Goal: Task Accomplishment & Management: Use online tool/utility

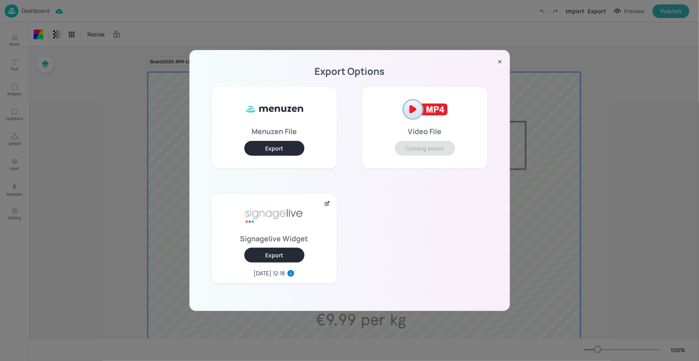
scroll to position [386, 0]
click at [504, 60] on div "Export Options Menuzen File Export Video File Coming soon! Signagelive Widget E…" at bounding box center [350, 180] width 321 height 261
click at [496, 63] on icon at bounding box center [500, 62] width 8 height 8
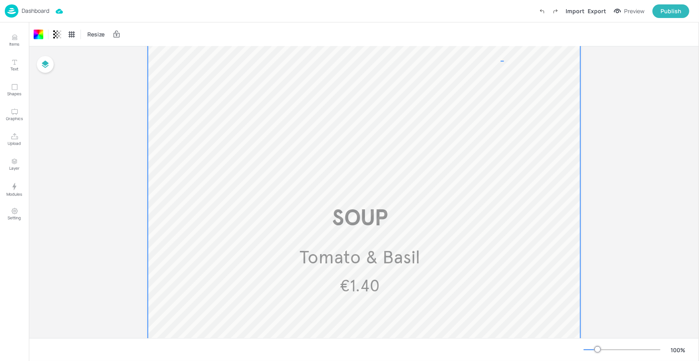
drag, startPoint x: 501, startPoint y: 61, endPoint x: 460, endPoint y: 71, distance: 42.7
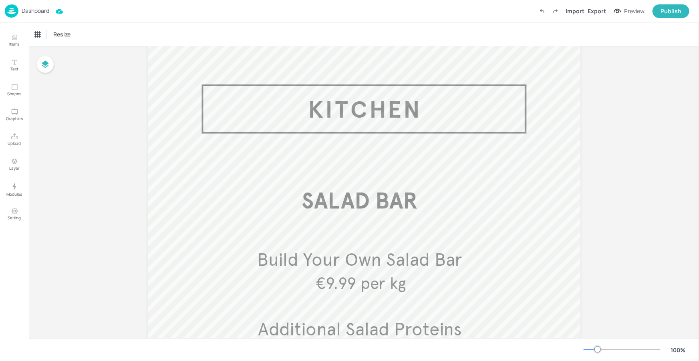
click at [30, 8] on p "Dashboard" at bounding box center [36, 11] width 28 height 6
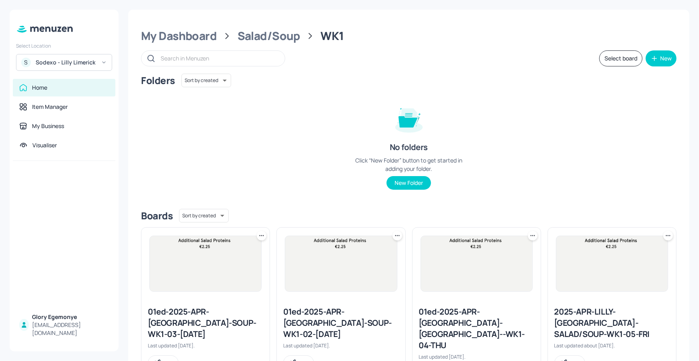
click at [34, 10] on div "Select Location S Sodexo - Lilly [GEOGRAPHIC_DATA] Home Item Manager My Busines…" at bounding box center [64, 181] width 109 height 342
click at [68, 55] on div "S Sodexo - Lilly Limerick" at bounding box center [64, 62] width 96 height 17
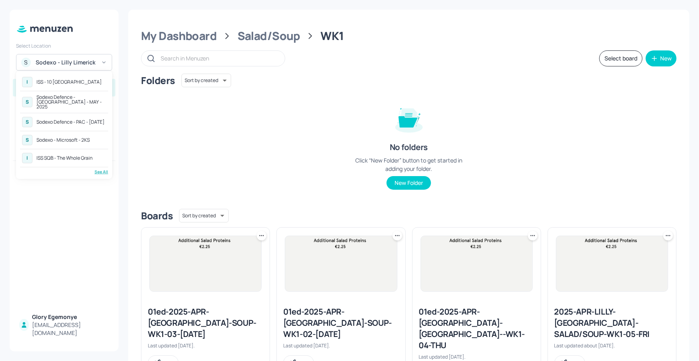
click at [99, 169] on div "See All" at bounding box center [64, 172] width 88 height 6
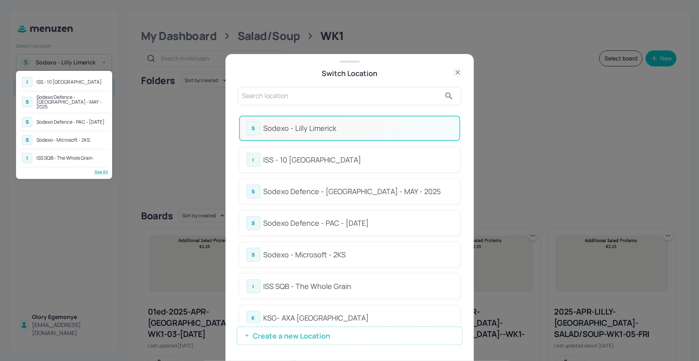
click at [462, 152] on div at bounding box center [349, 180] width 699 height 361
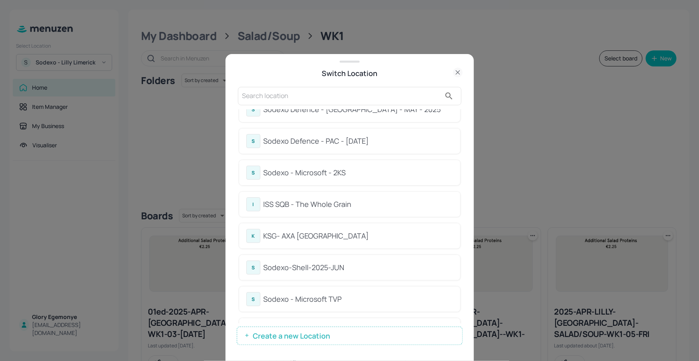
scroll to position [100, 0]
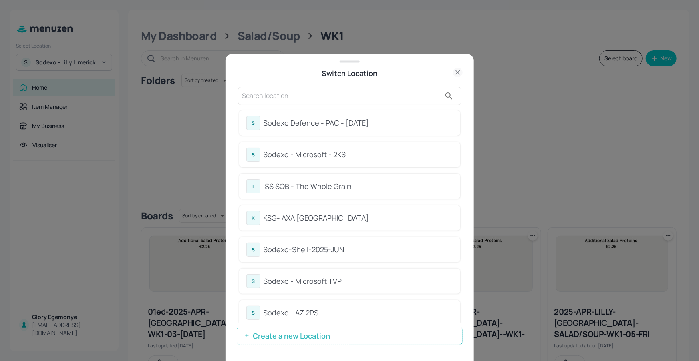
click at [309, 218] on div "KSG- AXA Dublin" at bounding box center [359, 218] width 190 height 11
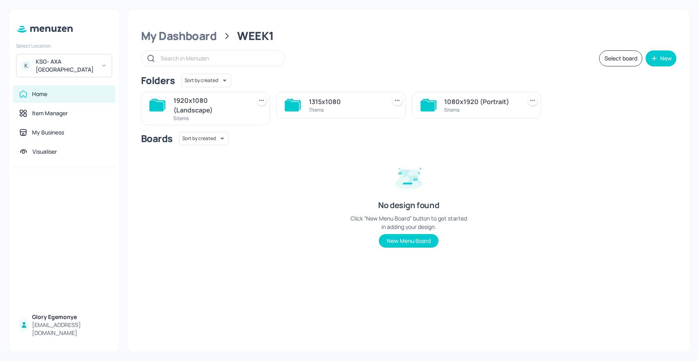
click at [160, 103] on icon at bounding box center [156, 106] width 14 height 11
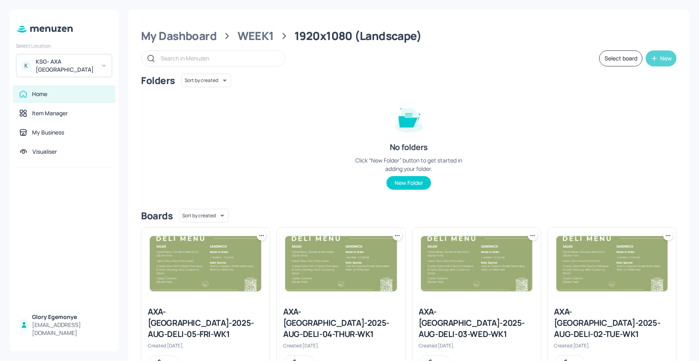
click at [653, 55] on icon "button" at bounding box center [655, 59] width 8 height 8
click at [494, 149] on div at bounding box center [349, 180] width 699 height 361
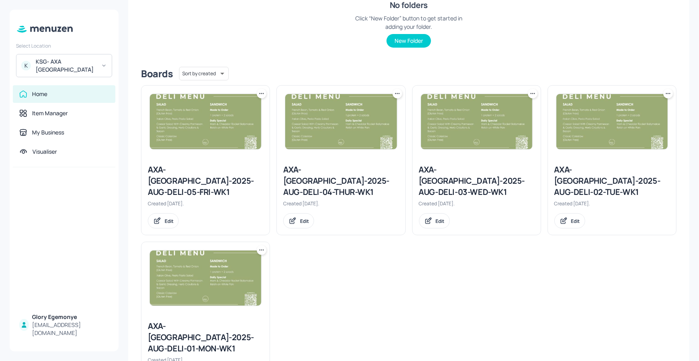
click at [260, 246] on icon at bounding box center [262, 250] width 8 height 8
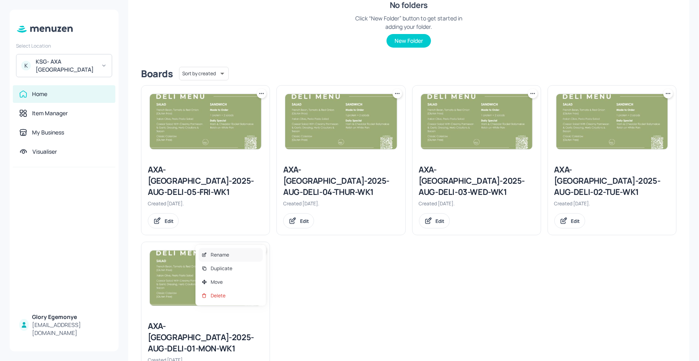
click at [238, 256] on div "Rename" at bounding box center [231, 255] width 64 height 14
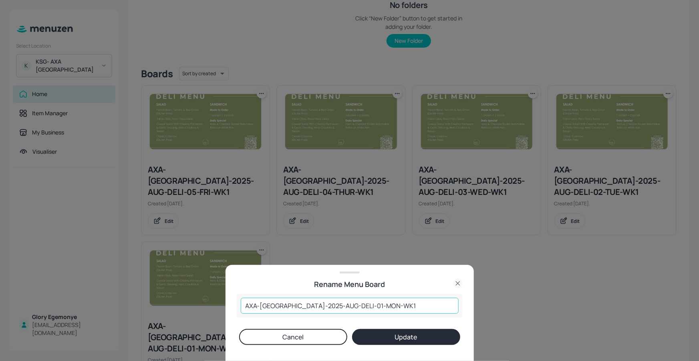
click at [392, 304] on input "AXA-DUBLIN-2025-AUG-DELI-01-MON-WK1" at bounding box center [350, 306] width 218 height 16
drag, startPoint x: 382, startPoint y: 306, endPoint x: 239, endPoint y: 308, distance: 143.1
click at [239, 308] on div "AXA-DUBLIN-2025-AUG-DELI-01-MON-WK1 ​" at bounding box center [350, 306] width 226 height 24
click at [456, 282] on icon at bounding box center [458, 284] width 10 height 10
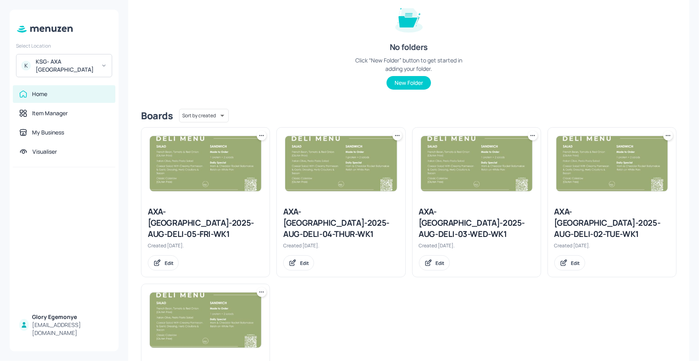
scroll to position [0, 0]
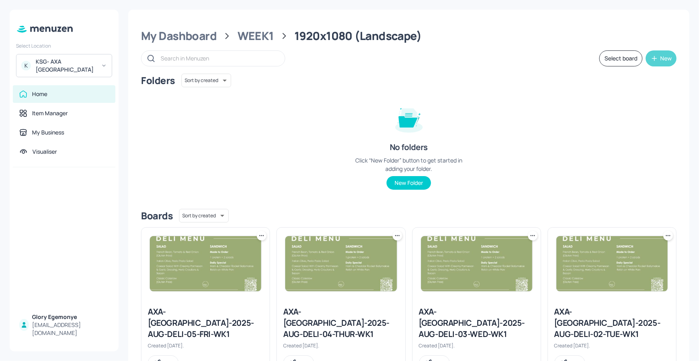
click at [656, 57] on icon "button" at bounding box center [655, 59] width 8 height 8
click at [615, 102] on div "Add new board" at bounding box center [635, 97] width 80 height 18
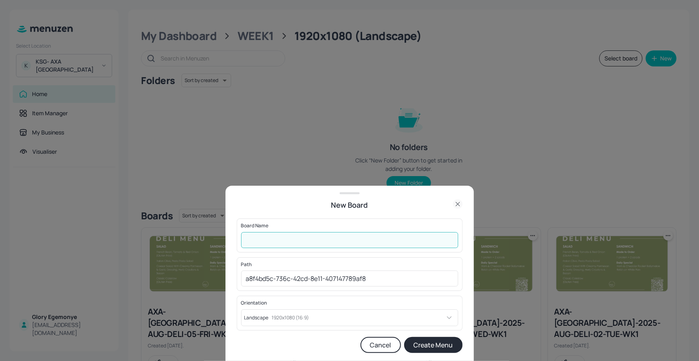
click at [388, 241] on input "text" at bounding box center [349, 240] width 217 height 16
paste input "AXA-DUBLIN-2025-AUG-DELI-01-MON-WK1"
drag, startPoint x: 380, startPoint y: 240, endPoint x: 369, endPoint y: 241, distance: 10.0
click at [369, 241] on input "AXA-DUBLIN-2025-AUG-DELI-01-MON-WK1" at bounding box center [349, 240] width 217 height 16
click at [355, 242] on input "AXA-DUBLIN-2025-AUG-DELI-01-MON-WK1" at bounding box center [349, 240] width 217 height 16
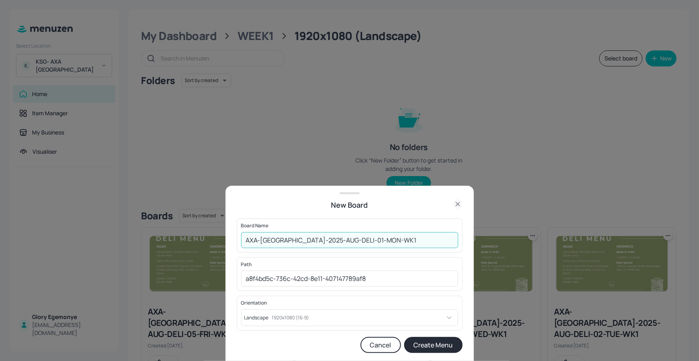
click at [331, 240] on input "AXA-DUBLIN-2025-AUG-DELI-01-MON-WK1" at bounding box center [349, 240] width 217 height 16
click at [348, 241] on input "AXA-DUBLIN-2025-AUG-SALAD-01-MON-WK1" at bounding box center [349, 240] width 217 height 16
click at [355, 241] on input "AXA-DUBLIN-2025-AUG-SALAD-MON-WK1" at bounding box center [349, 240] width 217 height 16
type input "AXA-[GEOGRAPHIC_DATA]-2025-AUG-SALAD-MON/TUE/WED-WK1"
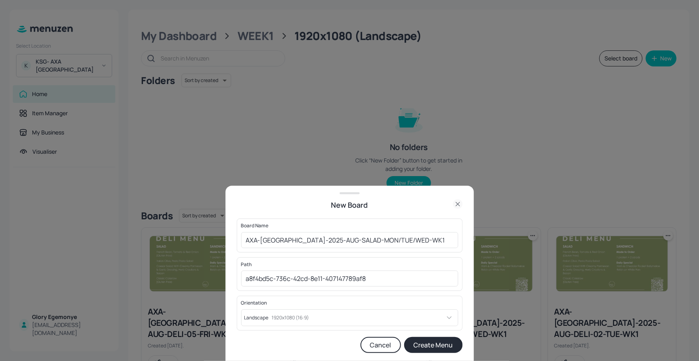
click at [433, 347] on button "Create Menu" at bounding box center [433, 345] width 59 height 16
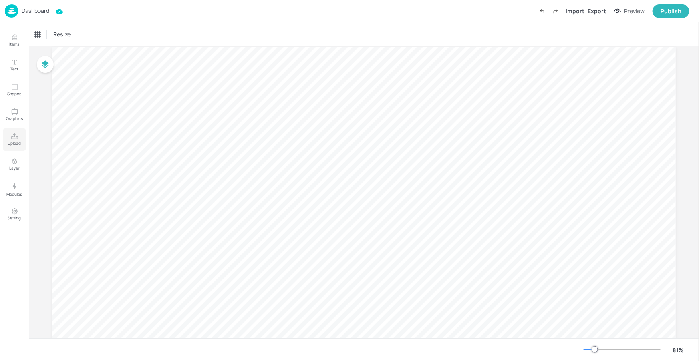
scroll to position [27, 0]
click at [16, 140] on button "Upload" at bounding box center [14, 139] width 23 height 23
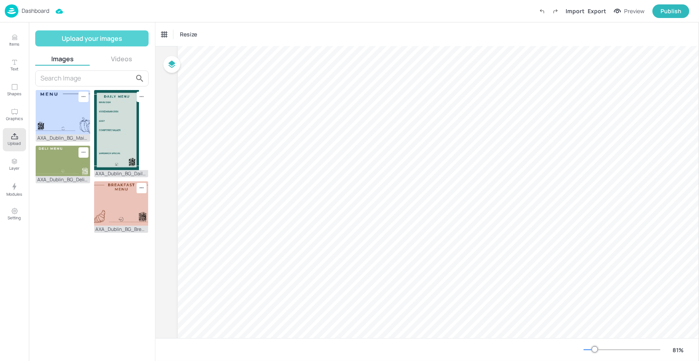
click at [101, 40] on button "Upload your images" at bounding box center [91, 38] width 113 height 16
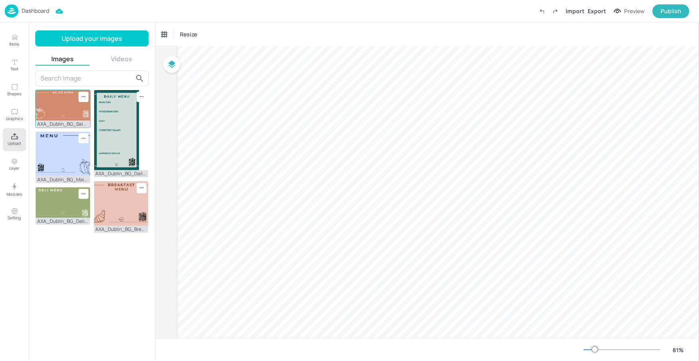
click at [63, 99] on img at bounding box center [63, 105] width 55 height 30
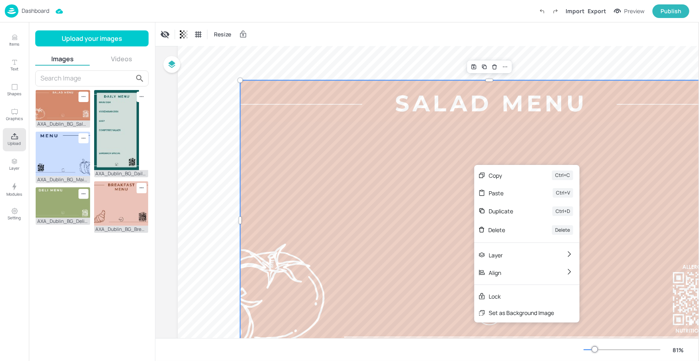
drag, startPoint x: 474, startPoint y: 165, endPoint x: 468, endPoint y: 174, distance: 10.6
click at [514, 310] on div "Set as Background Image" at bounding box center [521, 313] width 65 height 8
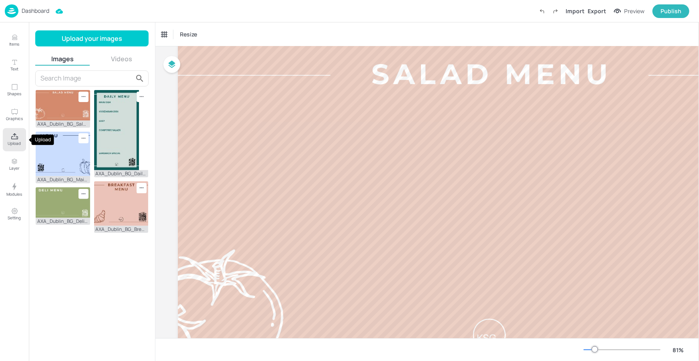
click at [18, 144] on p "Upload" at bounding box center [14, 144] width 13 height 6
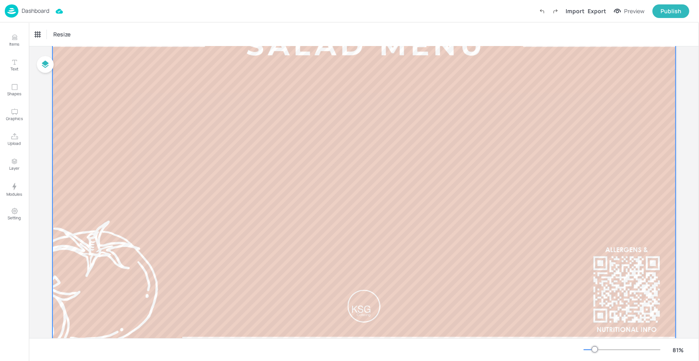
scroll to position [56, 0]
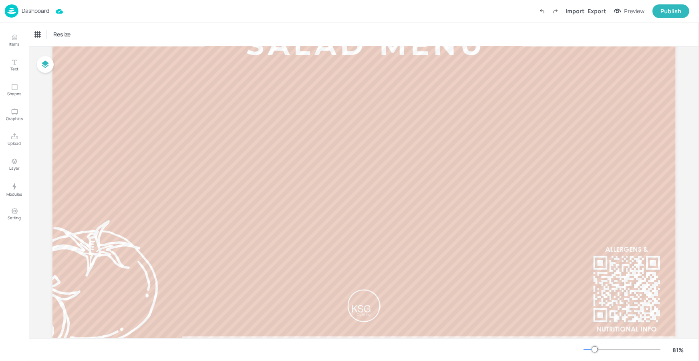
click at [590, 350] on div at bounding box center [589, 350] width 11 height 1
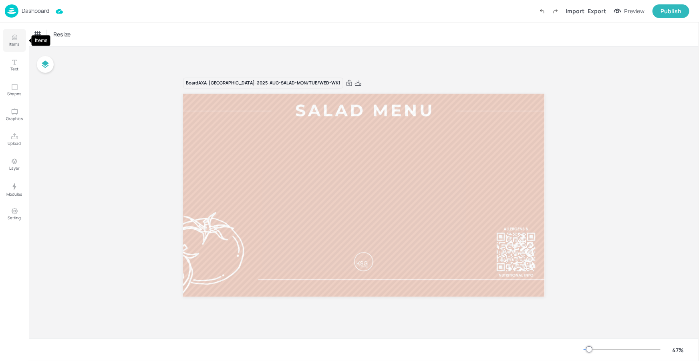
click at [17, 42] on p "Items" at bounding box center [15, 44] width 10 height 6
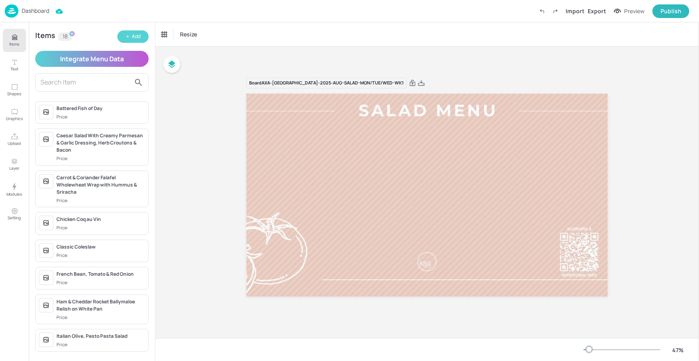
click at [138, 36] on div "Add" at bounding box center [136, 37] width 9 height 8
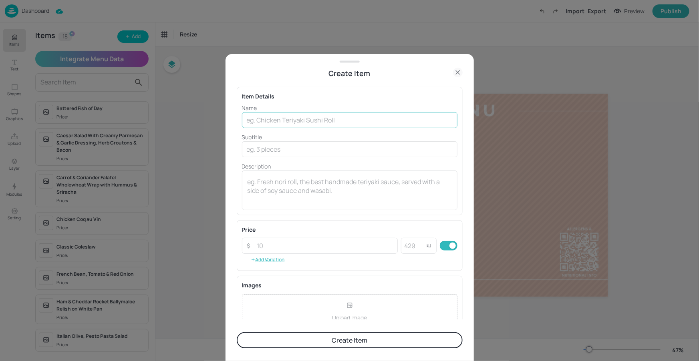
click at [328, 120] on input "text" at bounding box center [350, 120] width 216 height 16
paste input "Caesar Salad With Creamy Parmesan & Garlic Dressing, Herb Croutons & Bacon"
type input "Caesar Salad With Creamy Parmesan & Garlic Dressing, Herb Croutons & Bacon"
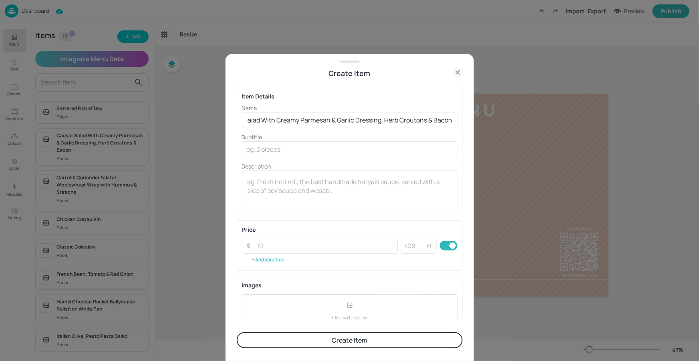
scroll to position [0, 0]
click at [342, 342] on button "Create Item" at bounding box center [350, 341] width 226 height 16
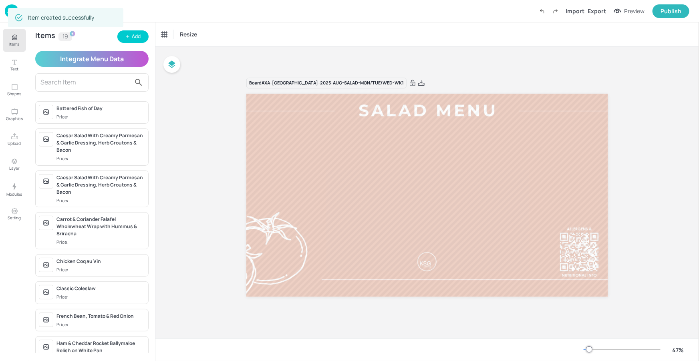
click at [130, 39] on button "Add" at bounding box center [132, 36] width 31 height 12
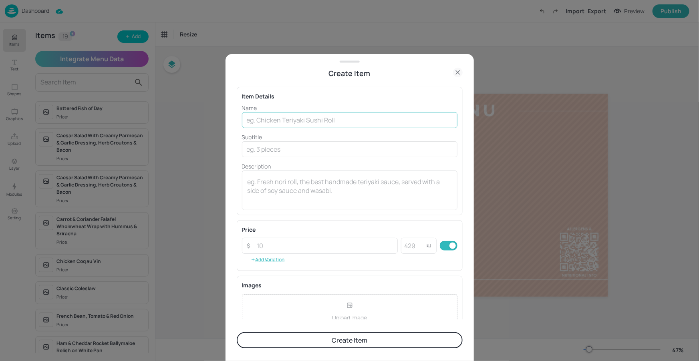
drag, startPoint x: 273, startPoint y: 123, endPoint x: 277, endPoint y: 124, distance: 4.6
click at [273, 123] on input "text" at bounding box center [350, 120] width 216 height 16
paste input "Enrich Rocket Watermelon Green Bean & Feta Cheese"
click at [291, 121] on input "Enrich Rocket Watermelon Green Bean & Feta Cheese" at bounding box center [350, 120] width 216 height 16
type input "Enrich Rocket, Watermelon Green Bean & Feta Cheese"
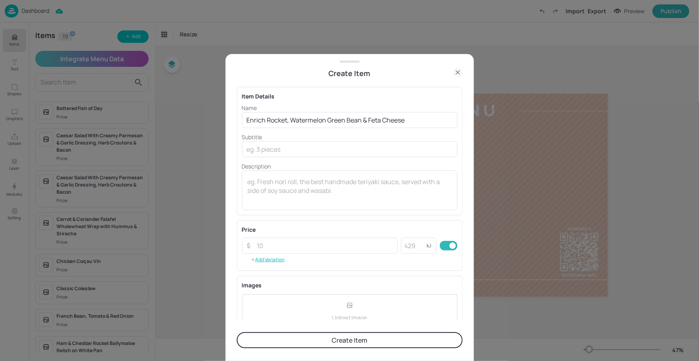
click at [311, 343] on button "Create Item" at bounding box center [350, 341] width 226 height 16
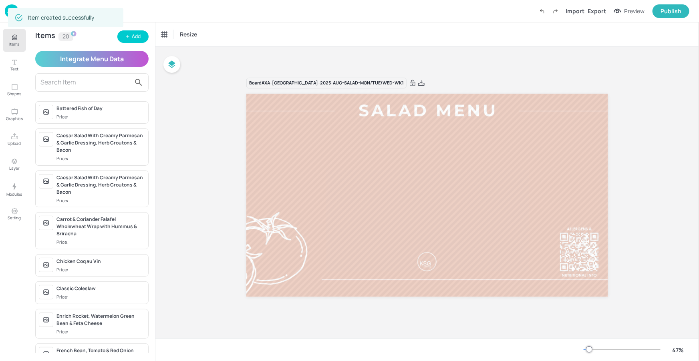
click at [139, 34] on div "Add" at bounding box center [136, 37] width 9 height 8
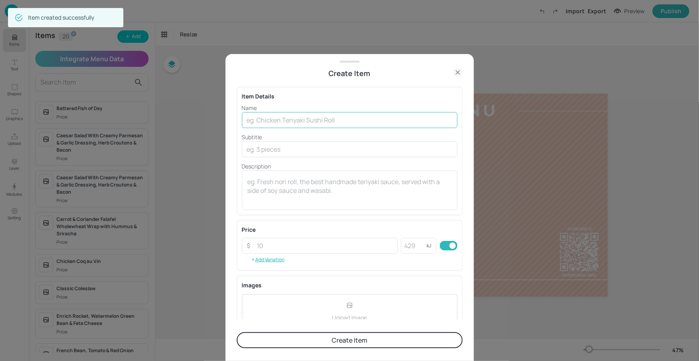
click at [267, 119] on input "text" at bounding box center [350, 120] width 216 height 16
paste input "Baby kale & Quinoa Salad"
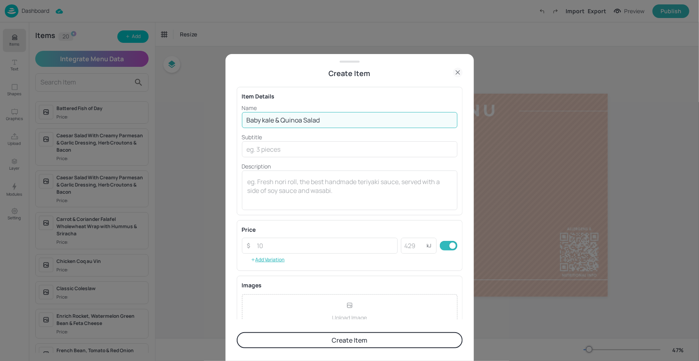
click at [264, 122] on input "Baby kale & Quinoa Salad" at bounding box center [350, 120] width 216 height 16
type input "Baby Kale & Quinoa Salad"
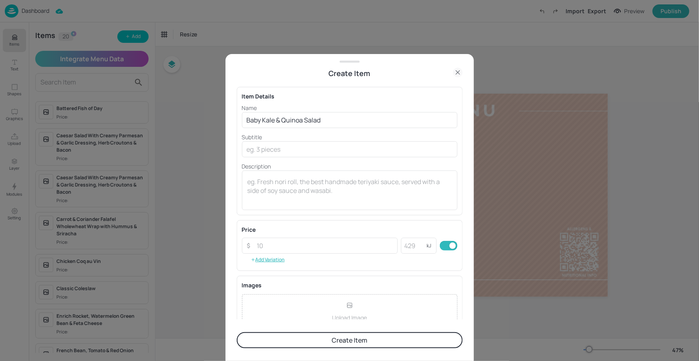
click at [342, 343] on button "Create Item" at bounding box center [350, 341] width 226 height 16
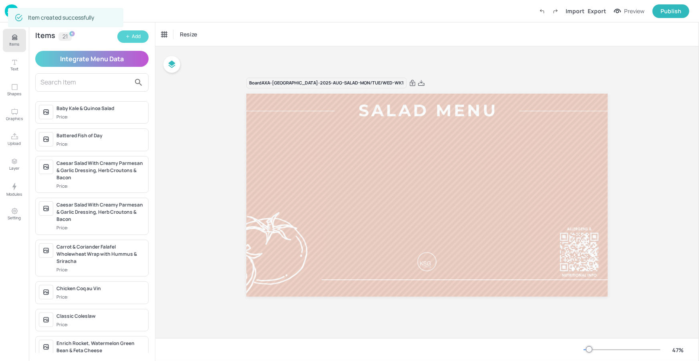
click at [141, 38] on button "Add" at bounding box center [132, 36] width 31 height 12
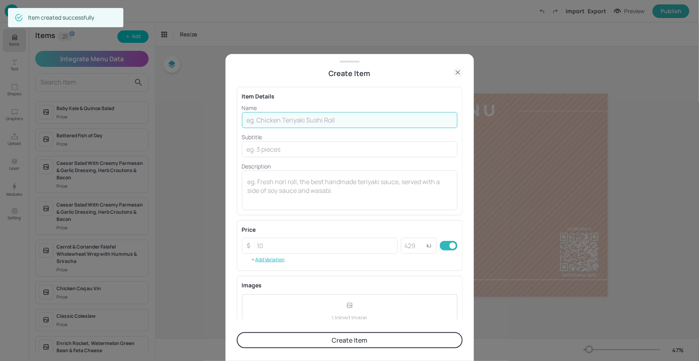
click at [372, 123] on input "text" at bounding box center [350, 120] width 216 height 16
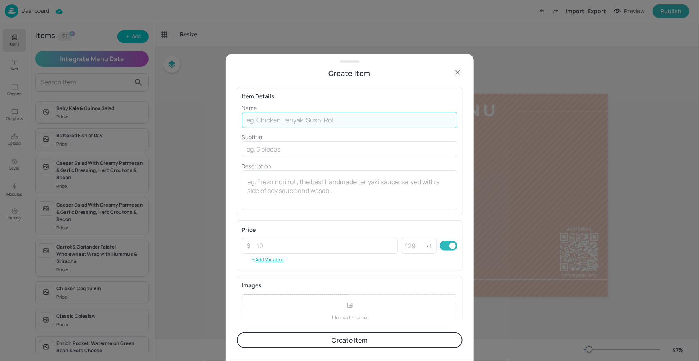
paste input "Classic Coleslaw"
type input "Classic Coleslaw"
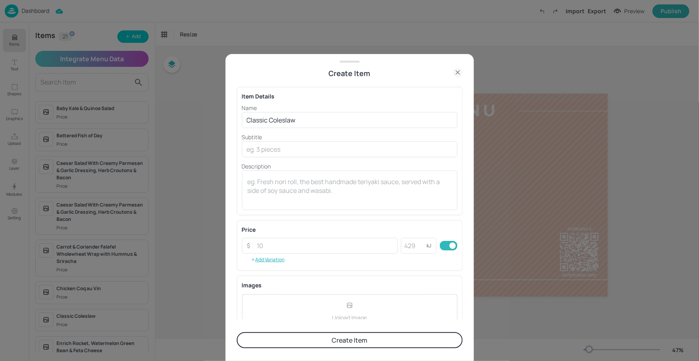
click at [349, 98] on div "Item Details" at bounding box center [350, 96] width 216 height 8
click at [339, 336] on button "Create Item" at bounding box center [350, 341] width 226 height 16
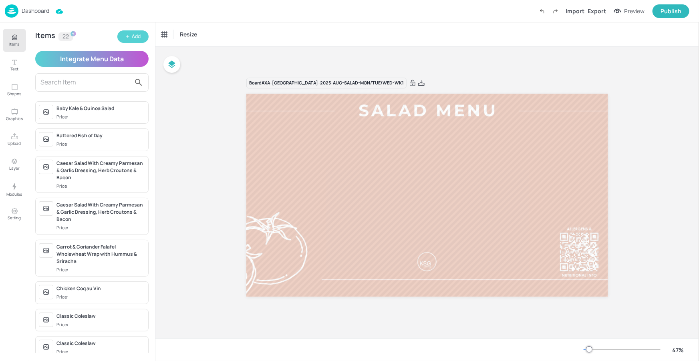
click at [129, 38] on icon "button" at bounding box center [127, 36] width 5 height 5
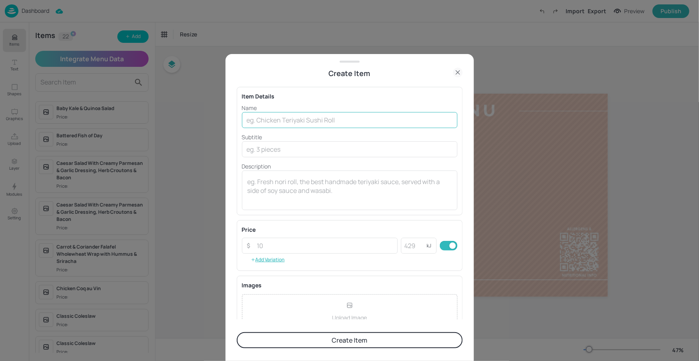
click at [298, 117] on input "text" at bounding box center [350, 120] width 216 height 16
paste input "Roast Squash & Pumkin Seed Chilli With Coriander Yogurt"
click at [309, 121] on input "Roast Squash & Pumkin Seed Chilli With Coriander Yogurt" at bounding box center [350, 120] width 216 height 16
click at [306, 121] on input "Roast Squash & Pumkin Seed Chilli With Coriander Yogurt" at bounding box center [350, 120] width 216 height 16
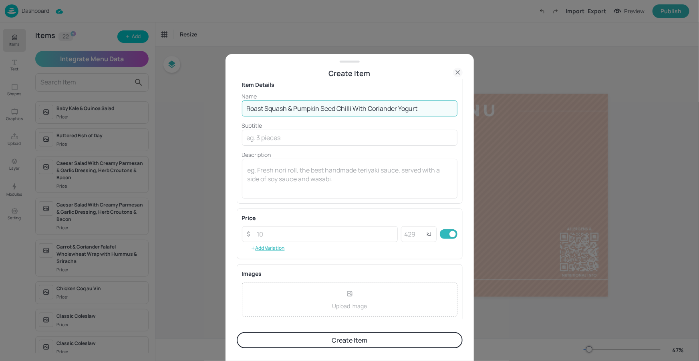
click at [360, 111] on input "Roast Squash & Pumpkin Seed Chilli With Coriander Yogurt" at bounding box center [350, 109] width 216 height 16
click at [358, 111] on input "Roast Squash & Pumpkin Seed Chilli With Coriander Yogurt" at bounding box center [350, 109] width 216 height 16
type input "Roast Squash & Pumpkin Seed Chilli with Coriander Yogurt"
click at [341, 339] on button "Create Item" at bounding box center [350, 341] width 226 height 16
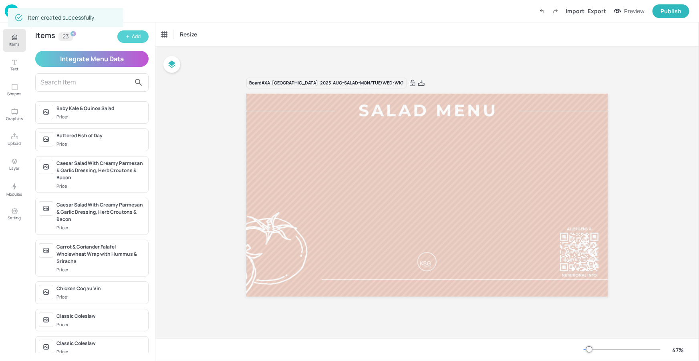
click at [125, 40] on button "Add" at bounding box center [132, 36] width 31 height 12
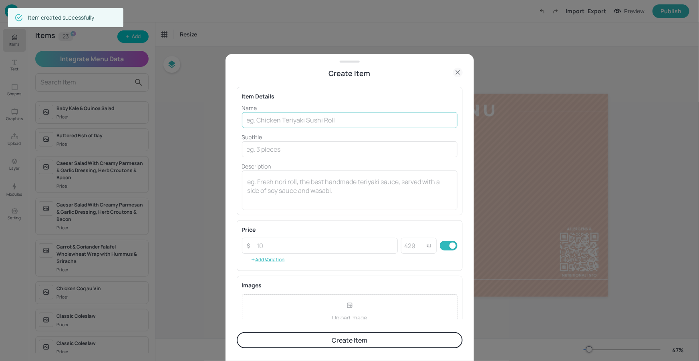
click at [289, 112] on div "Name ​" at bounding box center [350, 116] width 216 height 24
click at [289, 118] on input "text" at bounding box center [350, 120] width 216 height 16
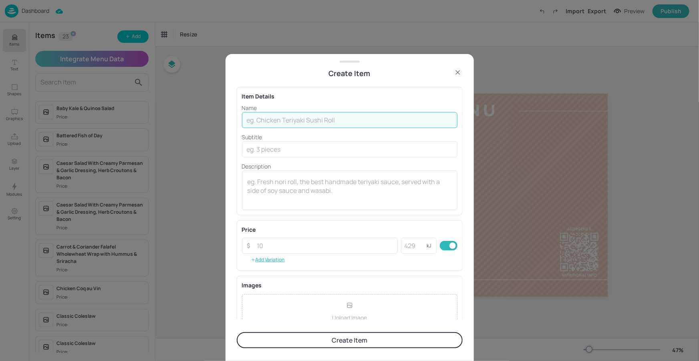
paste input "Bajan Carrot, Pineapple, Rocket & Pomegranate"
type input "Bajan Carrot, Pineapple, Rocket & Pomegranate"
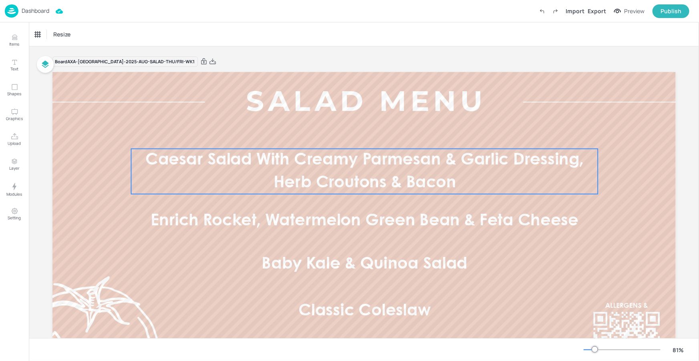
click at [327, 162] on span "Caesar Salad With Creamy Parmesan & Garlic Dressing, Herb Croutons & Bacon" at bounding box center [364, 172] width 439 height 38
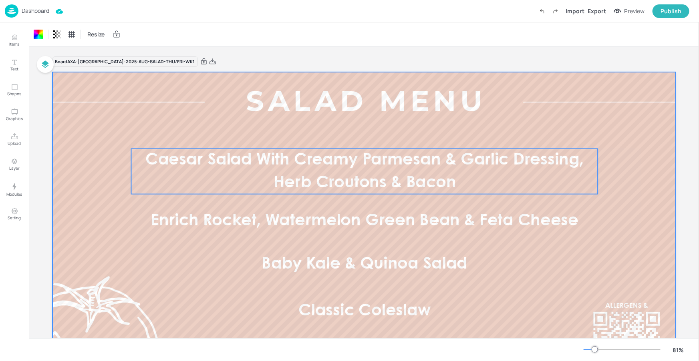
click at [269, 170] on p "Caesar Salad With Creamy Parmesan & Garlic Dressing, Herb Croutons & Bacon" at bounding box center [364, 171] width 467 height 45
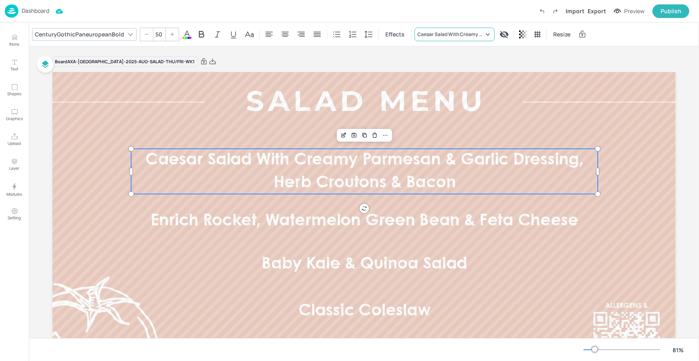
click at [436, 29] on div "Caesar Salad With Creamy Parmesan & Garlic Dressing, Herb Croutons & Bacon" at bounding box center [455, 35] width 80 height 14
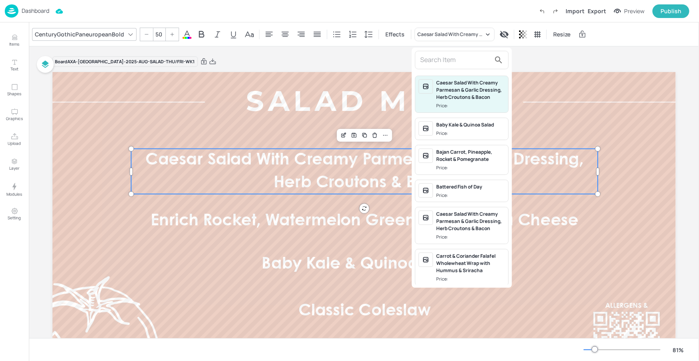
click at [453, 60] on input "text" at bounding box center [455, 60] width 71 height 13
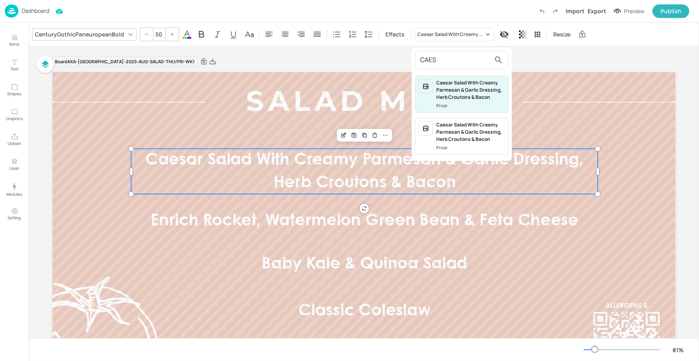
type input "CAES"
click at [470, 133] on div "Caesar Salad With Creamy Parmesan & Garlic Dressing, Herb Croutons & Bacon" at bounding box center [470, 132] width 69 height 22
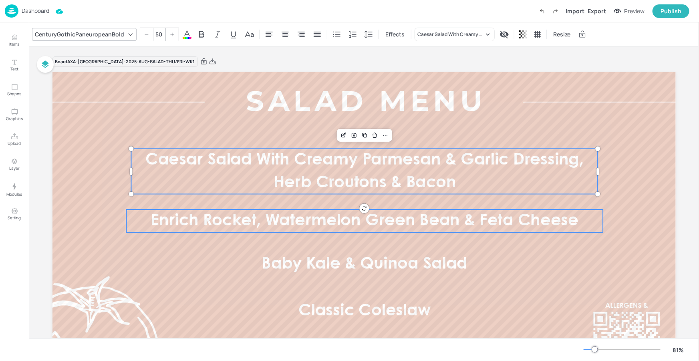
type input "50"
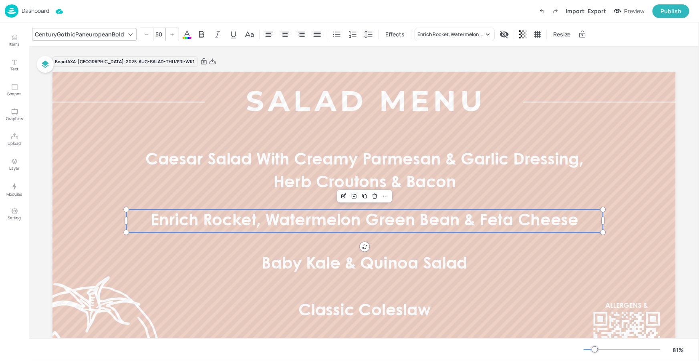
click at [428, 219] on span "Enrich Rocket, Watermelon Green Bean & Feta Cheese" at bounding box center [365, 222] width 428 height 16
click at [441, 38] on div "Enrich Rocket, Watermelon Green Bean & Feta Cheese" at bounding box center [455, 35] width 80 height 14
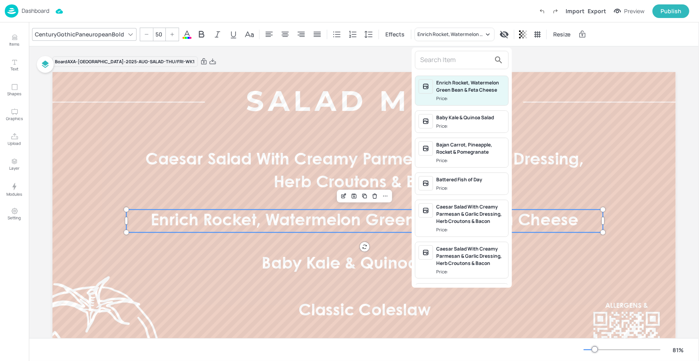
click at [445, 61] on input "text" at bounding box center [455, 60] width 71 height 13
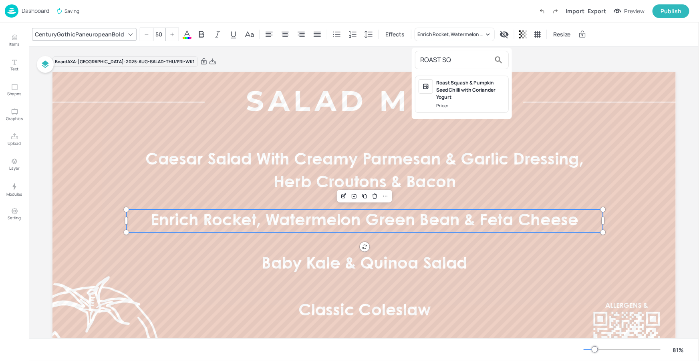
type input "ROAST SQ"
drag, startPoint x: 446, startPoint y: 90, endPoint x: 434, endPoint y: 176, distance: 86.1
click at [446, 91] on div "Roast Squash & Pumpkin Seed Chilli with Coriander Yogurt" at bounding box center [470, 90] width 69 height 22
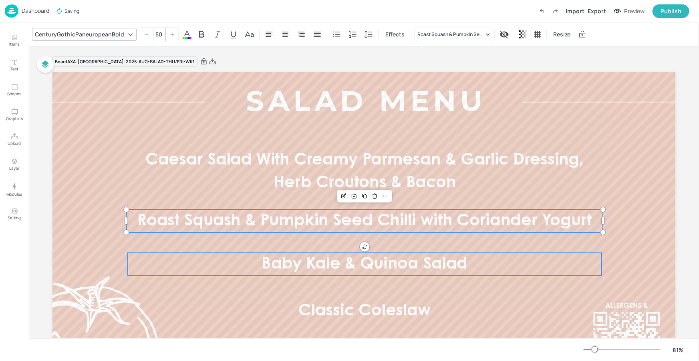
type input "50"
click at [406, 267] on span "Baby Kale & Quinoa Salad" at bounding box center [365, 265] width 206 height 16
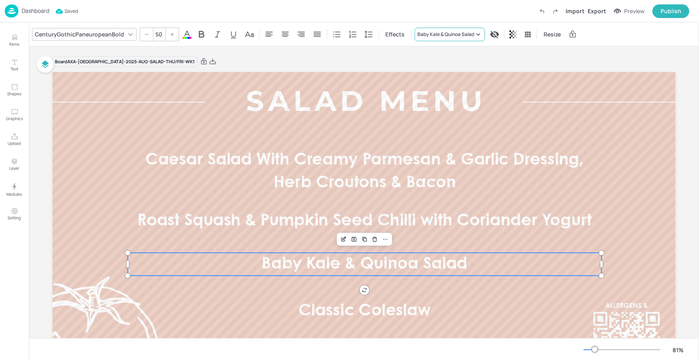
click at [458, 38] on div "Baby Kale & Quinoa Salad" at bounding box center [450, 35] width 71 height 14
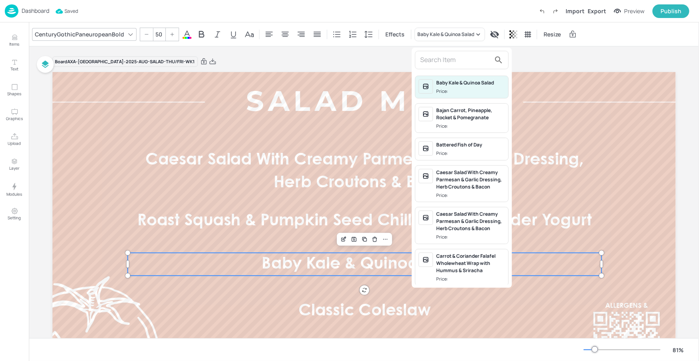
click at [450, 58] on input "text" at bounding box center [455, 60] width 71 height 13
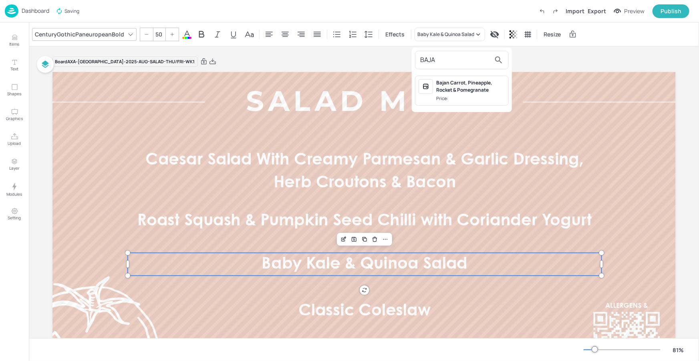
type input "BAJA"
click at [453, 84] on div "Bajan Carrot, Pineapple, Rocket & Pomegranate" at bounding box center [470, 86] width 69 height 14
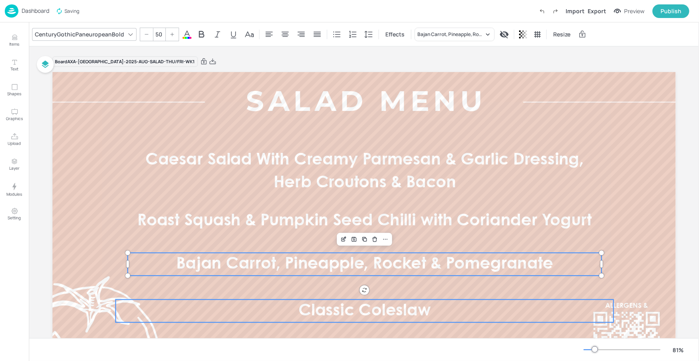
type input "50"
click at [363, 308] on span "Classic Coleslaw" at bounding box center [365, 312] width 132 height 16
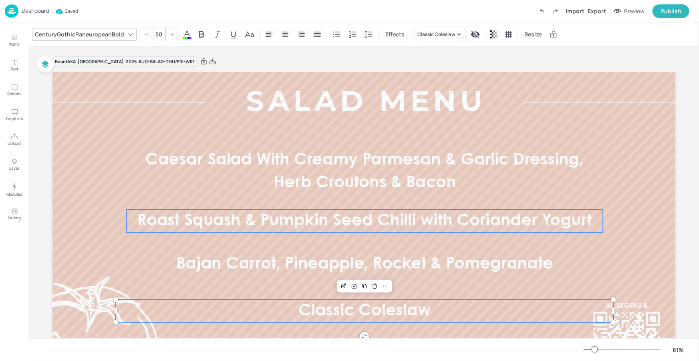
click at [614, 205] on div at bounding box center [364, 247] width 624 height 351
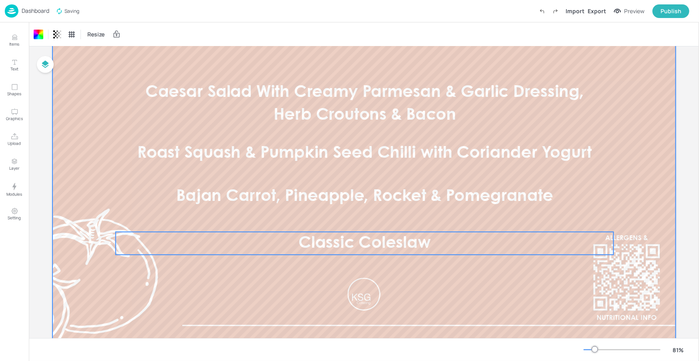
click at [558, 251] on p "Classic Coleslaw" at bounding box center [364, 243] width 499 height 23
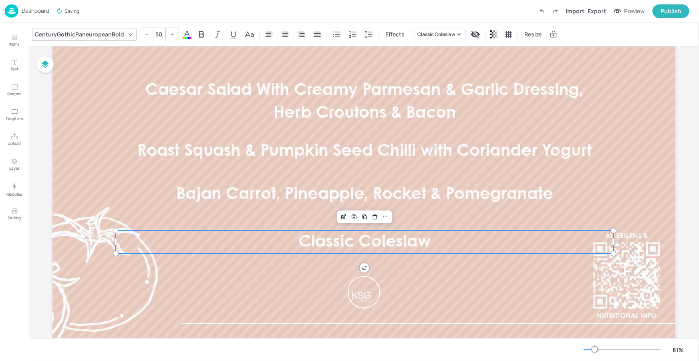
scroll to position [70, 0]
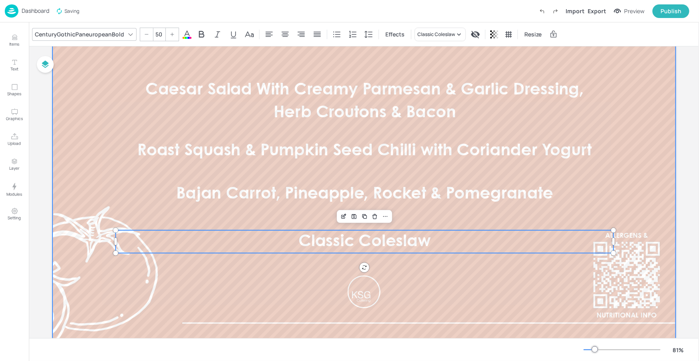
click at [598, 327] on div at bounding box center [364, 177] width 624 height 351
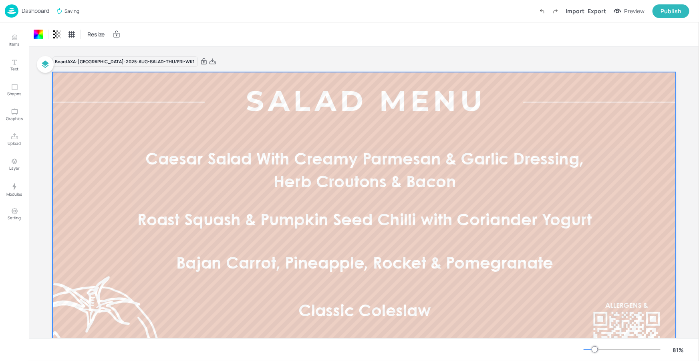
click at [592, 348] on div at bounding box center [622, 350] width 77 height 6
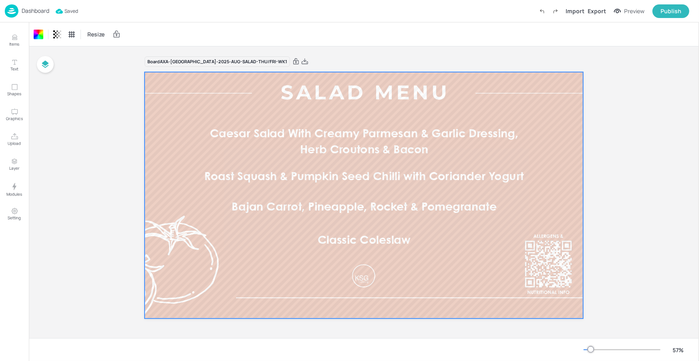
scroll to position [0, 0]
click at [36, 10] on p "Dashboard" at bounding box center [36, 11] width 28 height 6
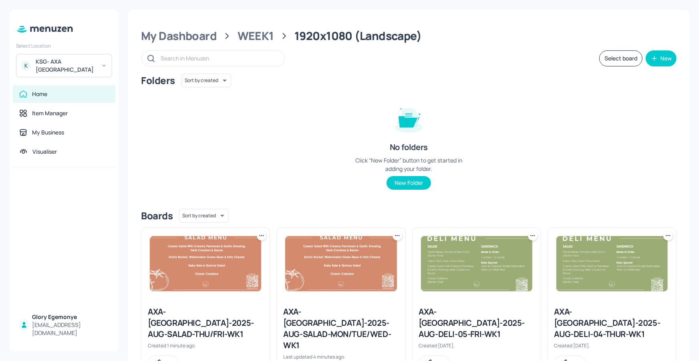
click at [262, 235] on icon at bounding box center [262, 236] width 8 height 8
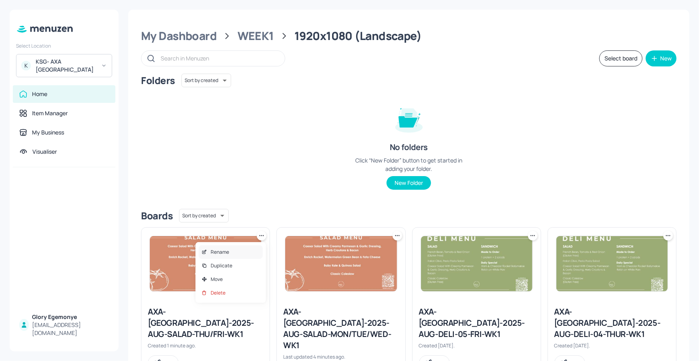
click at [241, 253] on div "Rename" at bounding box center [231, 253] width 64 height 14
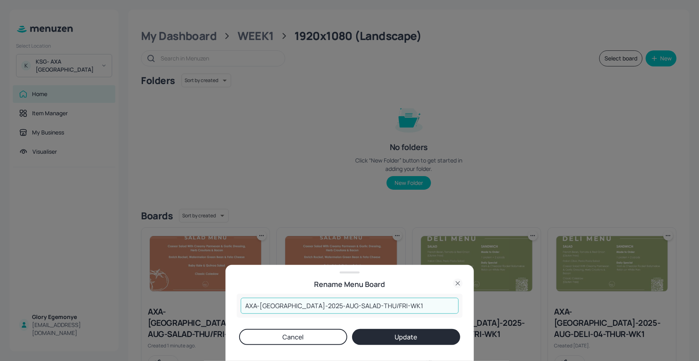
drag, startPoint x: 381, startPoint y: 308, endPoint x: 225, endPoint y: 310, distance: 155.9
click at [226, 310] on div "Rename Menu Board AXA-DUBLIN-2025-AUG-SALAD-THU/FRI-WK1 ​ Cancel Update" at bounding box center [350, 313] width 248 height 96
click at [452, 283] on div "Rename Menu Board" at bounding box center [350, 284] width 226 height 11
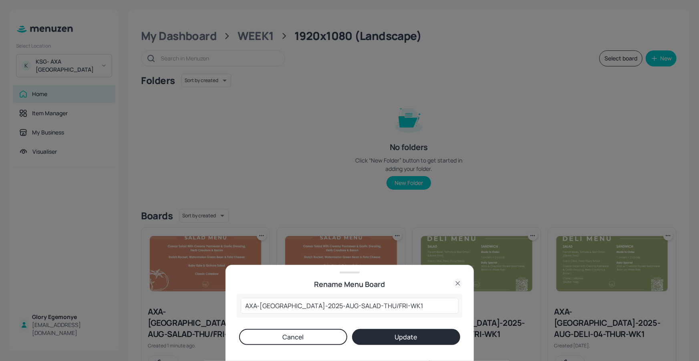
click at [454, 283] on icon at bounding box center [458, 284] width 10 height 10
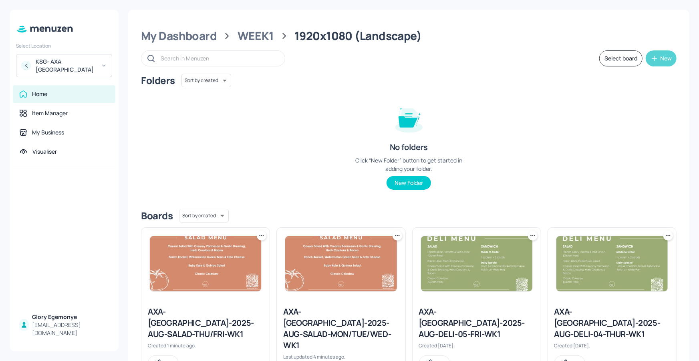
click at [651, 58] on icon "button" at bounding box center [655, 59] width 8 height 8
click at [629, 102] on div "Add new board" at bounding box center [635, 97] width 80 height 18
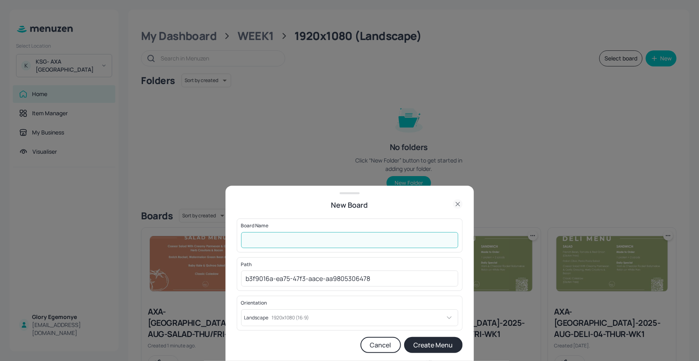
click at [393, 243] on input "text" at bounding box center [349, 240] width 217 height 16
paste input "AXA-[GEOGRAPHIC_DATA]-2025-AUG-SALAD-THU/FRI-WK1"
drag, startPoint x: 366, startPoint y: 241, endPoint x: 341, endPoint y: 241, distance: 24.8
click at [341, 241] on input "AXA-[GEOGRAPHIC_DATA]-2025-AUG-SALAD-THU/FRI-WK1" at bounding box center [349, 240] width 217 height 16
type input "AXA-[GEOGRAPHIC_DATA]-2025-AUG-SANDWICH-01-MON-WK1"
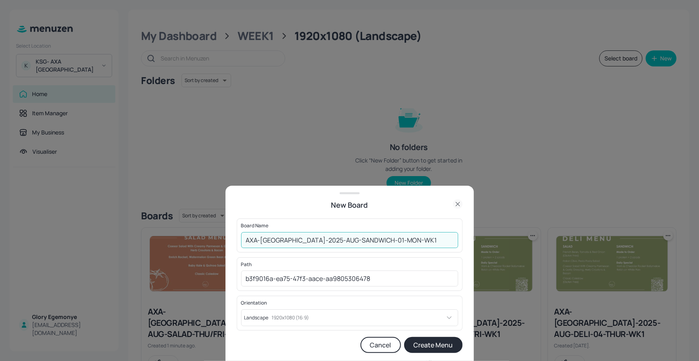
click at [399, 242] on input "AXA-[GEOGRAPHIC_DATA]-2025-AUG-SANDWICH-01-MON-WK1" at bounding box center [349, 240] width 217 height 16
click at [430, 345] on button "Create Menu" at bounding box center [433, 345] width 59 height 16
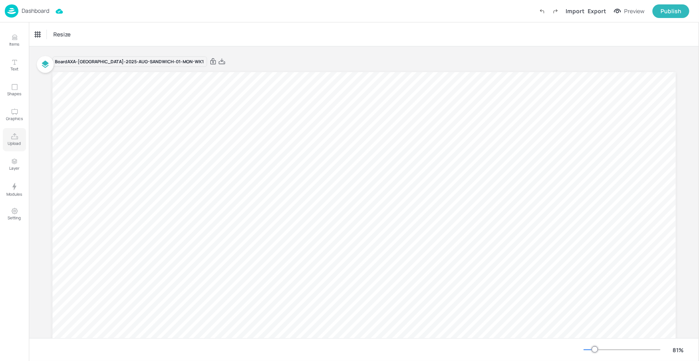
click at [23, 142] on button "Upload" at bounding box center [14, 139] width 23 height 23
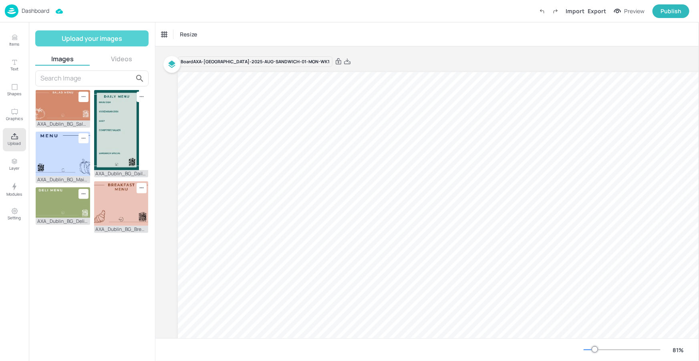
click at [94, 43] on button "Upload your images" at bounding box center [91, 38] width 113 height 16
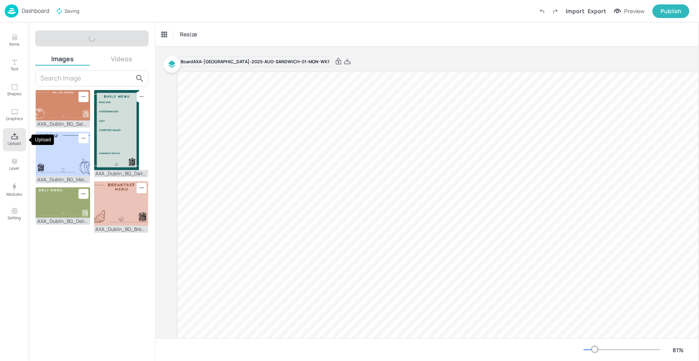
click at [11, 138] on icon "Upload" at bounding box center [15, 137] width 8 height 8
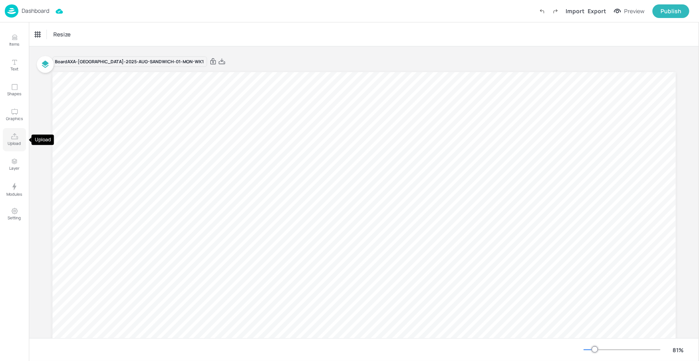
click at [18, 141] on p "Upload" at bounding box center [14, 144] width 13 height 6
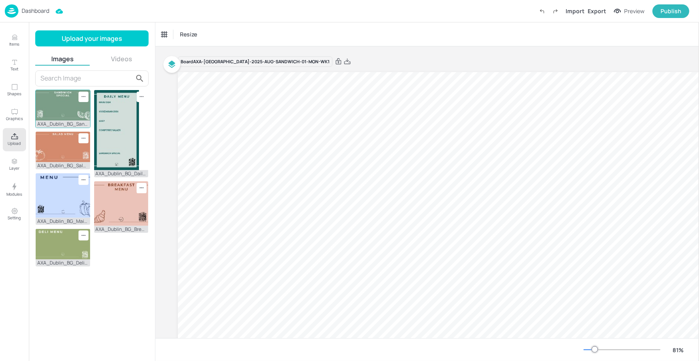
click at [63, 102] on img at bounding box center [63, 105] width 55 height 30
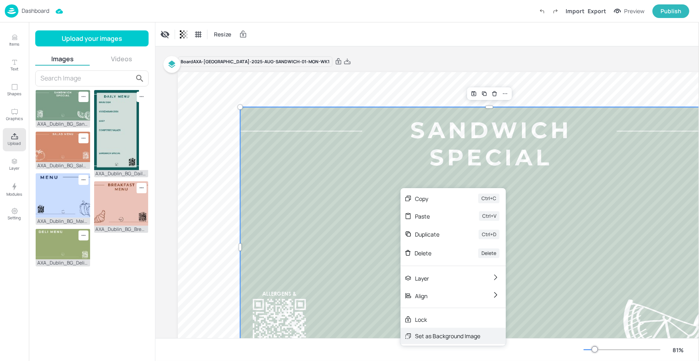
click at [432, 339] on div "Set as Background Image" at bounding box center [447, 336] width 65 height 8
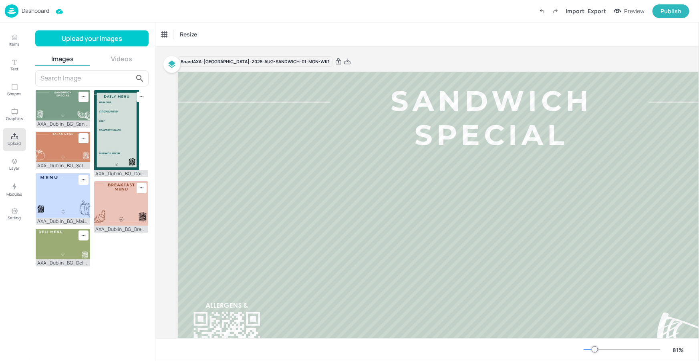
click at [21, 142] on button "Upload" at bounding box center [14, 139] width 23 height 23
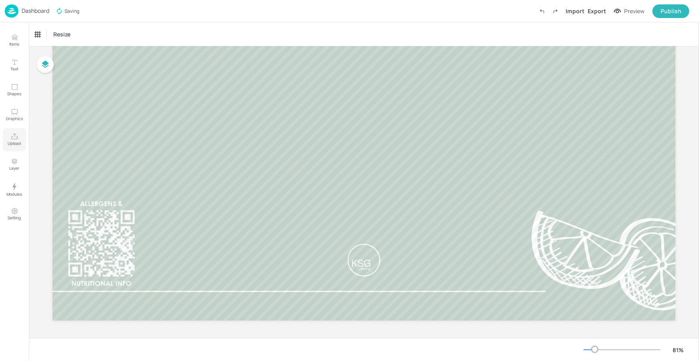
scroll to position [104, 0]
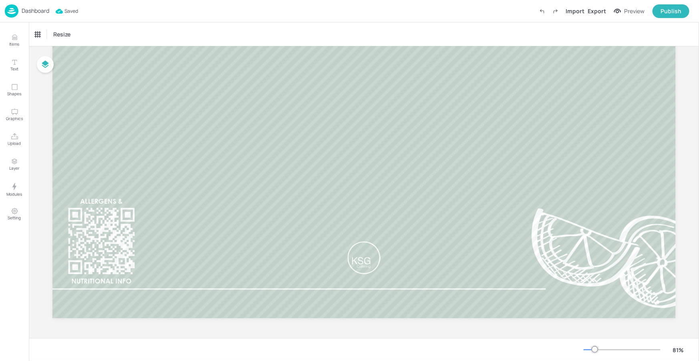
click at [43, 11] on p "Dashboard" at bounding box center [36, 11] width 28 height 6
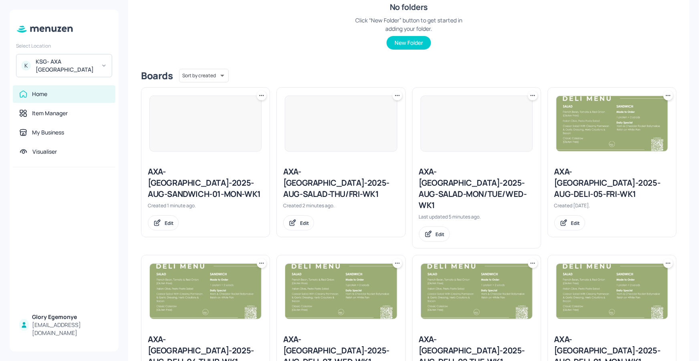
scroll to position [151, 0]
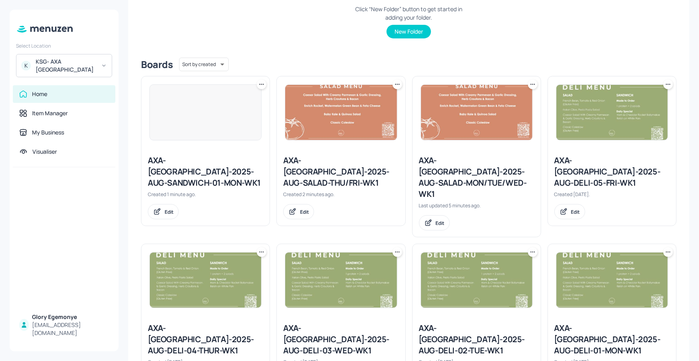
click at [341, 174] on div "AXA-[GEOGRAPHIC_DATA]-2025-AUG-SALAD-THU/FRI-WK1" at bounding box center [340, 172] width 115 height 34
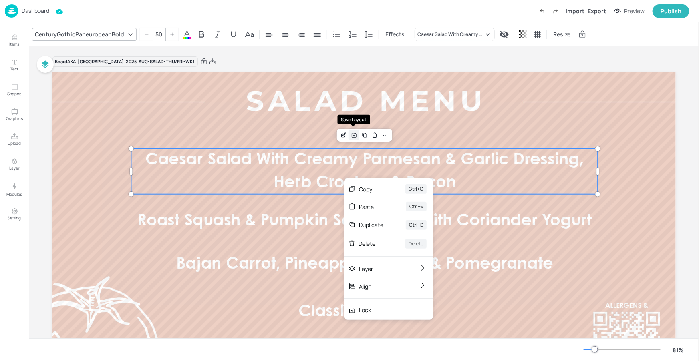
click at [353, 133] on icon "Save Layout" at bounding box center [354, 135] width 4 height 4
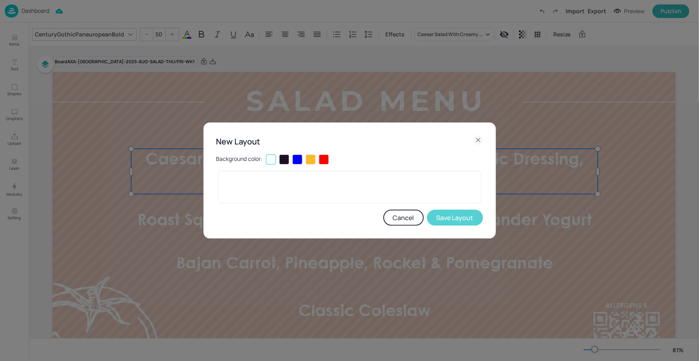
click at [455, 218] on button "Save Layout" at bounding box center [455, 218] width 56 height 16
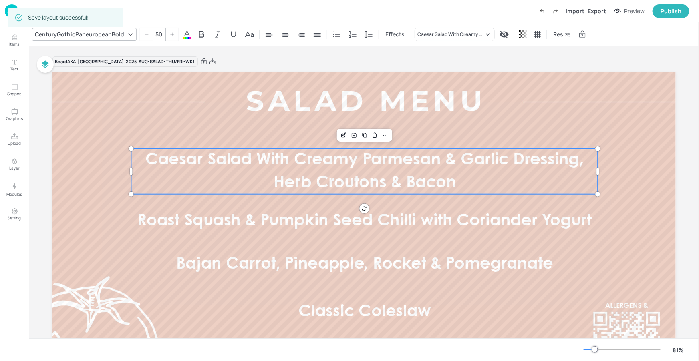
click at [152, 13] on div "Dashboard Import Export Preview Publish" at bounding box center [347, 11] width 685 height 22
click at [111, 8] on div "Save layout successful!" at bounding box center [65, 17] width 115 height 19
click at [117, 8] on div "Save layout successful!" at bounding box center [65, 18] width 115 height 24
click at [123, 6] on div "Save layout successful!" at bounding box center [65, 18] width 115 height 24
click at [127, 7] on div "Dashboard Import Export Preview Publish" at bounding box center [347, 11] width 685 height 22
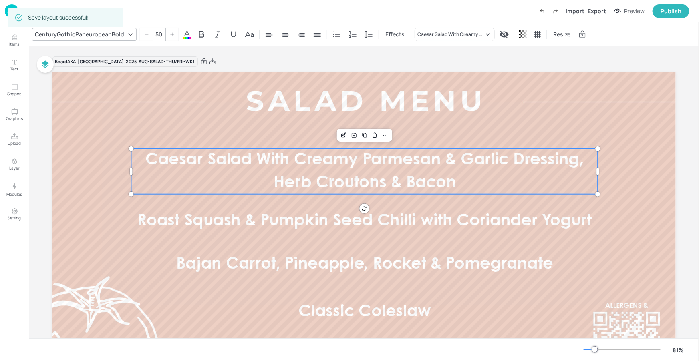
click at [140, 8] on div "Dashboard Import Export Preview Publish" at bounding box center [347, 11] width 685 height 22
click at [141, 8] on div "Dashboard Import Export Preview Publish" at bounding box center [347, 11] width 685 height 22
click at [141, 9] on div "Dashboard Import Export Preview Publish" at bounding box center [347, 11] width 685 height 22
click at [144, 10] on div "Dashboard Import Export Preview Publish" at bounding box center [347, 11] width 685 height 22
click at [102, 16] on div "Save layout successful!" at bounding box center [65, 17] width 115 height 19
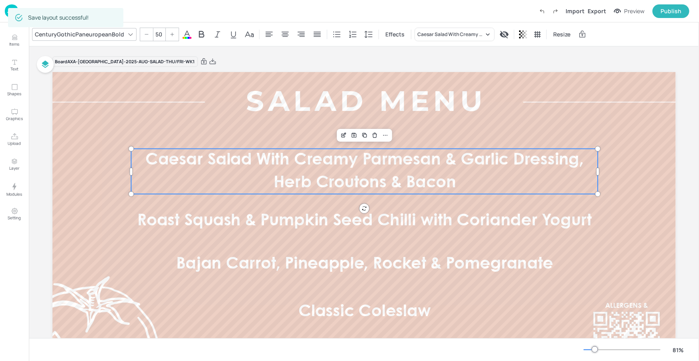
click at [55, 13] on div "Save layout successful!" at bounding box center [58, 17] width 61 height 14
click at [57, 12] on div "Save layout successful!" at bounding box center [58, 17] width 61 height 14
click at [41, 11] on p "Dashboard" at bounding box center [36, 11] width 28 height 6
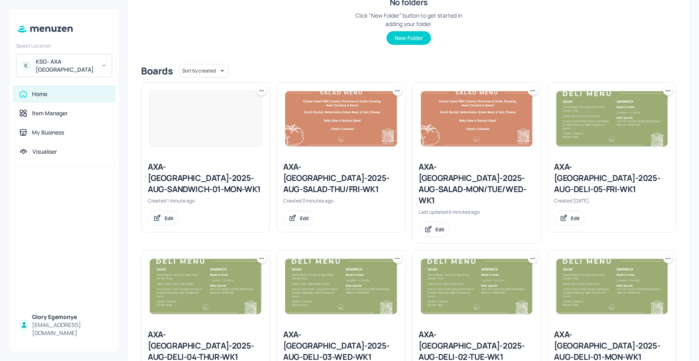
scroll to position [143, 0]
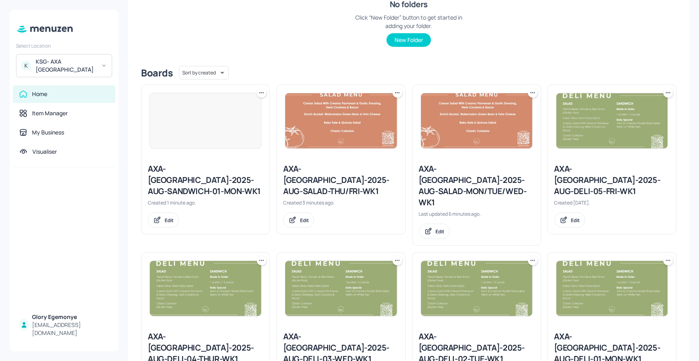
click at [224, 173] on div "AXA-[GEOGRAPHIC_DATA]-2025-AUG-SANDWICH-01-MON-WK1" at bounding box center [205, 181] width 115 height 34
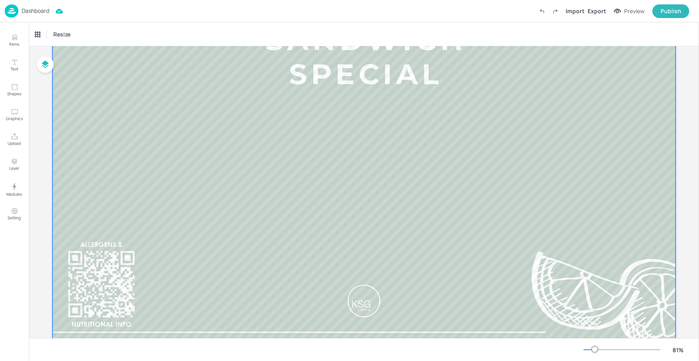
scroll to position [52, 0]
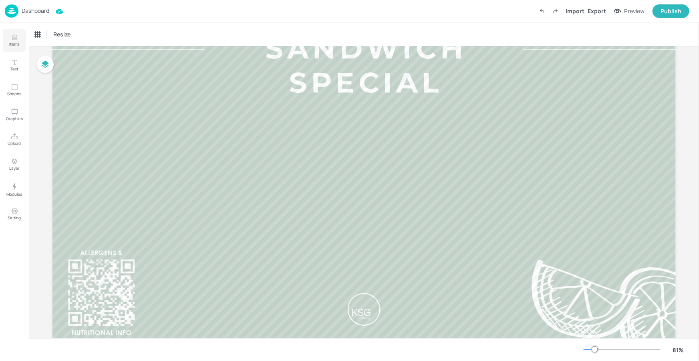
click at [16, 44] on p "Items" at bounding box center [15, 44] width 10 height 6
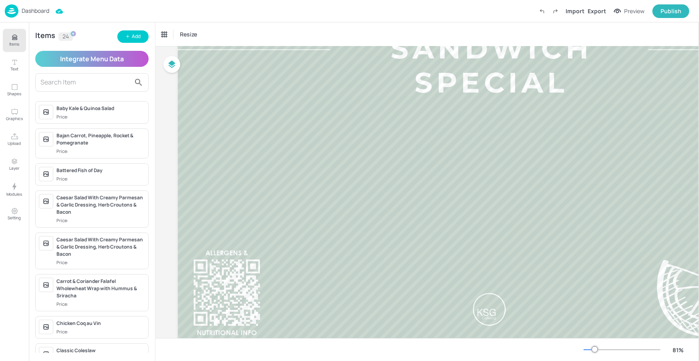
click at [92, 85] on input "text" at bounding box center [85, 82] width 90 height 13
click at [129, 36] on icon "button" at bounding box center [127, 36] width 5 height 5
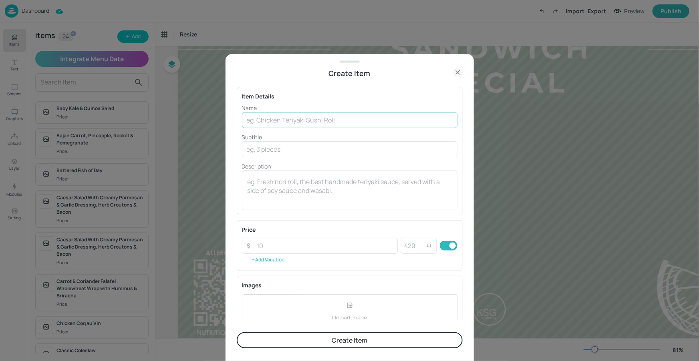
click at [305, 124] on input "text" at bounding box center [350, 120] width 216 height 16
paste input "Egg Mayo, Scallions & Lettuce On Brown Bread"
click at [343, 117] on input "Egg Mayo, Scallions & Lettuce On Brown Bread" at bounding box center [350, 120] width 216 height 16
click at [347, 121] on input "Egg Mayo, Scallions & Lettuce On Brown Bread" at bounding box center [350, 120] width 216 height 16
type input "Egg Mayo, Scallions & Lettuce On Brown Bread"
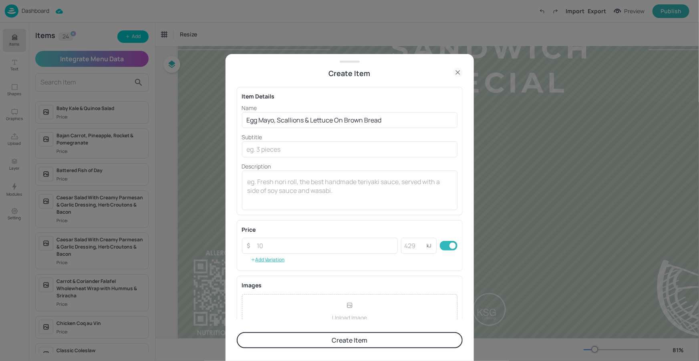
click at [332, 344] on button "Create Item" at bounding box center [350, 341] width 226 height 16
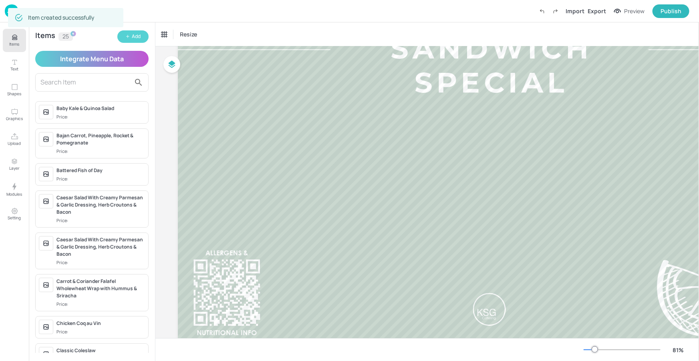
click at [140, 38] on div "Add" at bounding box center [136, 37] width 9 height 8
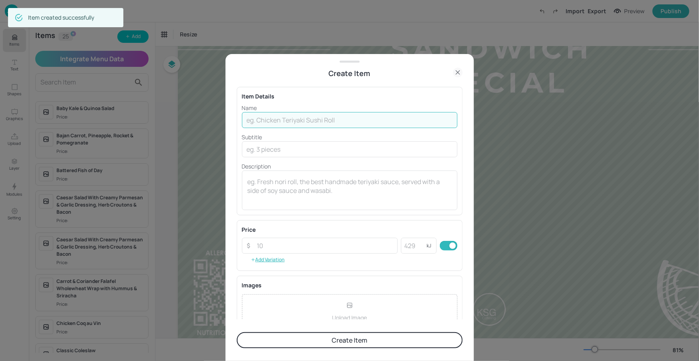
click at [293, 127] on input "text" at bounding box center [350, 120] width 216 height 16
paste input "Ham & Cheese On White Bread"
type input "Ham & Cheese On White Bread"
click at [313, 111] on p "Name" at bounding box center [350, 108] width 216 height 8
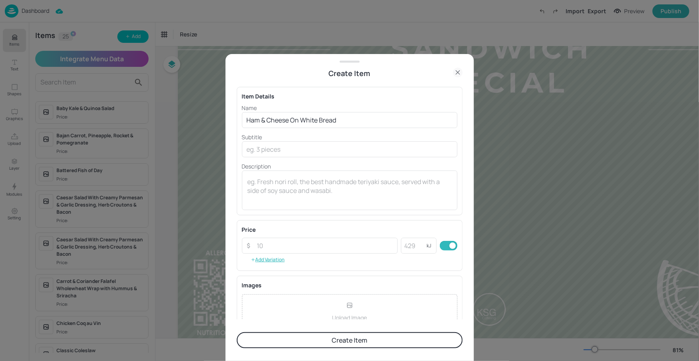
click at [335, 340] on button "Create Item" at bounding box center [350, 341] width 226 height 16
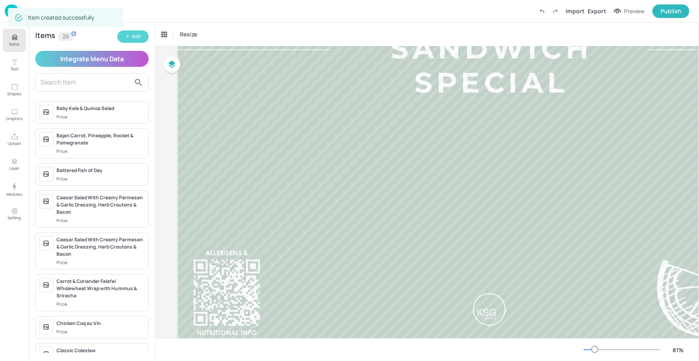
click at [141, 41] on button "Add" at bounding box center [132, 36] width 31 height 12
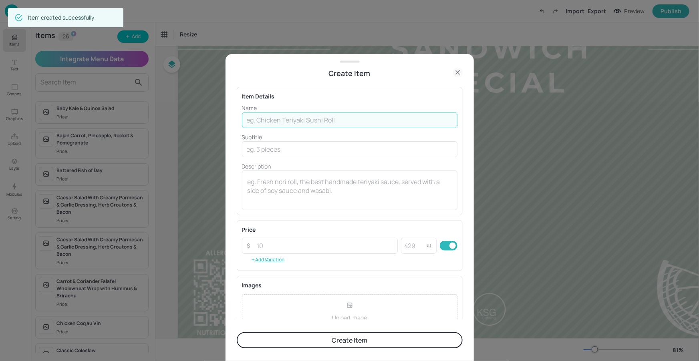
click at [345, 122] on input "text" at bounding box center [350, 120] width 216 height 16
paste input "Sweet Chilli Chicken With Emmental Cheese & Lettuce On Plain Wrap"
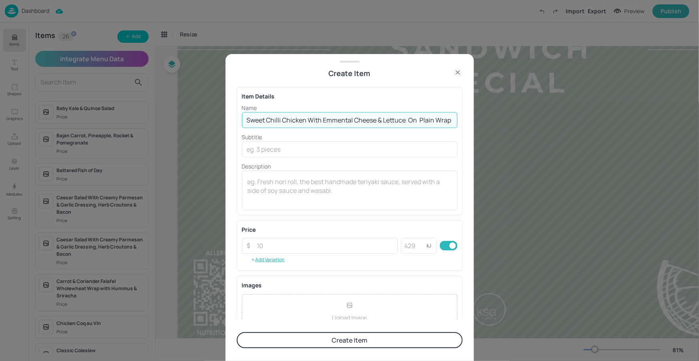
click at [419, 120] on input "Sweet Chilli Chicken With Emmental Cheese & Lettuce On Plain Wrap" at bounding box center [350, 120] width 216 height 16
click at [408, 122] on input "Sweet Chilli Chicken With Emmental Cheese & Lettuce On Plain Wrap" at bounding box center [350, 120] width 216 height 16
click at [412, 121] on input "Sweet Chilli Chicken With Emmental Cheese & Lettuce On Plain Wrap" at bounding box center [350, 120] width 216 height 16
type input "Sweet Chilli Chicken With Emmental Cheese & Lettuce on Plain Wrap"
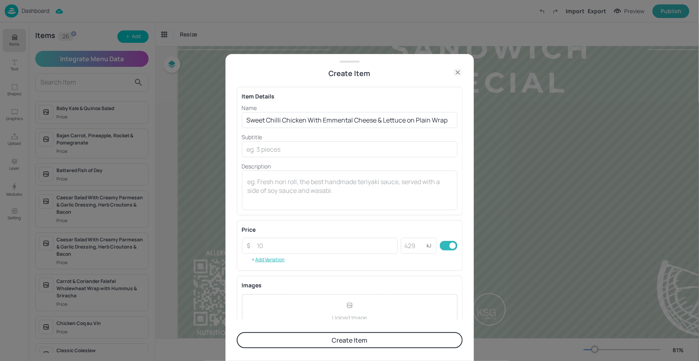
click at [369, 335] on button "Create Item" at bounding box center [350, 341] width 226 height 16
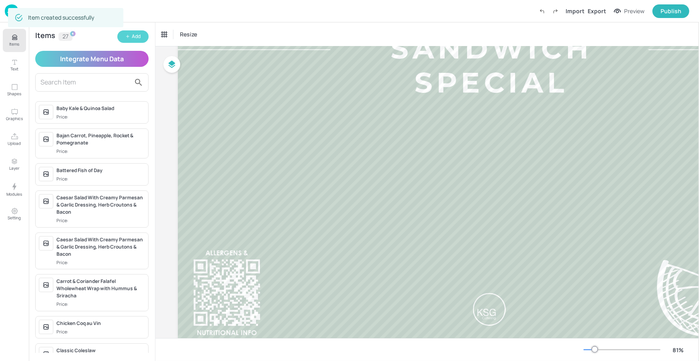
click at [130, 37] on button "Add" at bounding box center [132, 36] width 31 height 12
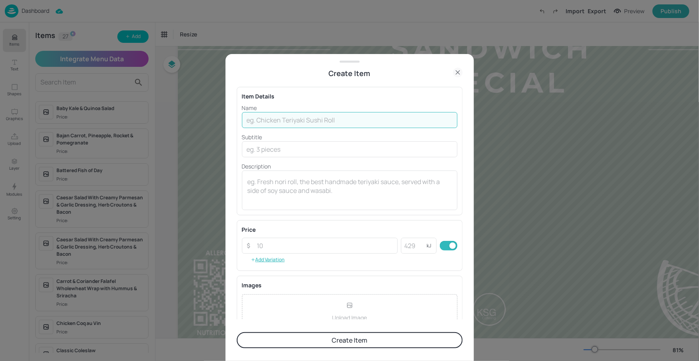
click at [332, 117] on input "text" at bounding box center [350, 120] width 216 height 16
paste input "Turkey & Bacon Club Bap"
type input "Turkey & Bacon Club Bap"
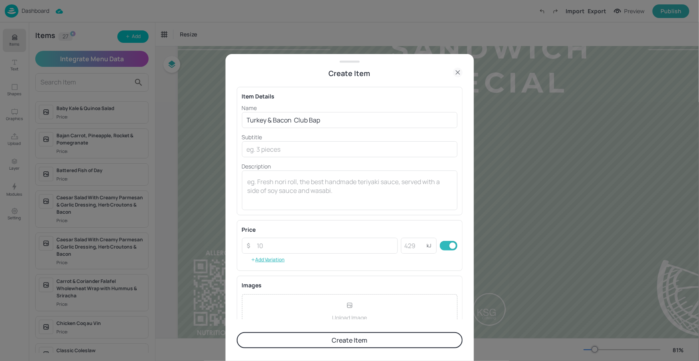
click at [333, 341] on button "Create Item" at bounding box center [350, 341] width 226 height 16
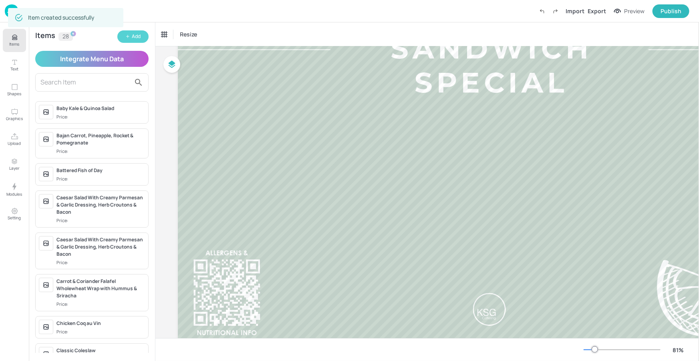
click at [135, 39] on div "Add" at bounding box center [136, 37] width 9 height 8
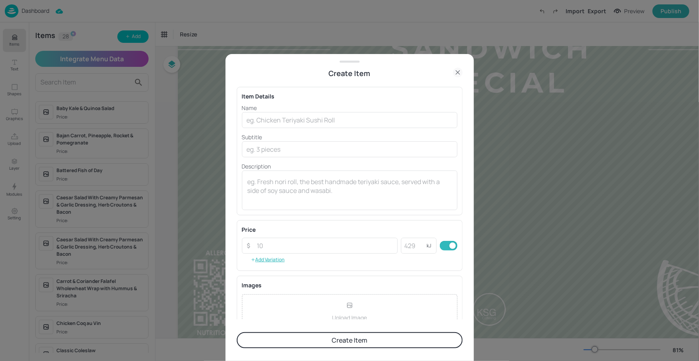
drag, startPoint x: 268, startPoint y: 110, endPoint x: 265, endPoint y: 119, distance: 9.6
click at [268, 110] on p "Name" at bounding box center [350, 108] width 216 height 8
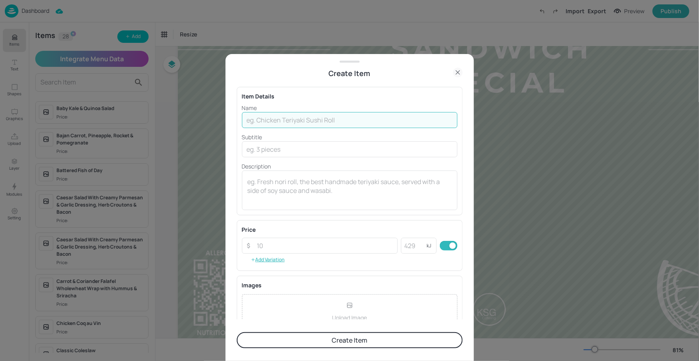
click at [265, 119] on input "text" at bounding box center [350, 120] width 216 height 16
paste input "Serrano Ham On focaccia With Sundried Tomatoes & Pesto"
click at [289, 121] on input "Serrano Ham On focaccia With Sundried Tomatoes & Pesto" at bounding box center [350, 120] width 216 height 16
type input "[PERSON_NAME] Ham on focaccia With Sundried Tomatoes & Pesto"
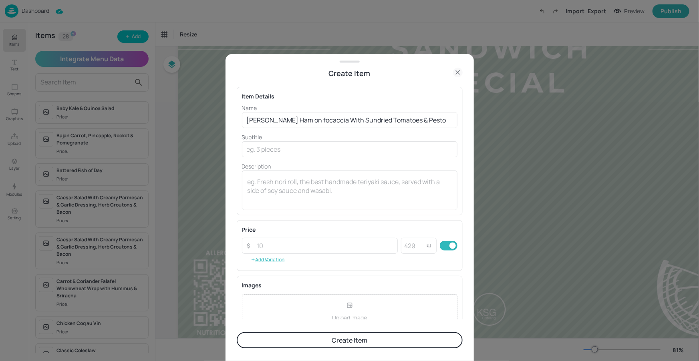
click at [374, 345] on button "Create Item" at bounding box center [350, 341] width 226 height 16
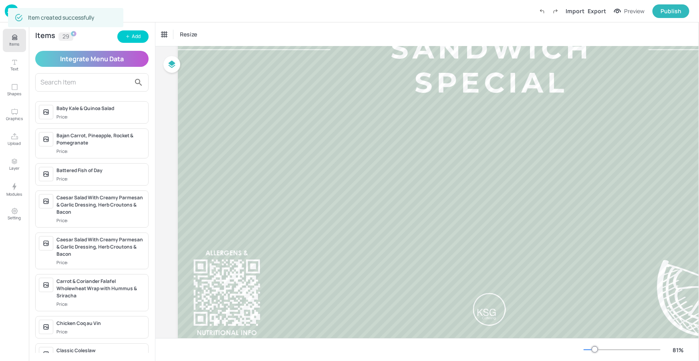
click at [103, 77] on input "text" at bounding box center [85, 82] width 90 height 13
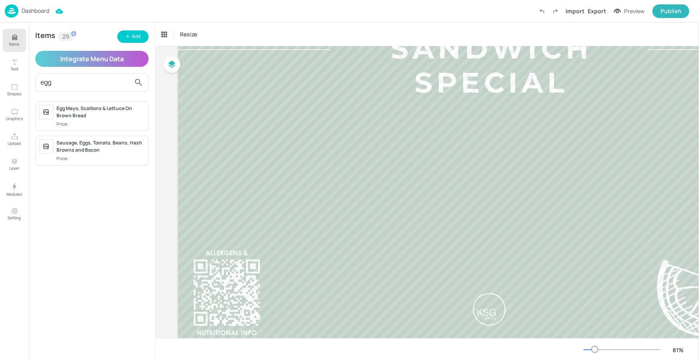
type input "egg"
click at [78, 118] on div "Egg Mayo, Scallions & Lettuce On Brown Bread" at bounding box center [101, 112] width 89 height 14
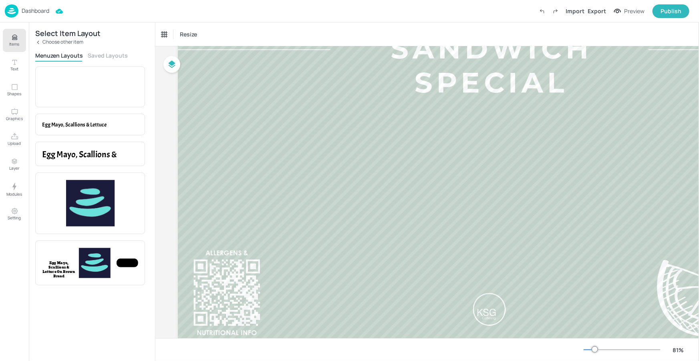
click at [97, 59] on button "Saved Layouts" at bounding box center [108, 56] width 40 height 8
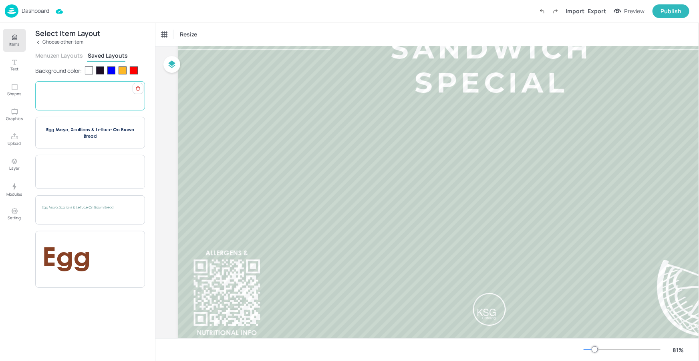
click at [87, 95] on p "Egg Mayo, Scallions & Lettuce On Brown Bread" at bounding box center [90, 93] width 96 height 5
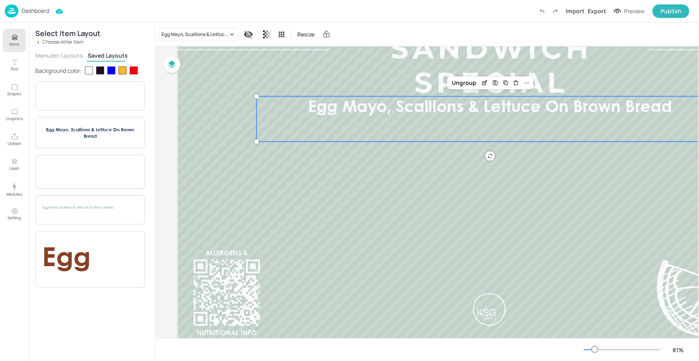
click at [18, 44] on p "Items" at bounding box center [15, 44] width 10 height 6
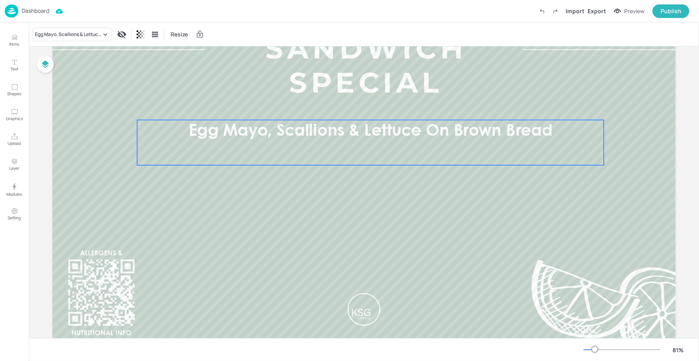
drag, startPoint x: 361, startPoint y: 143, endPoint x: 398, endPoint y: 177, distance: 50.5
click at [370, 153] on div "Egg Mayo, Scallions & Lettuce On Brown Bread" at bounding box center [370, 142] width 467 height 45
click at [592, 351] on div at bounding box center [595, 350] width 6 height 6
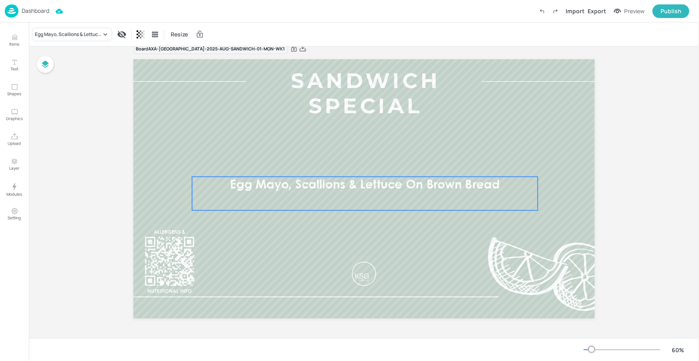
drag, startPoint x: 406, startPoint y: 156, endPoint x: 402, endPoint y: 193, distance: 37.5
click at [402, 193] on div "Egg Mayo, Scallions & Lettuce On Brown Bread" at bounding box center [365, 194] width 346 height 34
click at [341, 155] on div at bounding box center [364, 189] width 462 height 260
click at [339, 190] on span "Egg Mayo, Scallions & Lettuce On Brown Bread" at bounding box center [365, 185] width 270 height 12
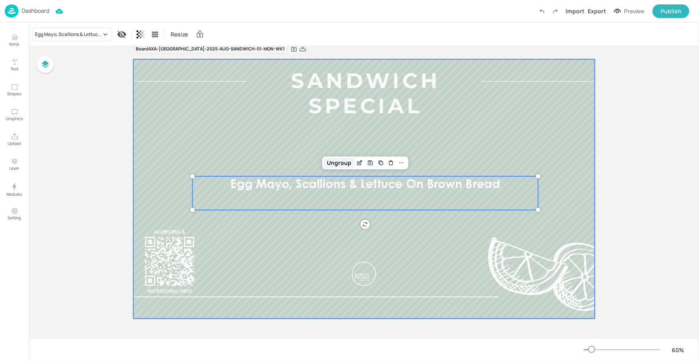
click at [341, 167] on div "Ungroup" at bounding box center [339, 163] width 31 height 10
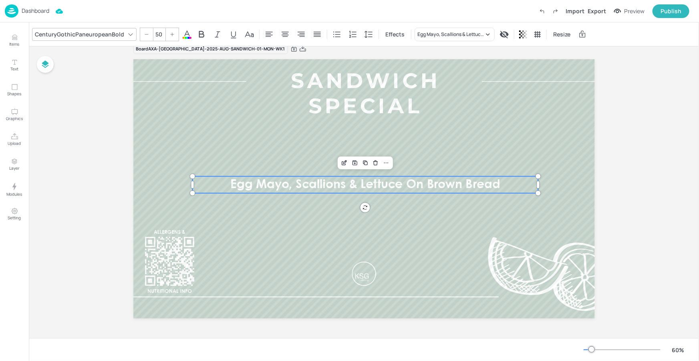
click at [170, 34] on icon at bounding box center [172, 34] width 5 height 5
click at [171, 34] on icon at bounding box center [173, 34] width 4 height 4
drag, startPoint x: 170, startPoint y: 34, endPoint x: 177, endPoint y: 42, distance: 10.5
click at [171, 34] on icon at bounding box center [173, 34] width 4 height 4
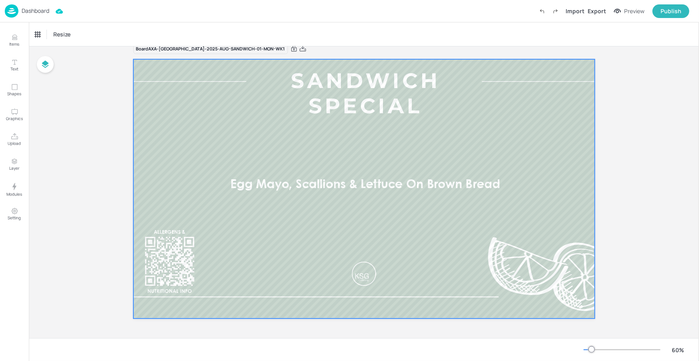
click at [310, 193] on p "Egg Mayo, Scallions & Lettuce On Brown Bread" at bounding box center [365, 185] width 346 height 17
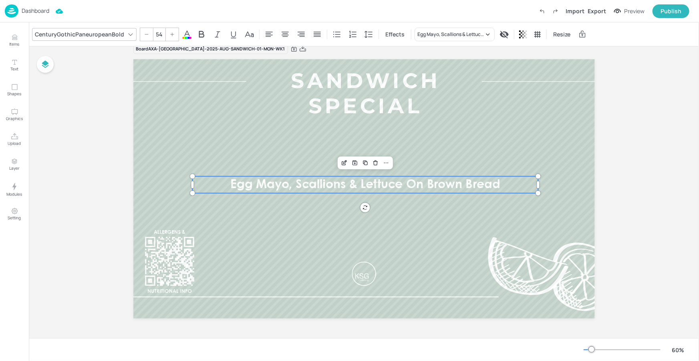
click at [170, 33] on icon at bounding box center [172, 34] width 5 height 5
click at [171, 33] on icon at bounding box center [173, 34] width 4 height 4
click at [170, 33] on icon at bounding box center [172, 34] width 5 height 5
click at [171, 33] on icon at bounding box center [172, 34] width 5 height 5
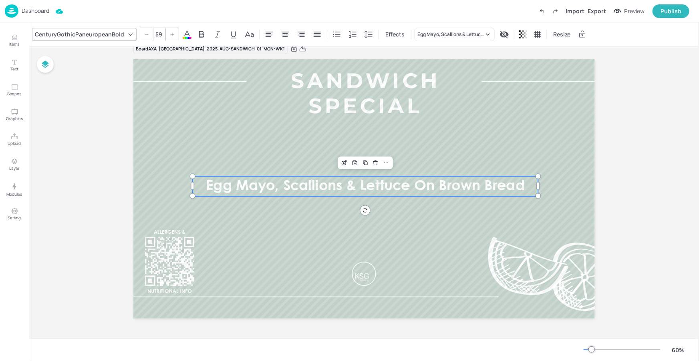
click at [171, 33] on icon at bounding box center [172, 34] width 5 height 5
type input "60"
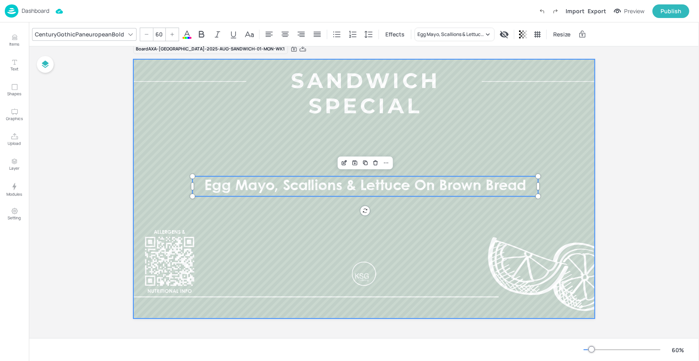
click at [402, 209] on div at bounding box center [364, 189] width 462 height 260
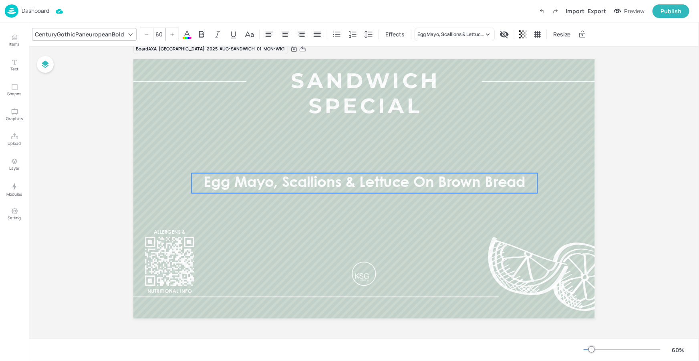
click at [461, 192] on p "Egg Mayo, Scallions & Lettuce On Brown Bread" at bounding box center [365, 184] width 346 height 20
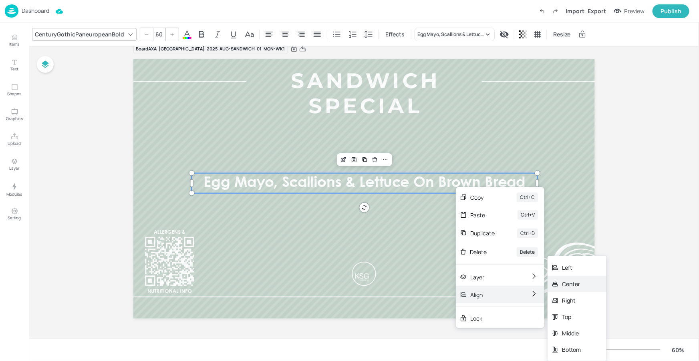
click at [581, 289] on div "Center" at bounding box center [577, 284] width 59 height 16
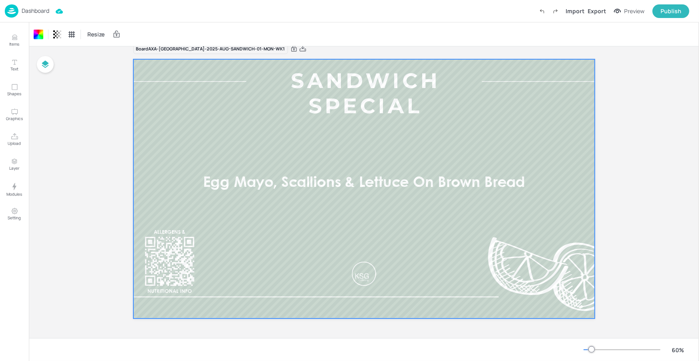
scroll to position [0, 0]
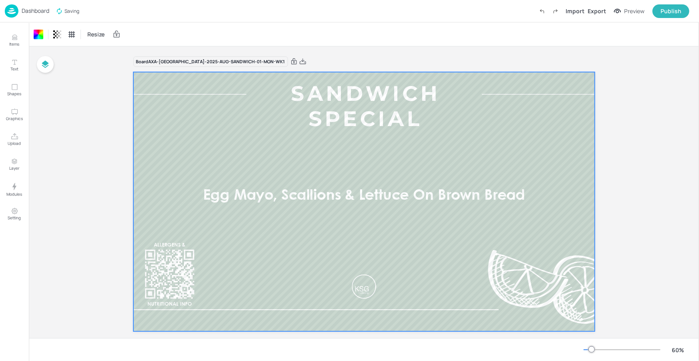
click at [42, 11] on p "Dashboard" at bounding box center [36, 11] width 28 height 6
click at [33, 12] on p "Dashboard" at bounding box center [36, 11] width 28 height 6
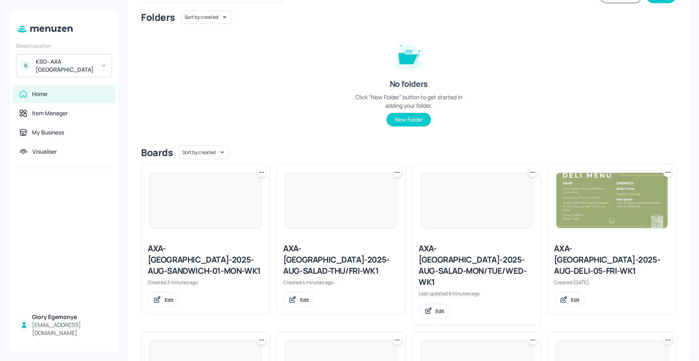
scroll to position [144, 0]
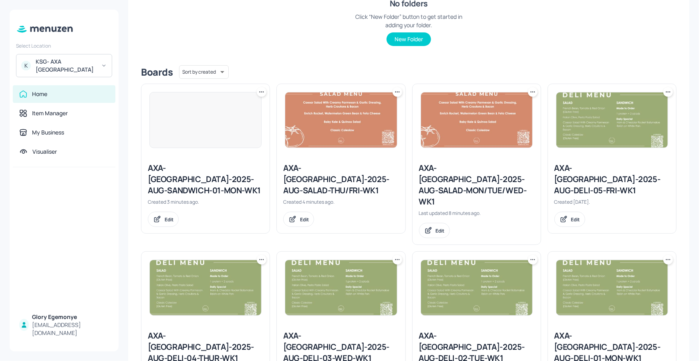
click at [262, 92] on icon at bounding box center [262, 92] width 8 height 8
click at [218, 119] on p "Duplicate" at bounding box center [222, 122] width 22 height 7
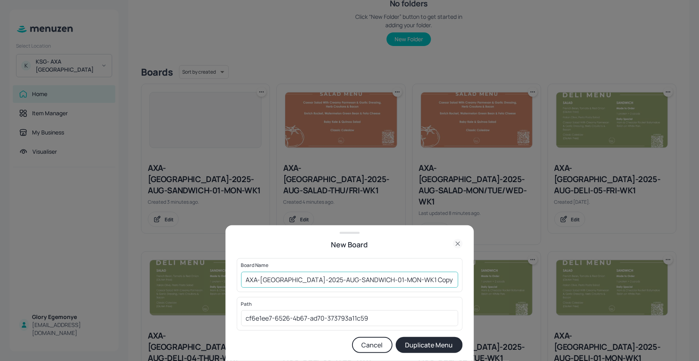
click at [411, 281] on input "AXA-DUBLIN-2025-AUG-SANDWICH-01-MON-WK1 Copy" at bounding box center [349, 280] width 217 height 16
click at [375, 281] on input "AXA-[GEOGRAPHIC_DATA]-2025-AUG-SANDWICH-01-MON-WK1" at bounding box center [349, 280] width 217 height 16
click at [377, 280] on input "AXA-[GEOGRAPHIC_DATA]-2025-AUG-SANDWICH-01-MON-WK1" at bounding box center [349, 280] width 217 height 16
type input "AXA-[GEOGRAPHIC_DATA]-2025-AUG-SANDWICH-02-TUE-WK1"
click at [441, 349] on button "Duplicate Menu" at bounding box center [429, 345] width 67 height 16
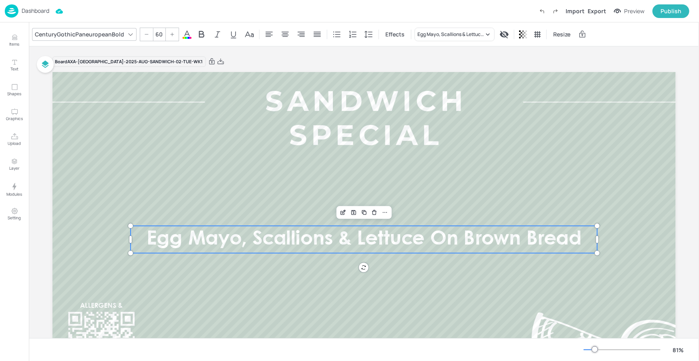
click at [340, 242] on span "Egg Mayo, Scallions & Lettuce On Brown Bread" at bounding box center [364, 239] width 435 height 18
click at [457, 34] on div "Egg Mayo, Scallions & Lettuce On Brown Bread" at bounding box center [451, 34] width 67 height 7
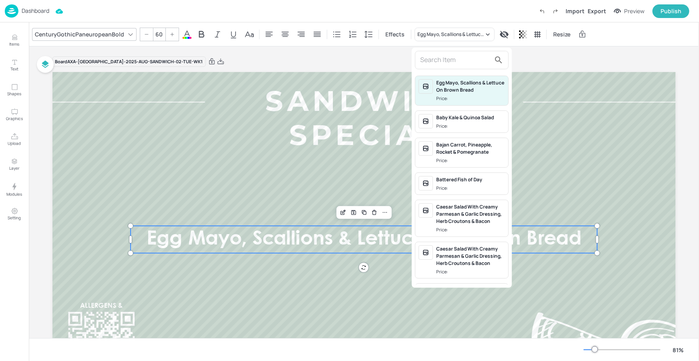
click at [453, 66] on input "text" at bounding box center [455, 60] width 71 height 13
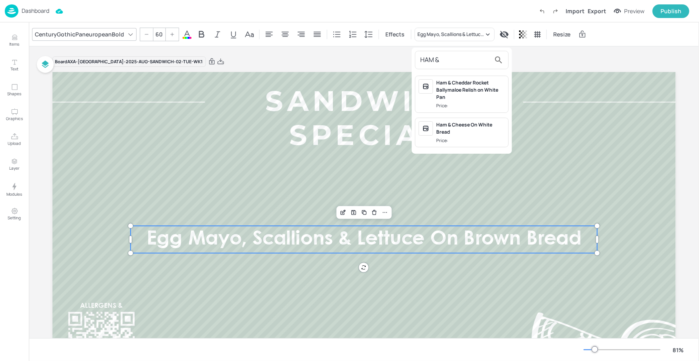
type input "HAM &"
click at [474, 133] on div "Ham & Cheese On White Bread" at bounding box center [470, 128] width 69 height 14
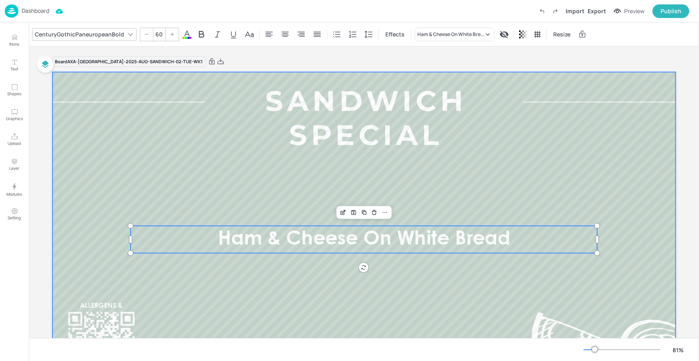
click at [488, 276] on div at bounding box center [364, 247] width 624 height 351
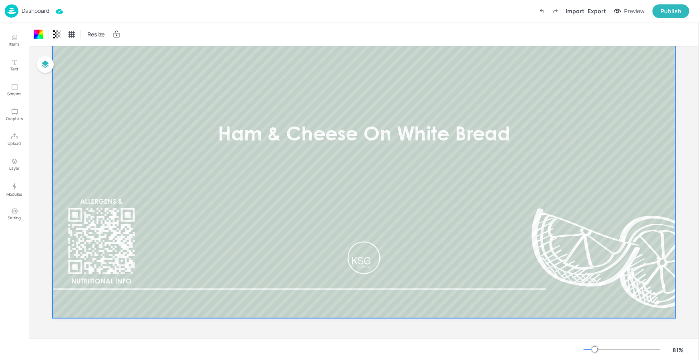
scroll to position [40, 0]
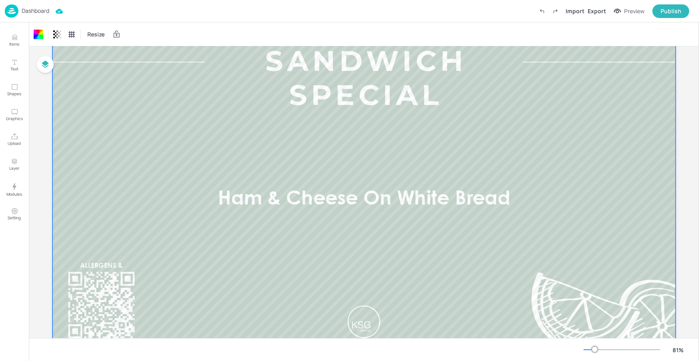
click at [45, 11] on p "Dashboard" at bounding box center [36, 11] width 28 height 6
click at [37, 11] on p "Dashboard" at bounding box center [36, 11] width 28 height 6
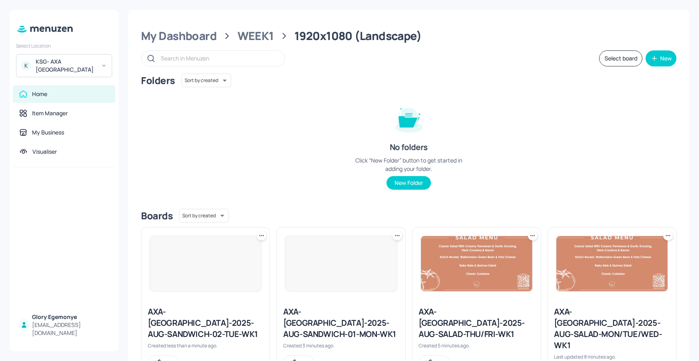
click at [264, 236] on icon at bounding box center [262, 236] width 8 height 8
drag, startPoint x: 244, startPoint y: 263, endPoint x: 261, endPoint y: 262, distance: 16.9
click at [244, 263] on div "Duplicate" at bounding box center [231, 266] width 64 height 14
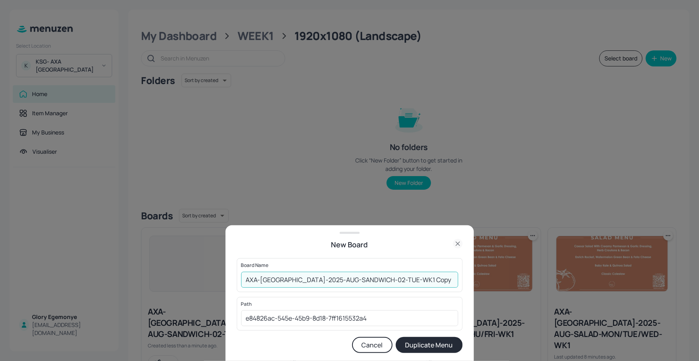
click at [408, 280] on input "AXA-DUBLIN-2025-AUG-SANDWICH-02-TUE-WK1 Copy" at bounding box center [349, 280] width 217 height 16
drag, startPoint x: 374, startPoint y: 280, endPoint x: 391, endPoint y: 277, distance: 17.5
click at [374, 280] on input "AXA-DUBLIN-2025-AUG-SANDWICH-02-TUE-WK1" at bounding box center [349, 280] width 217 height 16
type input "AXA-DUBLIN-2025-AUG-SANDWICH-03-WED-WK1"
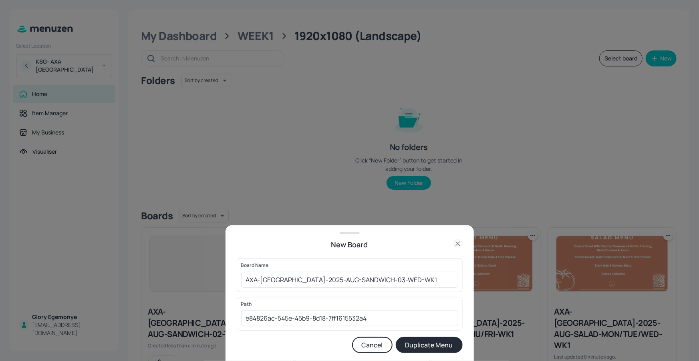
click at [417, 347] on button "Duplicate Menu" at bounding box center [429, 345] width 67 height 16
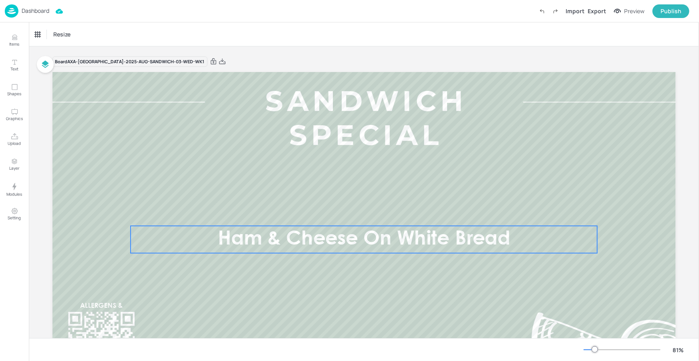
click at [318, 241] on span "Ham & Cheese On White Bread" at bounding box center [364, 239] width 292 height 18
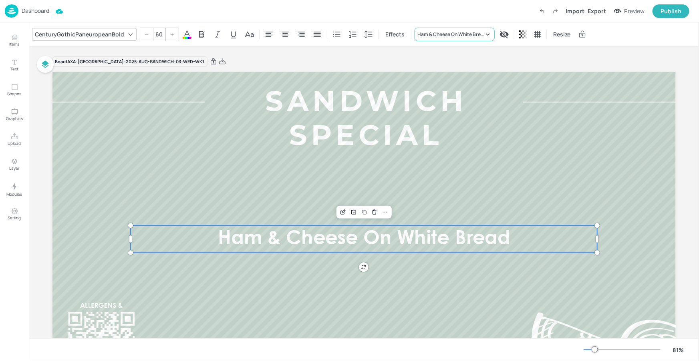
click at [453, 33] on div "Ham & Cheese On White Bread" at bounding box center [451, 34] width 67 height 7
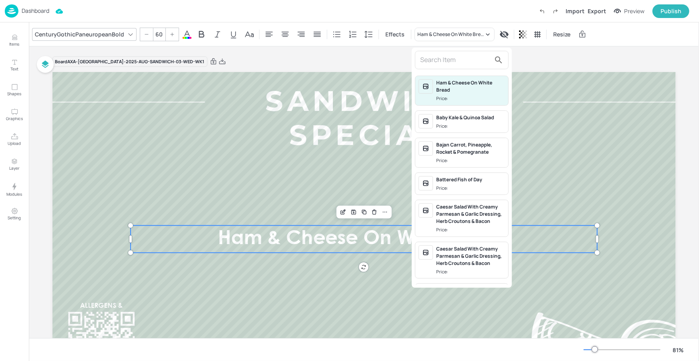
click at [441, 61] on input "text" at bounding box center [455, 60] width 71 height 13
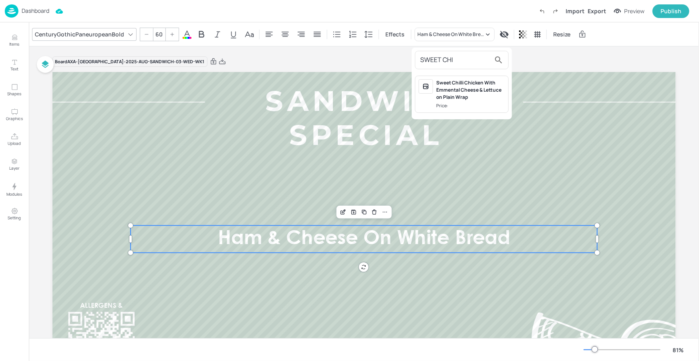
type input "SWEET CHI"
click at [475, 94] on div "Sweet Chilli Chicken With Emmental Cheese & Lettuce on Plain Wrap" at bounding box center [470, 90] width 69 height 22
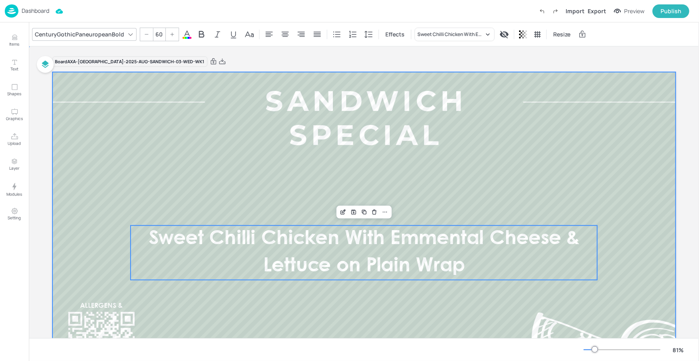
click at [491, 297] on div at bounding box center [364, 247] width 624 height 351
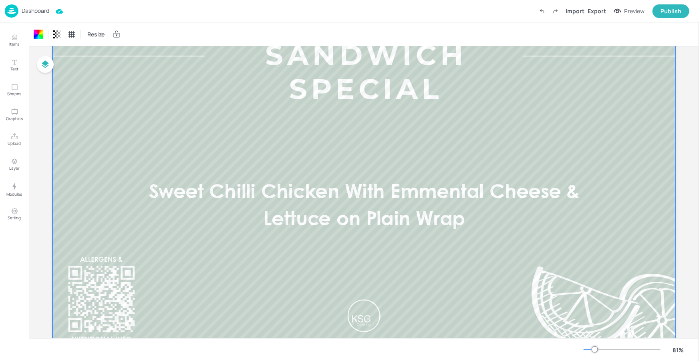
scroll to position [44, 0]
click at [44, 12] on p "Dashboard" at bounding box center [36, 11] width 28 height 6
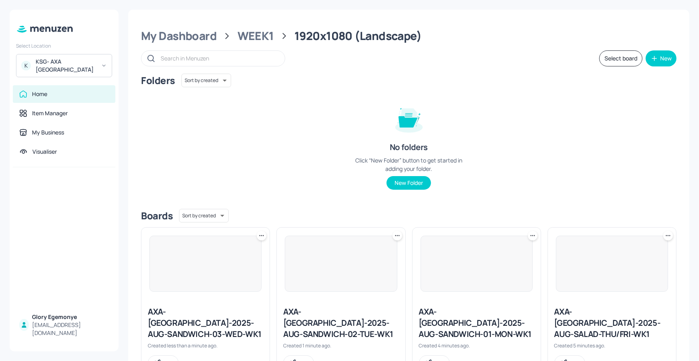
click at [264, 235] on icon at bounding box center [262, 236] width 8 height 8
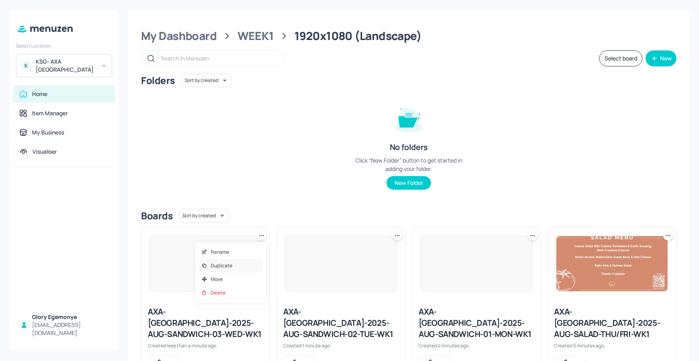
click at [249, 260] on div "Duplicate" at bounding box center [231, 266] width 64 height 14
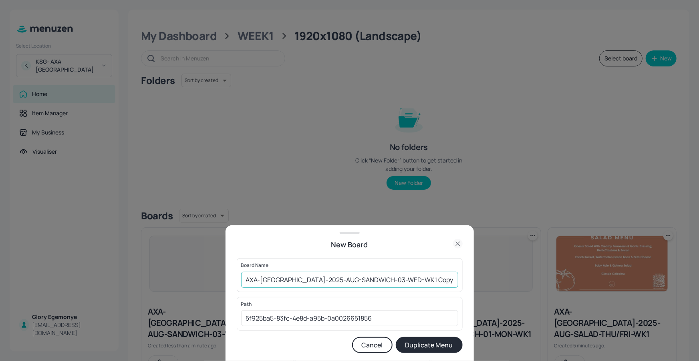
click at [407, 281] on input "AXA-[GEOGRAPHIC_DATA]-2025-AUG-SANDWICH-03-WED-WK1 Copy" at bounding box center [349, 280] width 217 height 16
click at [412, 279] on input "AXA-[GEOGRAPHIC_DATA]-2025-AUG-SANDWICH-03-WED-WK1 Copy" at bounding box center [349, 280] width 217 height 16
click at [377, 282] on input "AXA-[GEOGRAPHIC_DATA]-2025-AUG-SANDWICH-03-WED-WK1" at bounding box center [349, 280] width 217 height 16
type input "AXA-[GEOGRAPHIC_DATA]-2025-AUG-SANDWICH-04-THU-WK1"
click at [415, 345] on button "Duplicate Menu" at bounding box center [429, 345] width 67 height 16
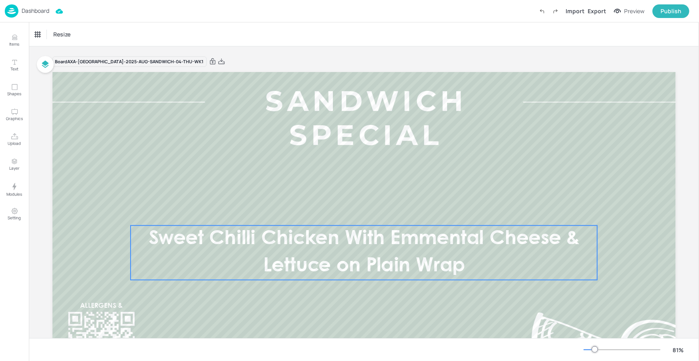
click at [367, 238] on span "Sweet Chilli Chicken With Emmental Cheese & Lettuce on Plain Wrap" at bounding box center [363, 253] width 431 height 46
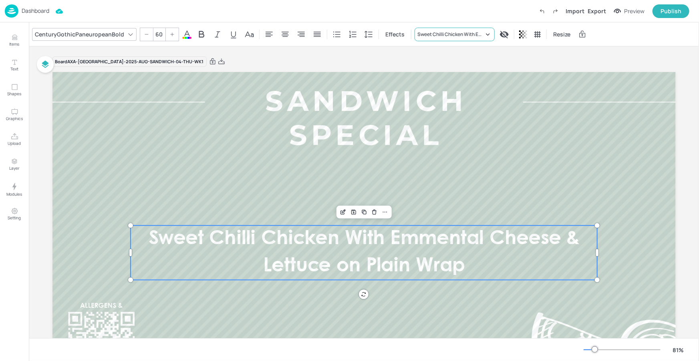
click at [422, 38] on div "Sweet Chilli Chicken With Emmental Cheese & Lettuce on Plain Wrap" at bounding box center [455, 35] width 80 height 14
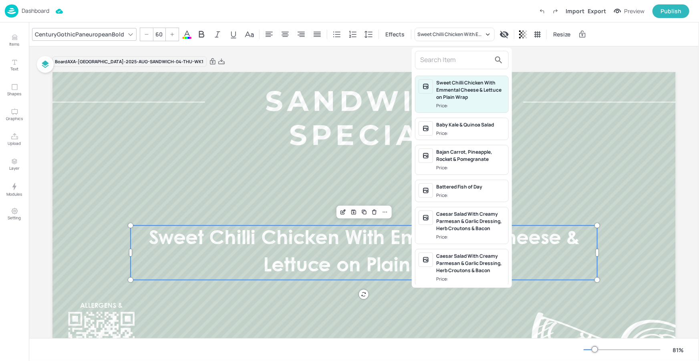
click at [438, 61] on input "text" at bounding box center [455, 60] width 71 height 13
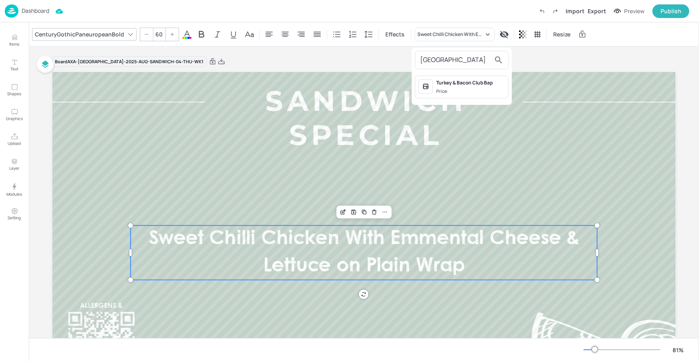
type input "TURKEY"
click at [426, 91] on div at bounding box center [426, 86] width 14 height 14
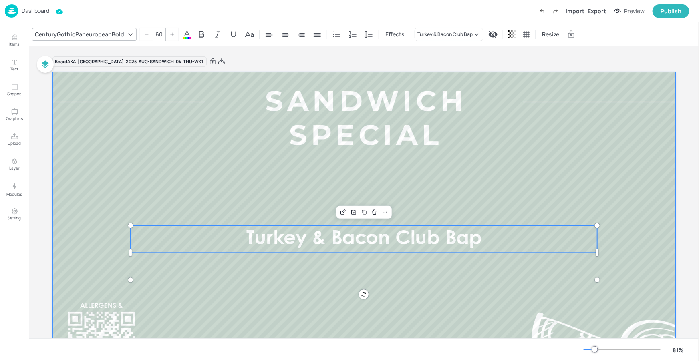
click at [410, 280] on div at bounding box center [364, 247] width 624 height 351
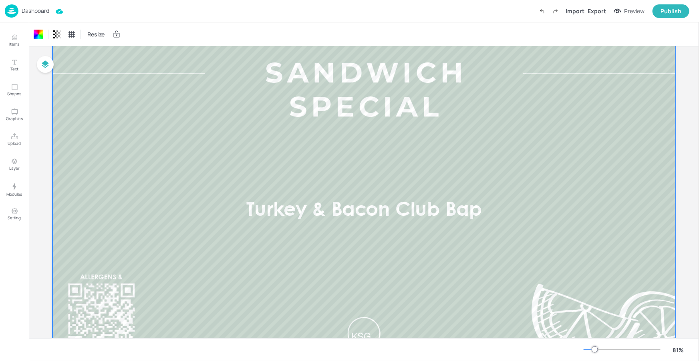
scroll to position [67, 0]
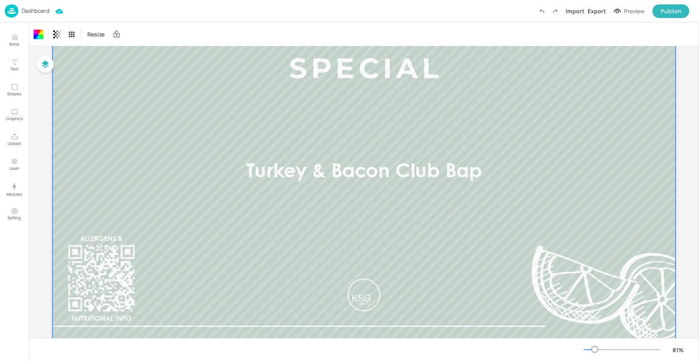
click at [592, 349] on div at bounding box center [595, 350] width 6 height 6
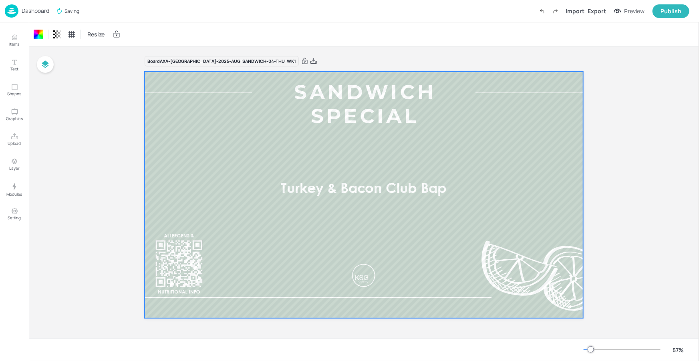
scroll to position [0, 0]
click at [41, 12] on p "Dashboard" at bounding box center [36, 11] width 28 height 6
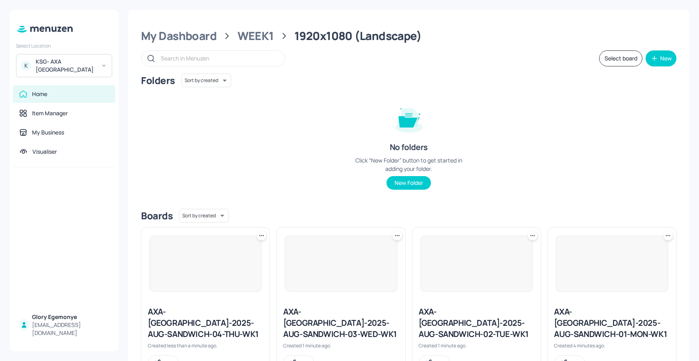
click at [263, 236] on icon at bounding box center [262, 236] width 8 height 8
click at [243, 263] on div "Duplicate" at bounding box center [231, 266] width 64 height 14
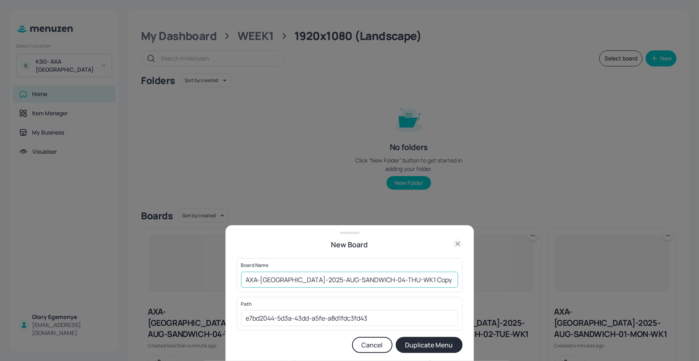
click at [424, 280] on input "AXA-DUBLIN-2025-AUG-SANDWICH-04-THU-WK1 Copy" at bounding box center [349, 280] width 217 height 16
click at [374, 281] on input "AXA-[GEOGRAPHIC_DATA]-2025-AUG-SANDWICH-04-THU-WK1" at bounding box center [349, 280] width 217 height 16
type input "AXA-[GEOGRAPHIC_DATA]-2025-AUG-SANDWICH-05-FRI-WK1"
click at [440, 338] on button "Duplicate Menu" at bounding box center [429, 345] width 67 height 16
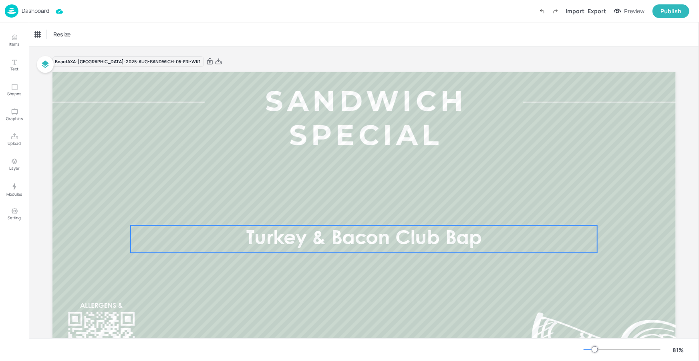
click at [374, 242] on span "Turkey & Bacon Club Bap" at bounding box center [364, 239] width 236 height 18
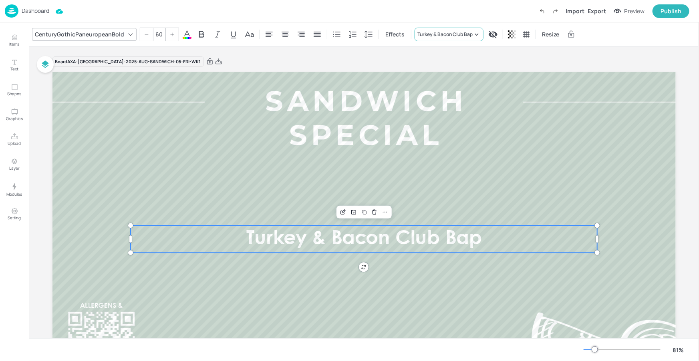
click at [430, 30] on div "Turkey & Bacon Club Bap" at bounding box center [449, 35] width 69 height 14
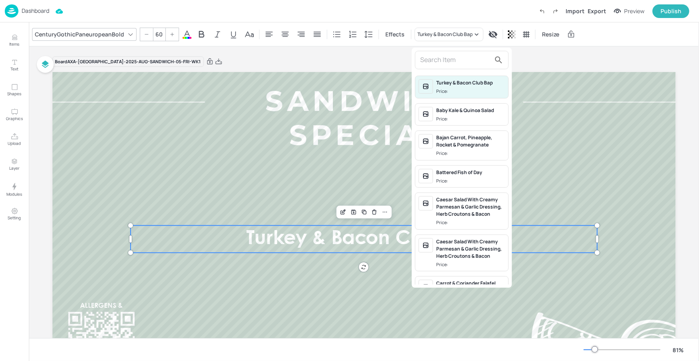
click at [437, 57] on input "text" at bounding box center [455, 60] width 71 height 13
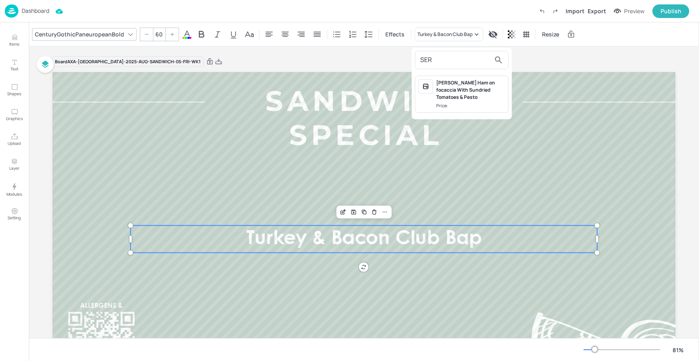
type input "SER"
drag, startPoint x: 437, startPoint y: 98, endPoint x: 447, endPoint y: 94, distance: 11.2
click at [441, 96] on div "[PERSON_NAME] Ham on focaccia With Sundried Tomatoes & Pesto" at bounding box center [470, 90] width 69 height 22
click at [447, 94] on div "[PERSON_NAME] Ham on focaccia With Sundried Tomatoes & Pesto" at bounding box center [470, 90] width 69 height 22
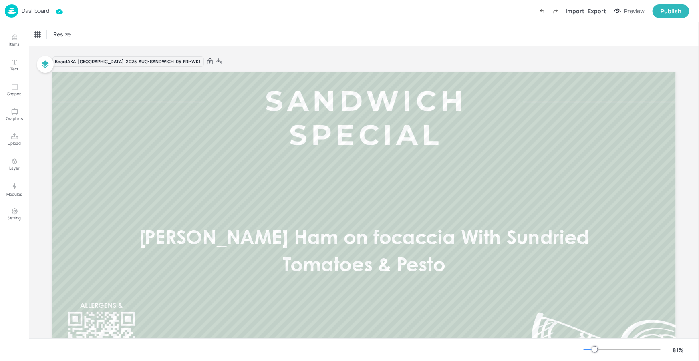
click at [592, 351] on div at bounding box center [595, 350] width 6 height 6
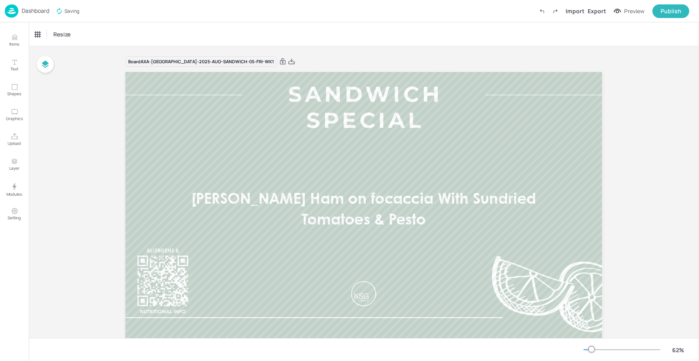
click at [590, 350] on div at bounding box center [592, 350] width 6 height 6
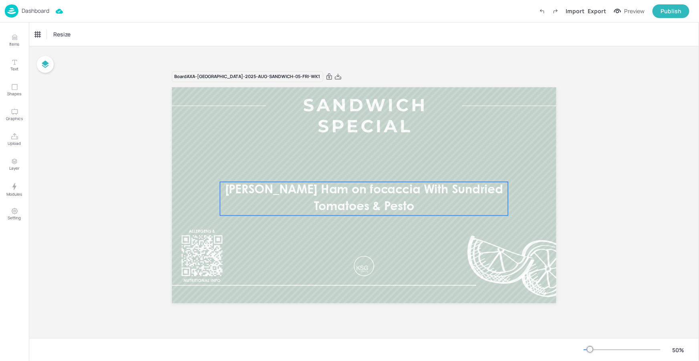
click at [329, 196] on p "[PERSON_NAME] Ham on focaccia With Sundried Tomatoes & Pesto" at bounding box center [364, 199] width 288 height 34
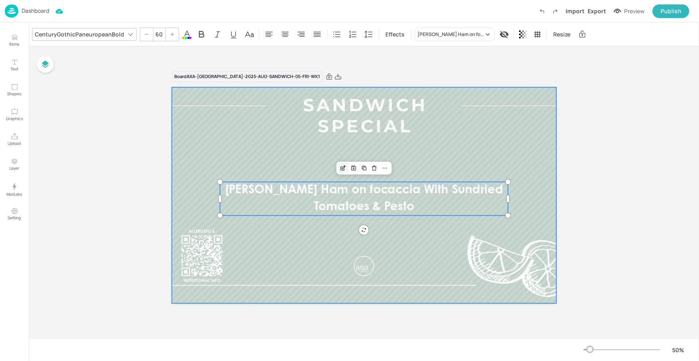
click at [342, 166] on icon "Edit Item" at bounding box center [343, 168] width 7 height 6
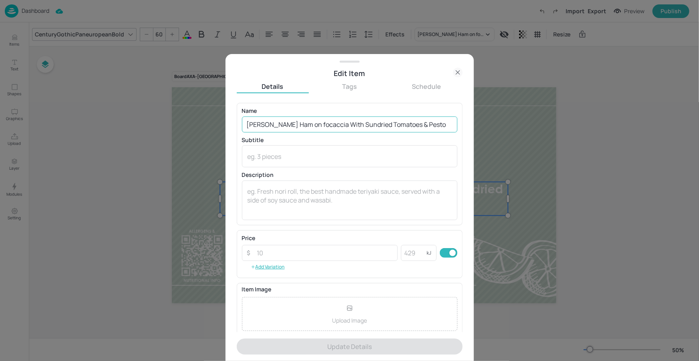
click at [299, 125] on input "[PERSON_NAME] Ham on focaccia With Sundried Tomatoes & Pesto" at bounding box center [350, 125] width 216 height 16
click at [297, 126] on input "[PERSON_NAME] Ham on focaccia With Sundried Tomatoes & Pesto" at bounding box center [350, 125] width 216 height 16
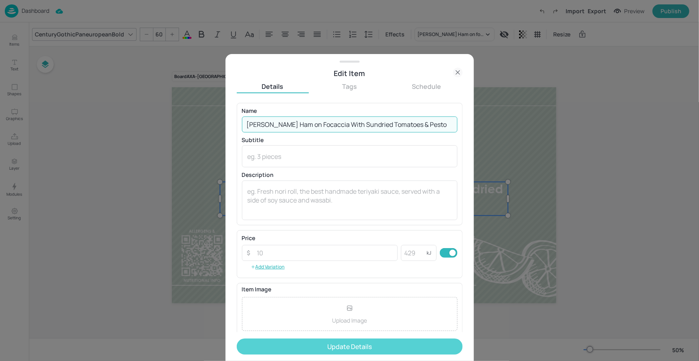
type input "[PERSON_NAME] Ham on Focaccia With Sundried Tomatoes & Pesto"
click at [361, 345] on button "Update Details" at bounding box center [350, 347] width 226 height 16
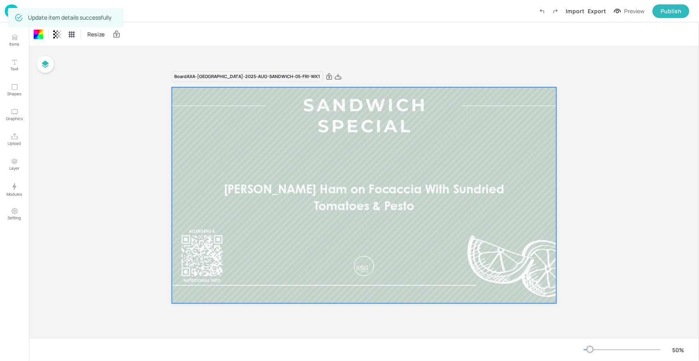
click at [130, 14] on div "Dashboard Import Export Preview Publish" at bounding box center [347, 11] width 685 height 22
click at [131, 13] on div "Dashboard Import Export Preview Publish" at bounding box center [347, 11] width 685 height 22
click at [45, 13] on p "Dashboard" at bounding box center [36, 11] width 28 height 6
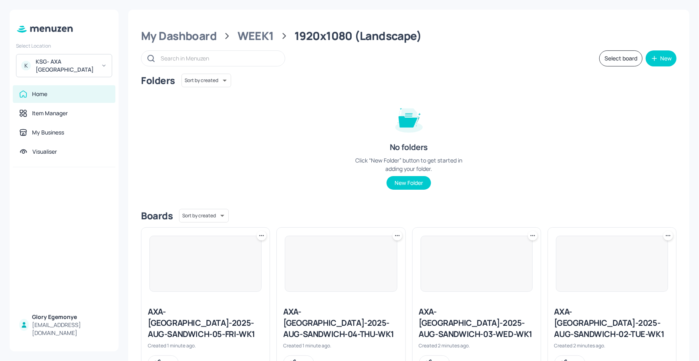
click at [262, 235] on icon at bounding box center [262, 236] width 8 height 8
click at [256, 252] on div "Rename" at bounding box center [231, 253] width 64 height 14
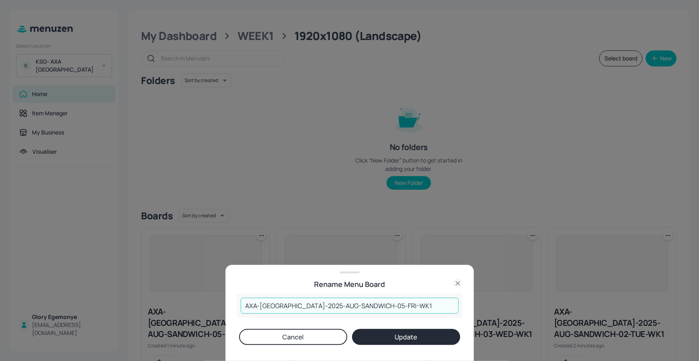
drag, startPoint x: 395, startPoint y: 309, endPoint x: 241, endPoint y: 307, distance: 154.3
click at [241, 308] on input "AXA-[GEOGRAPHIC_DATA]-2025-AUG-SANDWICH-05-FRI-WK1" at bounding box center [350, 306] width 218 height 16
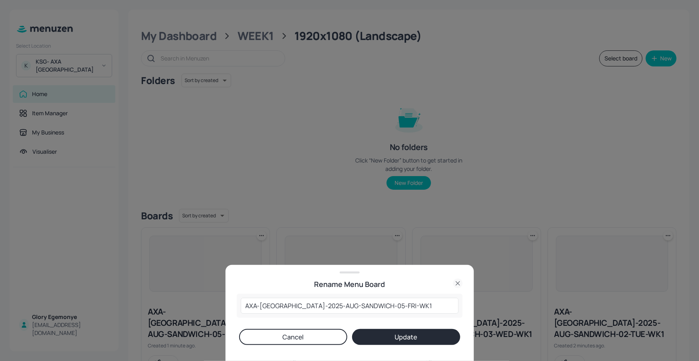
click at [461, 280] on icon at bounding box center [458, 284] width 10 height 10
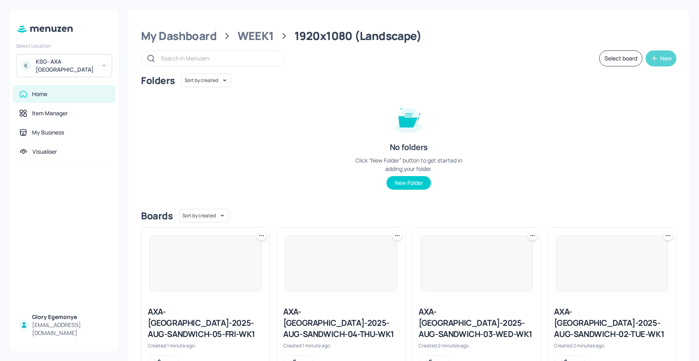
click at [660, 59] on div "New" at bounding box center [666, 59] width 12 height 6
click at [631, 97] on div "Add new board" at bounding box center [635, 97] width 80 height 18
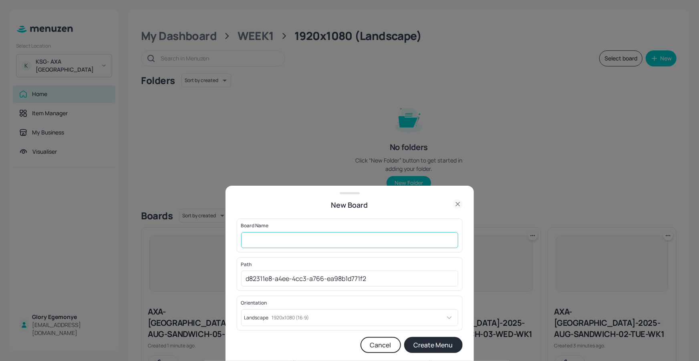
click at [374, 246] on input "text" at bounding box center [349, 240] width 217 height 16
paste input "AXA-[GEOGRAPHIC_DATA]-2025-AUG-SANDWICH-05-FRI-WK1"
drag, startPoint x: 350, startPoint y: 241, endPoint x: 321, endPoint y: 242, distance: 28.9
click at [321, 242] on input "AXA-[GEOGRAPHIC_DATA]-2025-AUG-SANDWICH-05-FRI-WK1" at bounding box center [349, 240] width 217 height 16
click at [357, 242] on input "AXA-[GEOGRAPHIC_DATA]-2025-AUG-SOUP-05-FRI-WK1" at bounding box center [349, 240] width 217 height 16
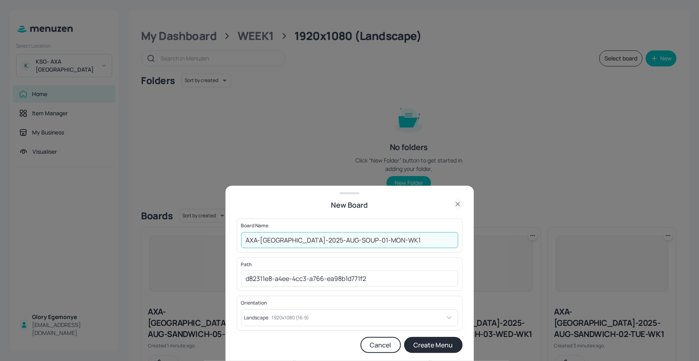
type input "AXA-[GEOGRAPHIC_DATA]-2025-AUG-SOUP-01-MON-WK1"
click at [400, 211] on div "New Board" at bounding box center [350, 205] width 226 height 11
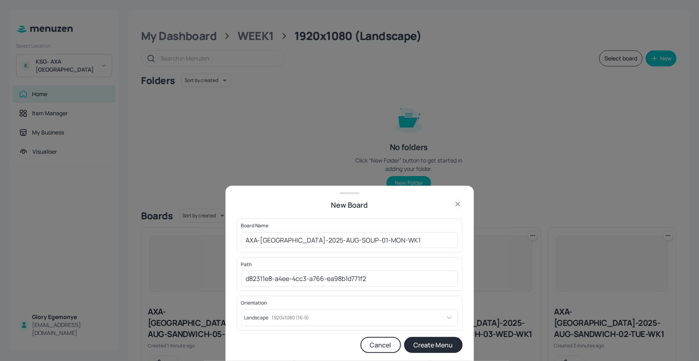
click at [414, 345] on button "Create Menu" at bounding box center [433, 345] width 59 height 16
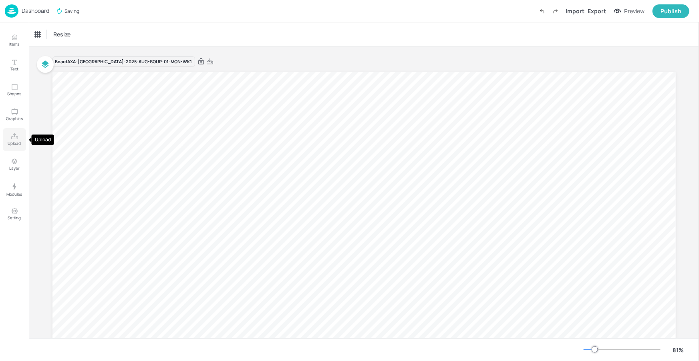
click at [11, 141] on p "Upload" at bounding box center [14, 144] width 13 height 6
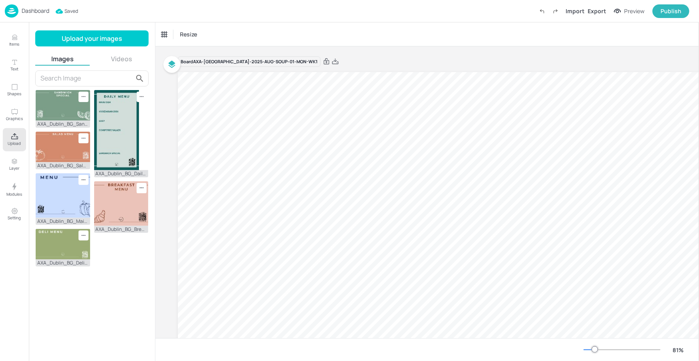
click at [86, 77] on input "text" at bounding box center [86, 78] width 93 height 13
click at [91, 43] on button "Upload your images" at bounding box center [91, 38] width 113 height 16
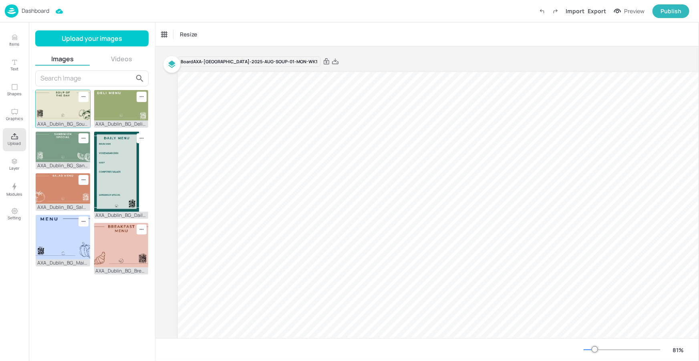
click at [68, 110] on img at bounding box center [63, 105] width 55 height 30
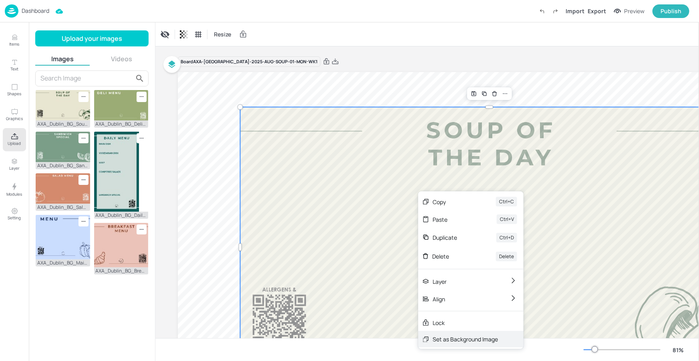
click at [446, 336] on div "Set as Background Image" at bounding box center [465, 339] width 65 height 8
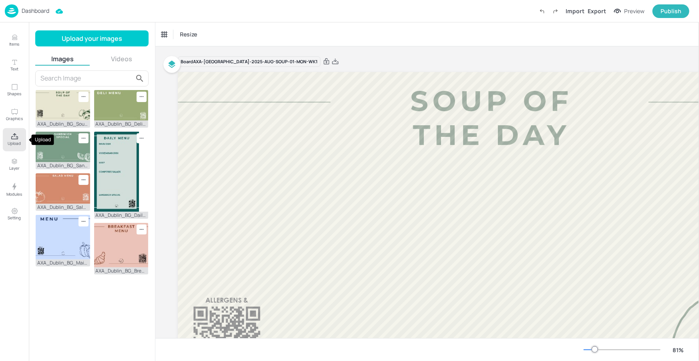
click at [19, 133] on button "Upload" at bounding box center [14, 139] width 23 height 23
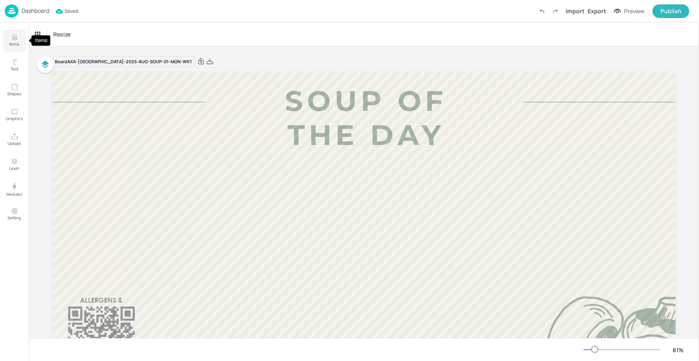
click at [15, 39] on icon "Items" at bounding box center [15, 38] width 8 height 8
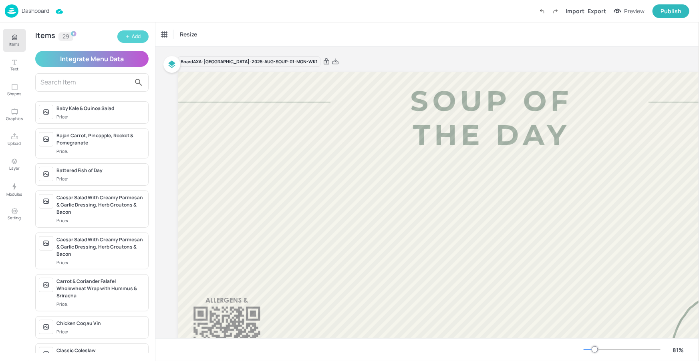
click at [142, 38] on button "Add" at bounding box center [132, 36] width 31 height 12
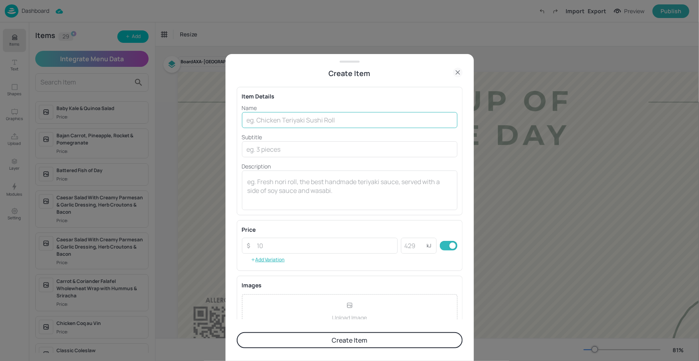
click at [258, 115] on input "text" at bounding box center [350, 120] width 216 height 16
paste input "Tuscan Vegetable Soup"
type input "Tuscan Vegetable Soup"
click at [343, 341] on button "Create Item" at bounding box center [350, 341] width 226 height 16
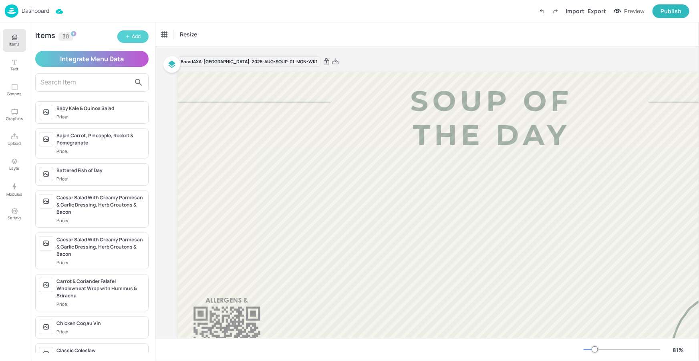
click at [137, 38] on div "Add" at bounding box center [136, 37] width 9 height 8
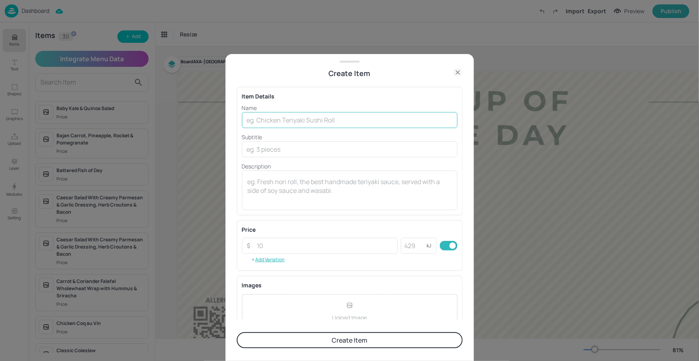
click at [256, 122] on input "text" at bounding box center [350, 120] width 216 height 16
paste input "Sweet Potato & Coconut"
type input "Sweet Potato & Coconut"
click at [325, 337] on button "Create Item" at bounding box center [350, 341] width 226 height 16
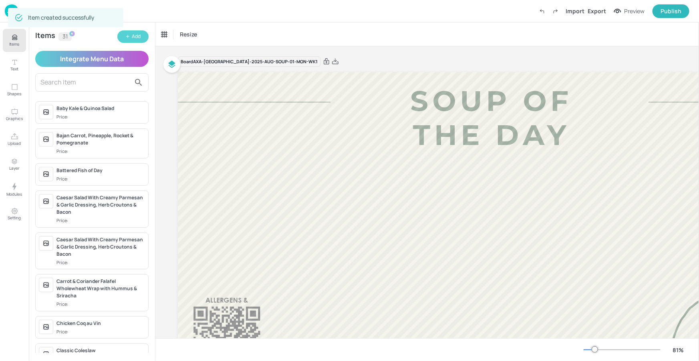
click at [136, 40] on div "Add" at bounding box center [136, 37] width 9 height 8
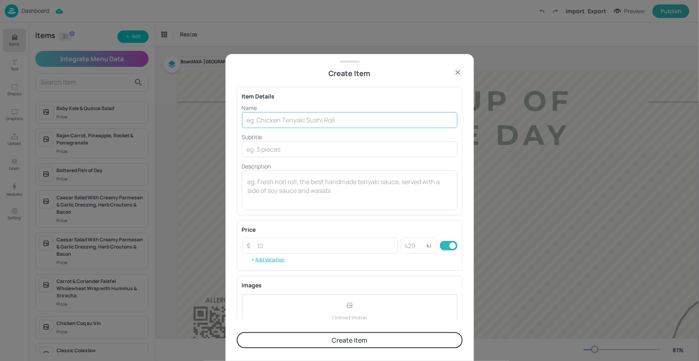
click at [313, 123] on input "text" at bounding box center [350, 120] width 216 height 16
paste input "Roasted Red Pepper & Tomato"
type input "Roasted Red Pepper & Tomato"
click at [333, 342] on button "Create Item" at bounding box center [350, 341] width 226 height 16
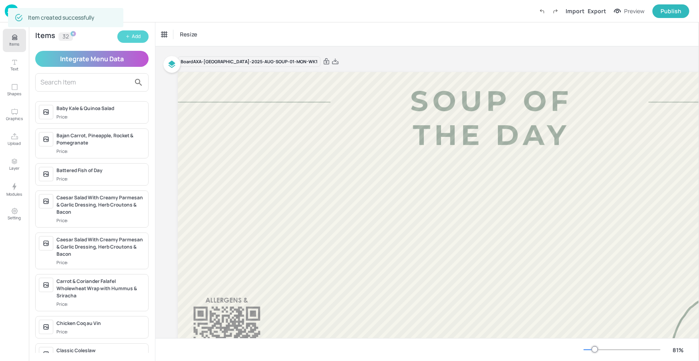
click at [142, 35] on button "Add" at bounding box center [132, 36] width 31 height 12
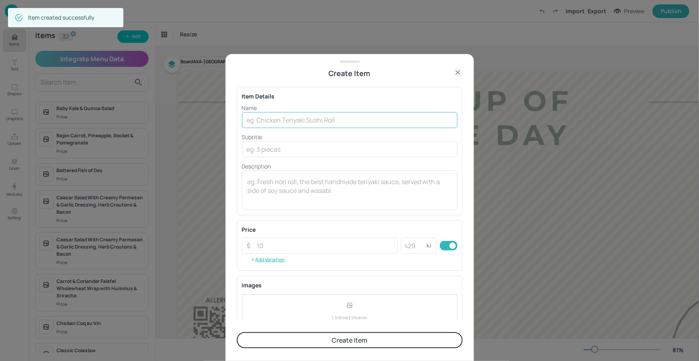
click at [313, 121] on input "text" at bounding box center [350, 120] width 216 height 16
paste input "Broccoli & Wild Mushroom"
click at [281, 123] on input "Broccoli & Wild Mushroom" at bounding box center [350, 120] width 216 height 16
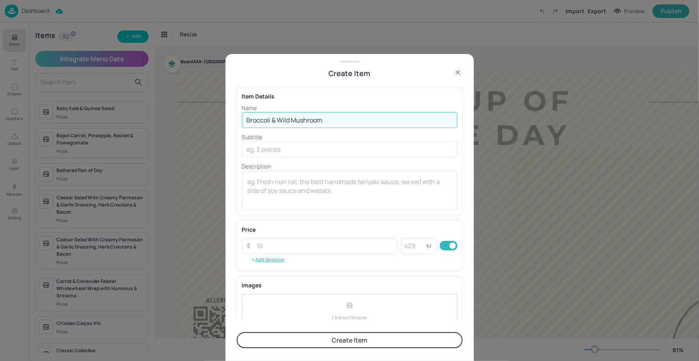
type input "Broccoli & Wild Mushroom"
click at [341, 343] on button "Create Item" at bounding box center [350, 341] width 226 height 16
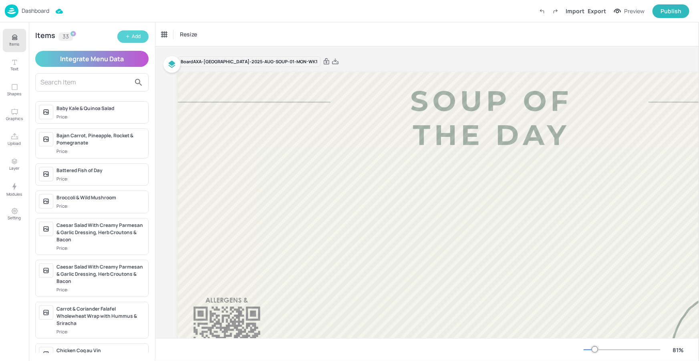
click at [139, 36] on div "Add" at bounding box center [136, 37] width 9 height 8
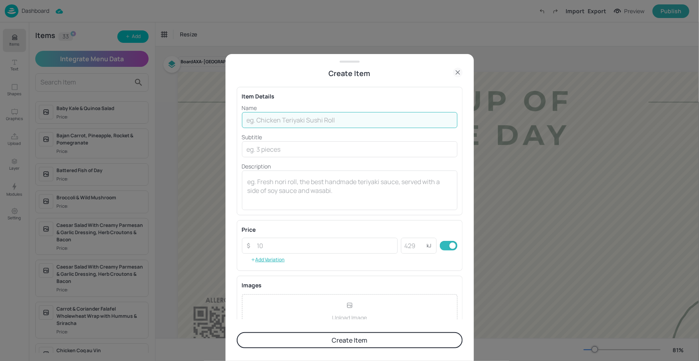
click at [313, 120] on input "text" at bounding box center [350, 120] width 216 height 16
paste input "Cream of Vegetable"
type input "Cream of Vegetable"
click at [355, 338] on button "Create Item" at bounding box center [350, 341] width 226 height 16
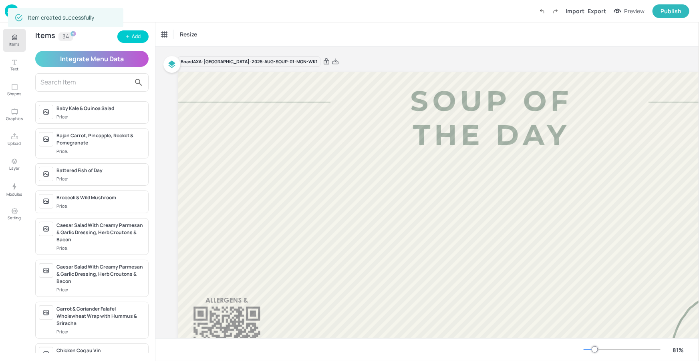
click at [60, 80] on input "text" at bounding box center [85, 82] width 90 height 13
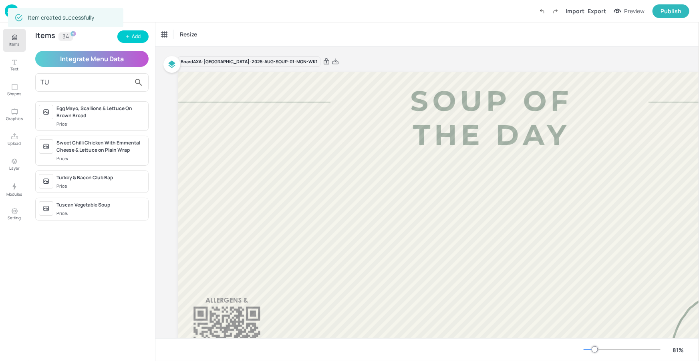
type input "TUS"
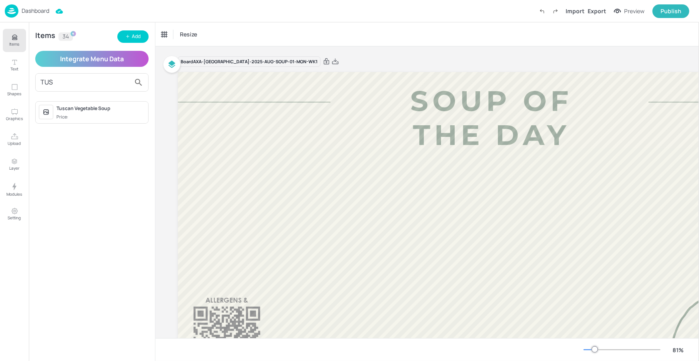
click at [77, 116] on span "Price:" at bounding box center [101, 117] width 89 height 7
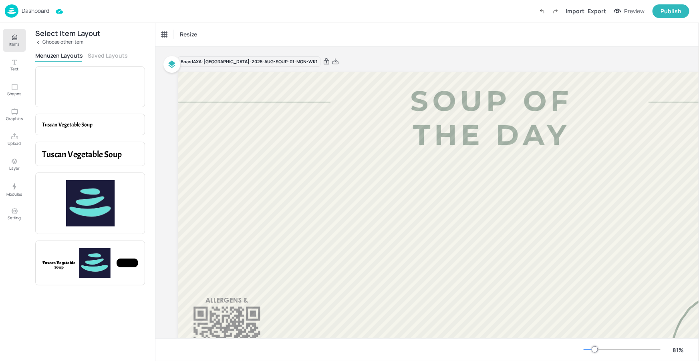
click at [101, 57] on button "Saved Layouts" at bounding box center [108, 56] width 40 height 8
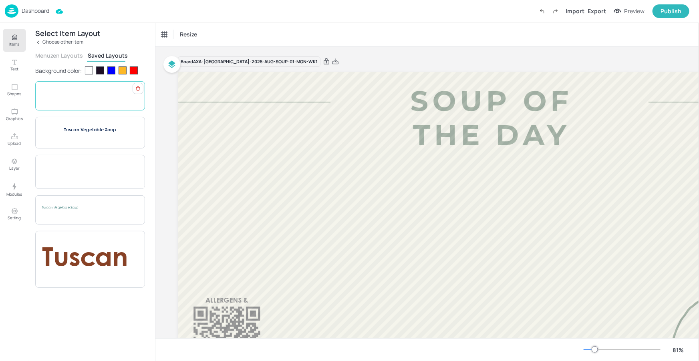
click at [88, 97] on div "Tuscan Vegetable Soup" at bounding box center [90, 95] width 96 height 9
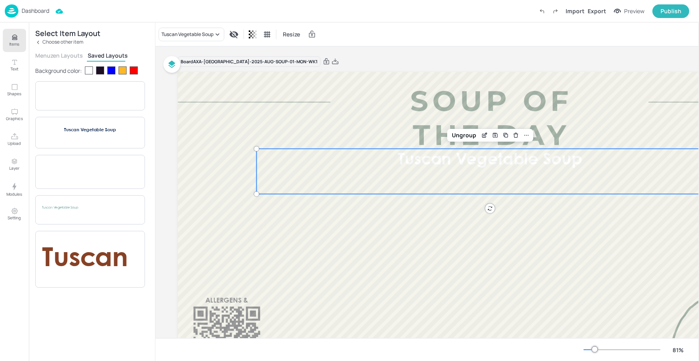
click at [20, 39] on button "Items" at bounding box center [14, 40] width 23 height 23
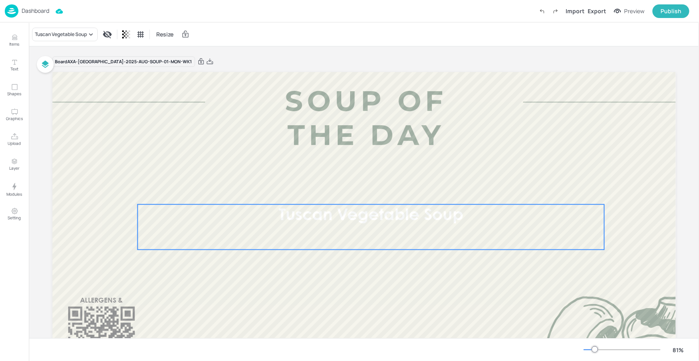
drag, startPoint x: 379, startPoint y: 174, endPoint x: 385, endPoint y: 229, distance: 55.7
click at [385, 229] on div "Tuscan Vegetable Soup" at bounding box center [370, 227] width 467 height 45
click at [357, 224] on p "Tuscan Vegetable Soup" at bounding box center [370, 216] width 467 height 23
click at [345, 194] on div "Ungroup" at bounding box center [345, 191] width 31 height 10
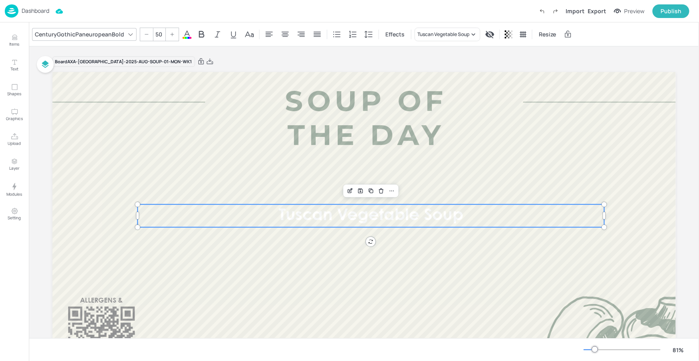
click at [360, 217] on span "Tuscan Vegetable Soup" at bounding box center [371, 216] width 184 height 16
click at [361, 217] on span "Tuscan Vegetable Soup" at bounding box center [371, 216] width 184 height 16
click at [347, 190] on icon "Edit Item" at bounding box center [350, 191] width 7 height 6
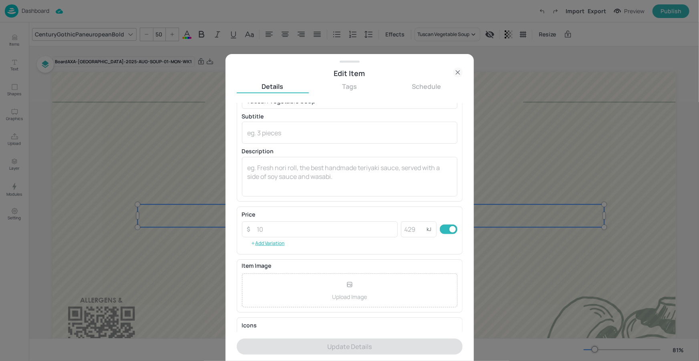
scroll to position [67, 0]
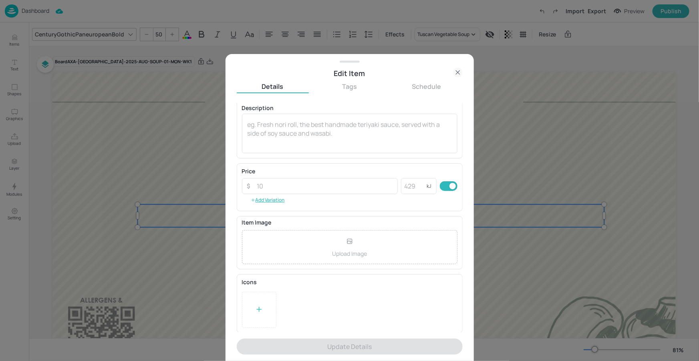
click at [271, 309] on div at bounding box center [259, 310] width 34 height 36
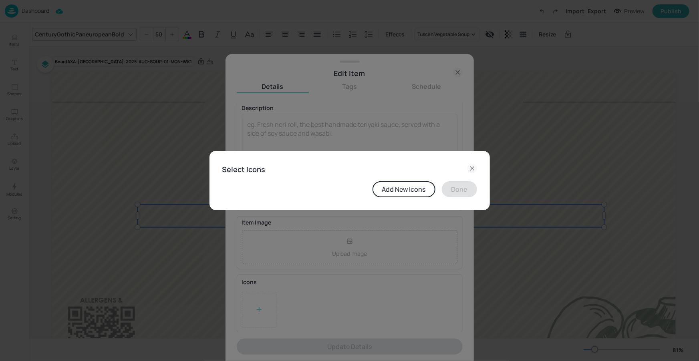
click at [408, 192] on button "Add New Icons" at bounding box center [404, 190] width 63 height 16
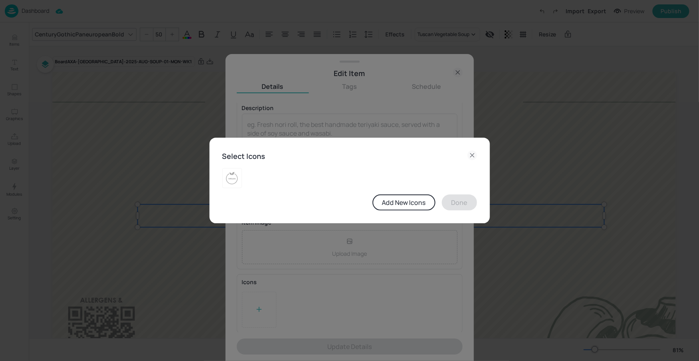
click at [420, 203] on button "Add New Icons" at bounding box center [404, 203] width 63 height 16
click at [409, 202] on button "Add New Icons" at bounding box center [404, 203] width 63 height 16
click at [400, 201] on button "Add New Icons" at bounding box center [404, 203] width 63 height 16
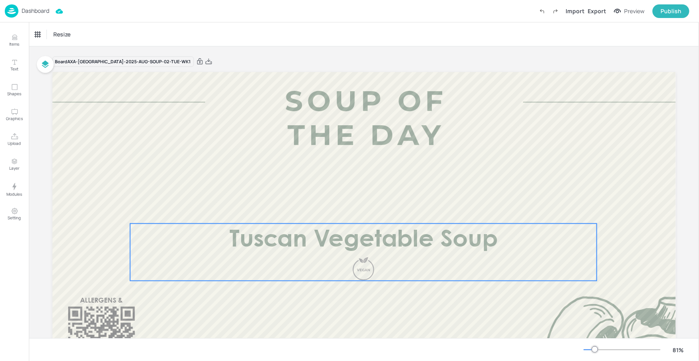
click at [355, 250] on span "Tuscan Vegetable Soup" at bounding box center [363, 240] width 269 height 23
click at [70, 34] on div "Tuscan Vegetable Soup" at bounding box center [61, 34] width 52 height 7
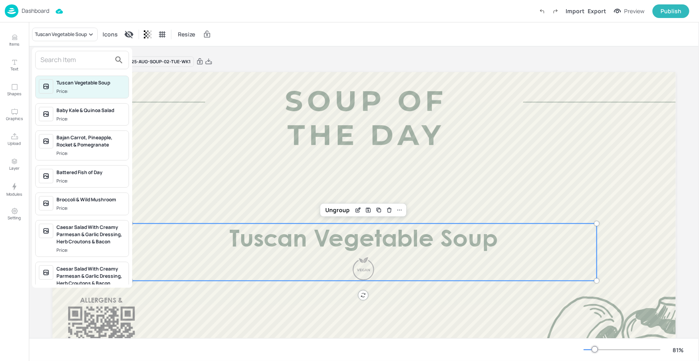
click at [90, 61] on input "text" at bounding box center [75, 60] width 71 height 13
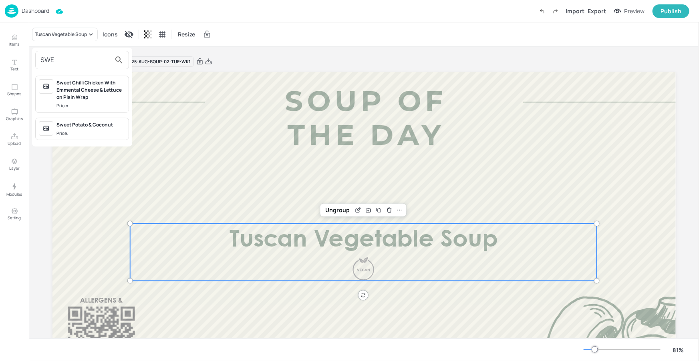
type input "SWE"
click at [90, 131] on span "Price:" at bounding box center [91, 133] width 69 height 7
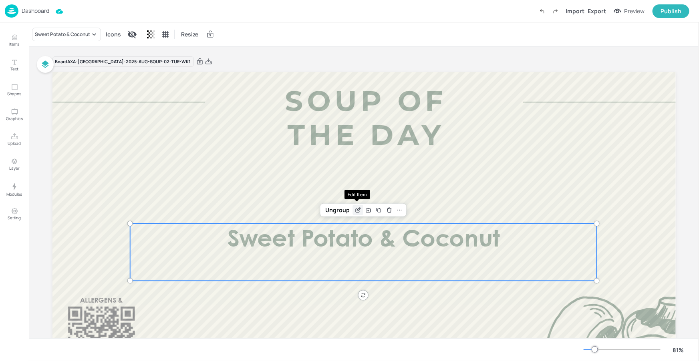
click at [355, 209] on icon "Edit Item" at bounding box center [358, 210] width 7 height 6
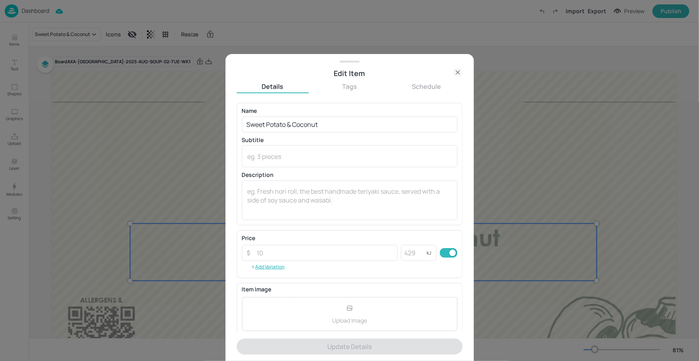
scroll to position [67, 0]
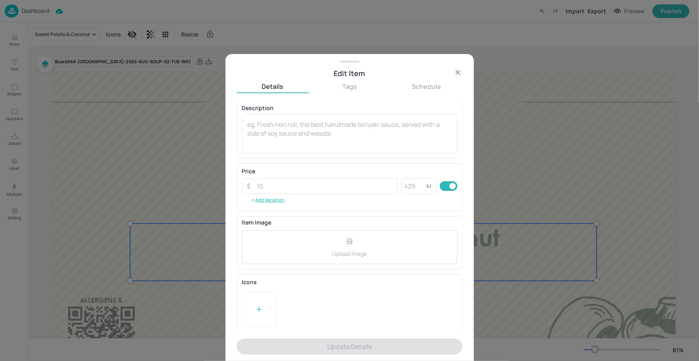
click at [263, 298] on div at bounding box center [259, 310] width 34 height 36
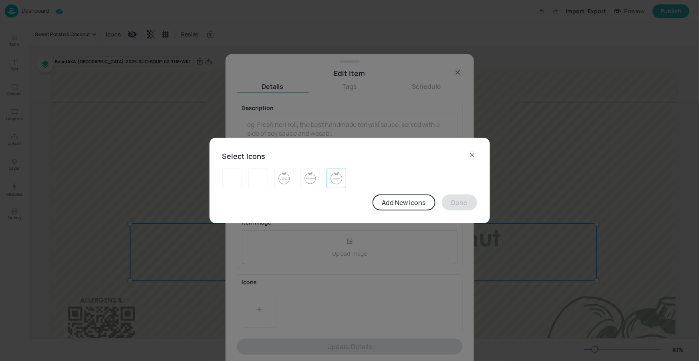
click at [338, 179] on img at bounding box center [336, 178] width 12 height 13
click at [457, 202] on button "Done" at bounding box center [459, 203] width 35 height 16
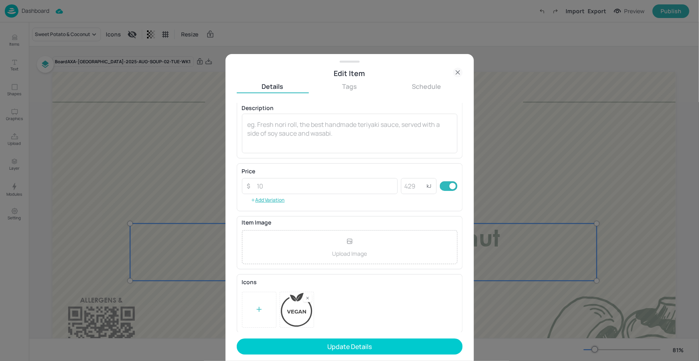
click at [358, 354] on button "Update Details" at bounding box center [350, 347] width 226 height 16
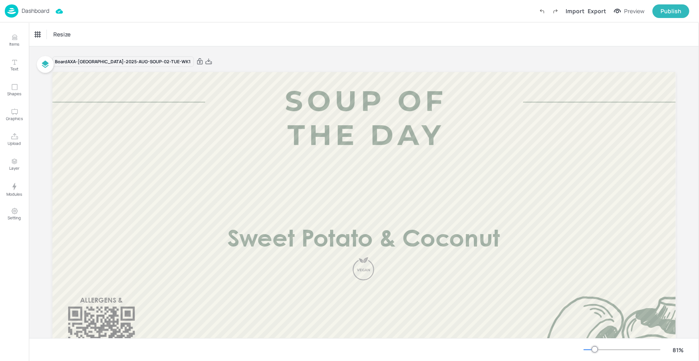
click at [35, 10] on p "Dashboard" at bounding box center [36, 11] width 28 height 6
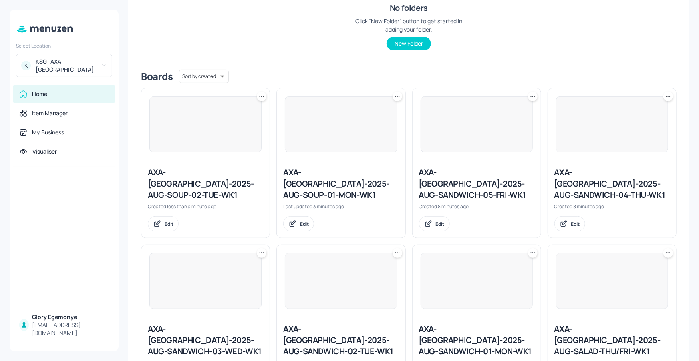
scroll to position [144, 0]
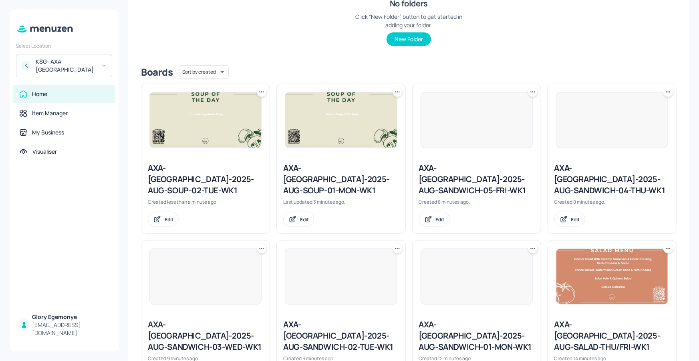
click at [266, 89] on div at bounding box center [205, 120] width 128 height 72
click at [262, 90] on icon at bounding box center [262, 92] width 8 height 8
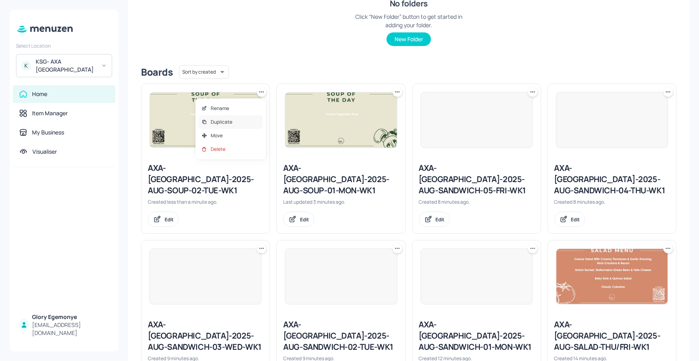
click at [242, 120] on div "Duplicate" at bounding box center [231, 122] width 64 height 14
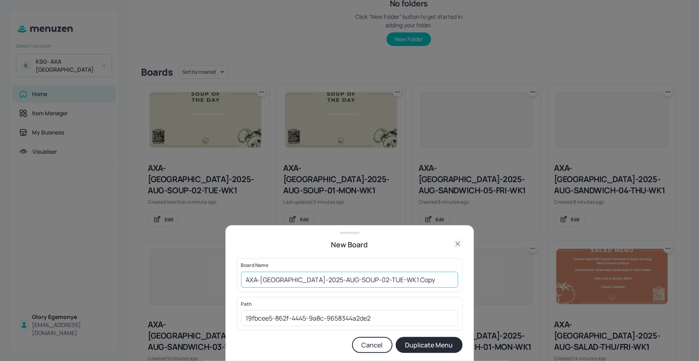
click at [414, 280] on input "AXA-[GEOGRAPHIC_DATA]-2025-AUG-SOUP-02-TUE-WK1 Copy" at bounding box center [349, 280] width 217 height 16
click at [396, 337] on button "Duplicate Menu" at bounding box center [429, 345] width 67 height 16
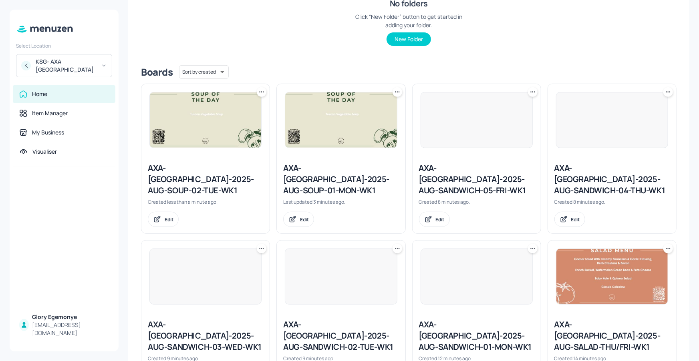
type input "AXA-[GEOGRAPHIC_DATA]-2025-AUG-SOUP-02-TUE-WK1"
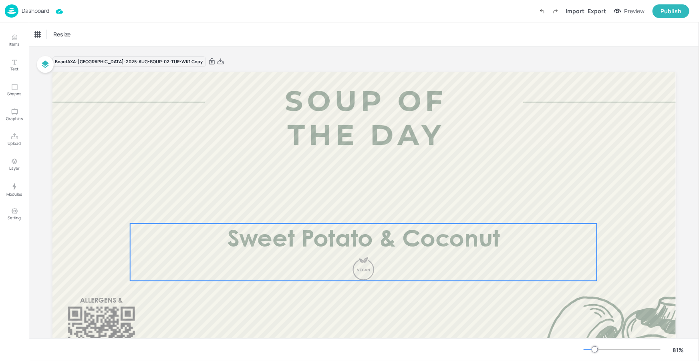
click at [414, 269] on div "Sweet Potato & Coconut" at bounding box center [363, 252] width 467 height 57
click at [88, 37] on div "Sweet Potato & Coconut" at bounding box center [62, 34] width 55 height 7
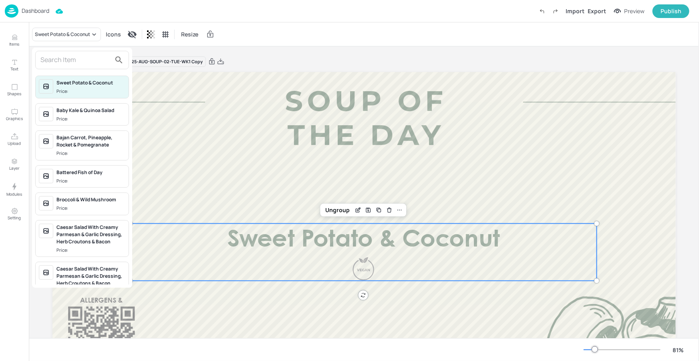
click at [108, 61] on input "text" at bounding box center [75, 60] width 71 height 13
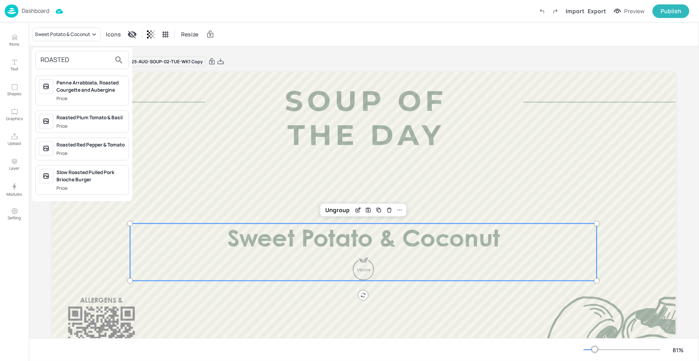
type input "ROASTED"
click at [78, 149] on div "Roasted Red Pepper & Tomato" at bounding box center [91, 144] width 69 height 7
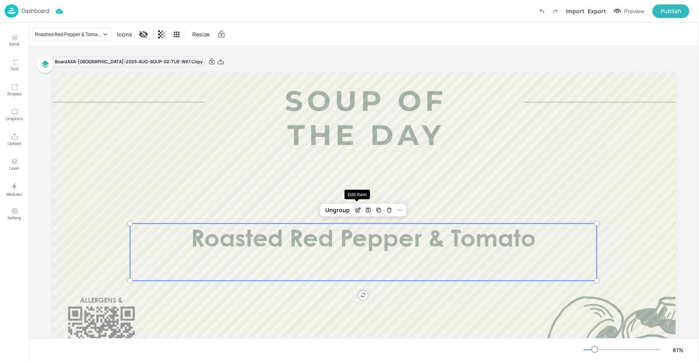
click at [356, 209] on icon "Edit Item" at bounding box center [358, 210] width 7 height 6
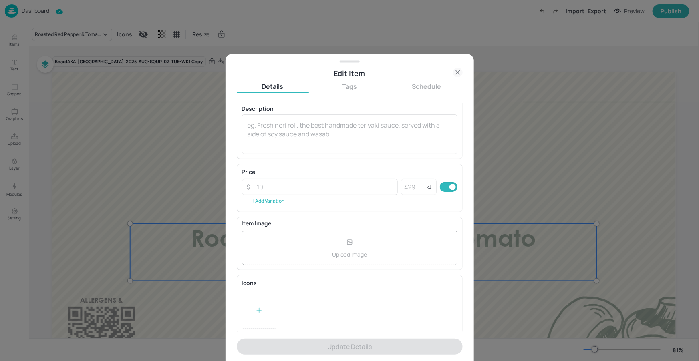
scroll to position [67, 0]
click at [264, 305] on div at bounding box center [259, 310] width 34 height 36
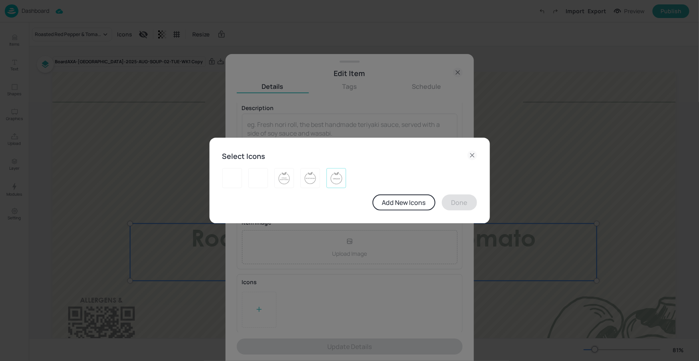
click at [344, 173] on div at bounding box center [337, 178] width 20 height 20
click at [456, 203] on button "Done" at bounding box center [459, 203] width 35 height 16
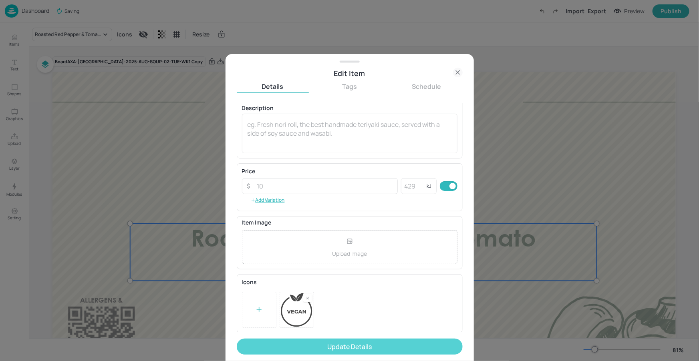
click at [391, 348] on button "Update Details" at bounding box center [350, 347] width 226 height 16
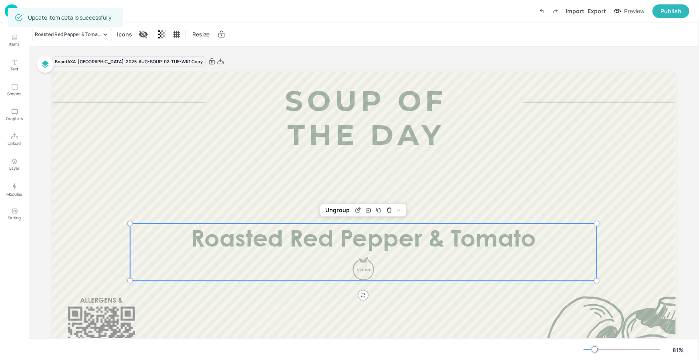
drag, startPoint x: 235, startPoint y: 63, endPoint x: 230, endPoint y: 67, distance: 6.6
click at [235, 63] on div "Board AXA-[GEOGRAPHIC_DATA]-2025-AUG-SOUP-02-TUE-WK1 Copy" at bounding box center [364, 61] width 624 height 11
click at [220, 119] on div at bounding box center [364, 247] width 624 height 351
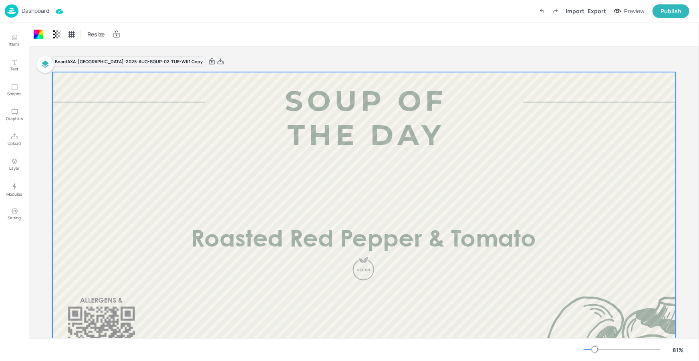
click at [36, 10] on p "Dashboard" at bounding box center [36, 11] width 28 height 6
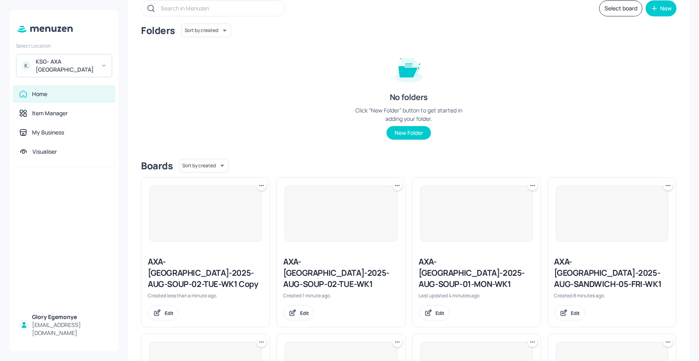
scroll to position [151, 0]
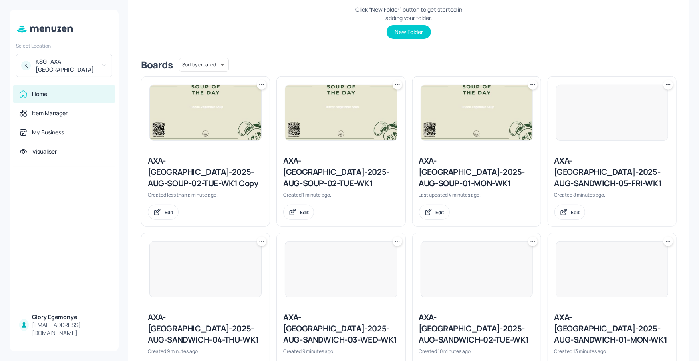
click at [263, 81] on icon at bounding box center [262, 85] width 8 height 8
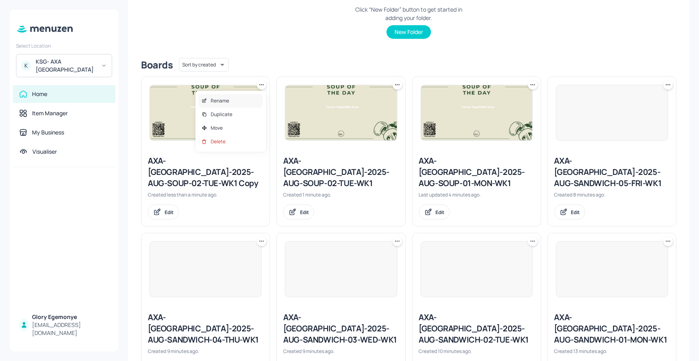
click at [247, 96] on div "Rename" at bounding box center [231, 101] width 64 height 14
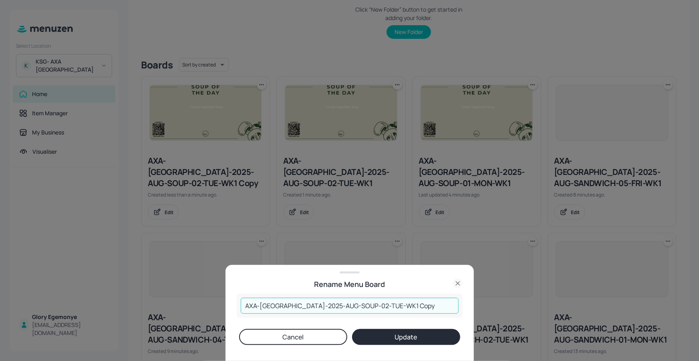
click at [392, 302] on input "AXA-[GEOGRAPHIC_DATA]-2025-AUG-SOUP-02-TUE-WK1 Copy" at bounding box center [350, 306] width 218 height 16
click at [359, 307] on input "AXA-[GEOGRAPHIC_DATA]-2025-AUG-SOUP-02-TUE-WK1" at bounding box center [350, 306] width 218 height 16
type input "AXA-[GEOGRAPHIC_DATA]-2025-AUG-SOUP-03-WED-WK1"
click at [439, 334] on button "Update" at bounding box center [406, 337] width 108 height 16
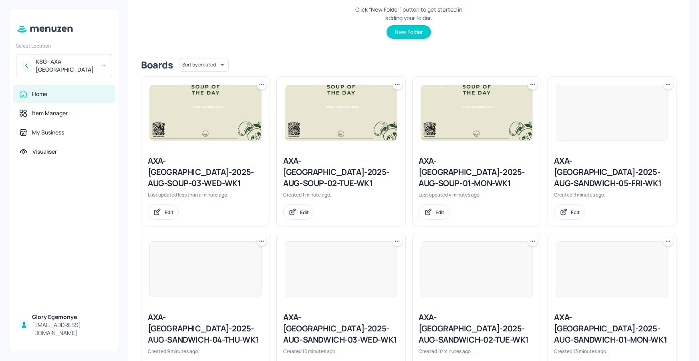
click at [262, 88] on icon at bounding box center [262, 85] width 8 height 8
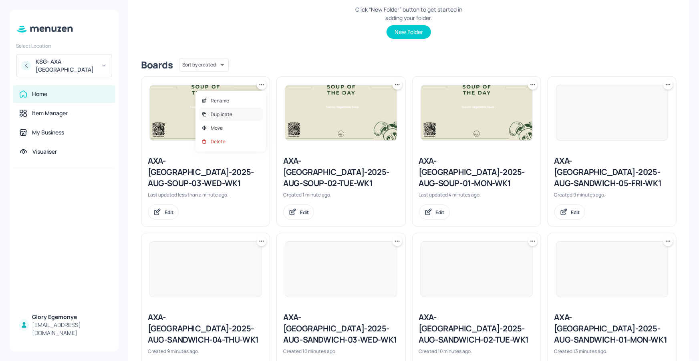
click at [235, 111] on div "Duplicate" at bounding box center [231, 115] width 64 height 14
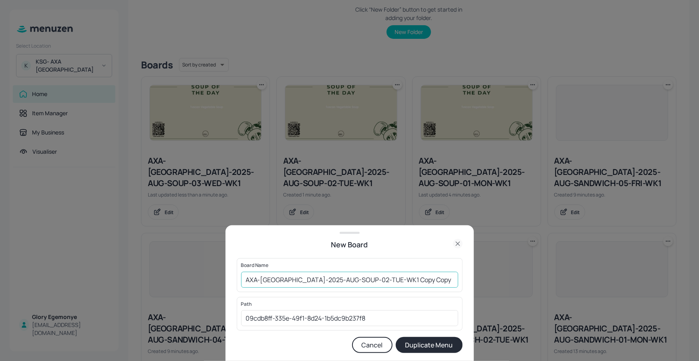
click at [421, 282] on input "AXA-[GEOGRAPHIC_DATA]-2025-AUG-SOUP-02-TUE-WK1 Copy Copy" at bounding box center [349, 280] width 217 height 16
click at [358, 280] on input "AXA-[GEOGRAPHIC_DATA]-2025-AUG-SOUP-02-TUE-WK1" at bounding box center [349, 280] width 217 height 16
type input "AXA-[GEOGRAPHIC_DATA]-2025-AUG-SOUP-04-THU-WK1"
click at [426, 347] on button "Duplicate Menu" at bounding box center [429, 345] width 67 height 16
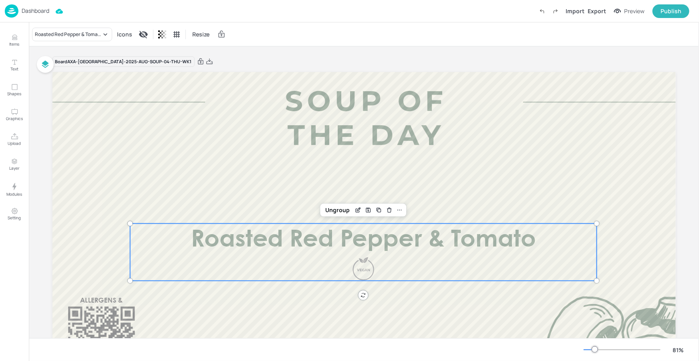
click at [337, 256] on p "Roasted Red Pepper & Tomato" at bounding box center [363, 240] width 467 height 33
click at [99, 40] on div "Roasted Red Pepper & Tomato" at bounding box center [72, 35] width 80 height 14
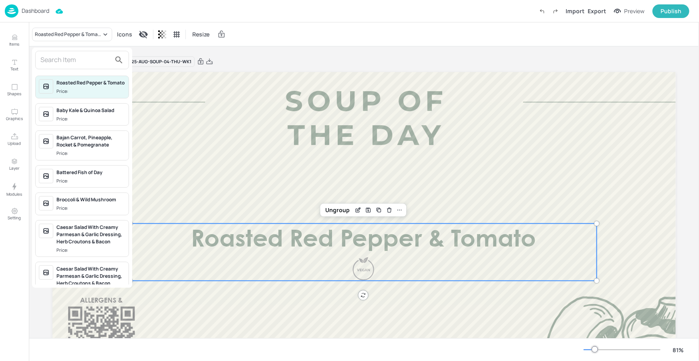
click at [102, 59] on input "text" at bounding box center [75, 60] width 71 height 13
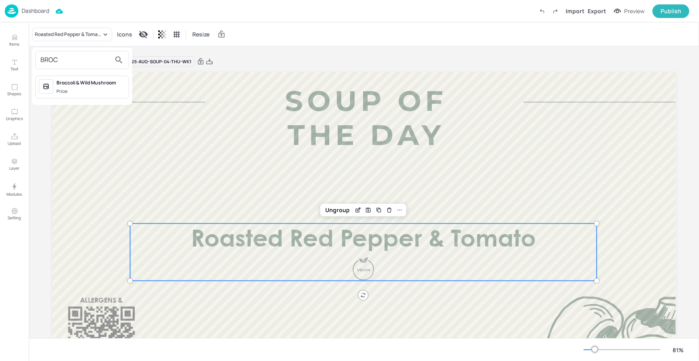
type input "BROC"
click at [65, 87] on div "Broccoli & Wild Mushroom Price:" at bounding box center [91, 87] width 69 height 16
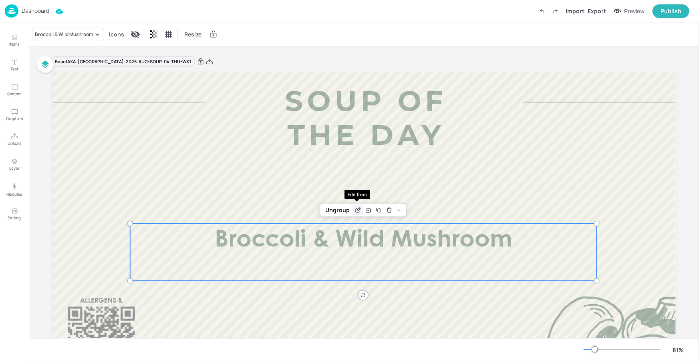
click at [355, 212] on icon "Edit Item" at bounding box center [358, 210] width 7 height 6
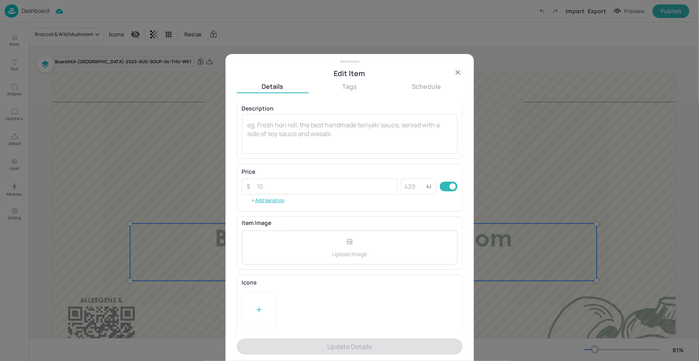
scroll to position [67, 0]
click at [259, 326] on div at bounding box center [259, 310] width 34 height 36
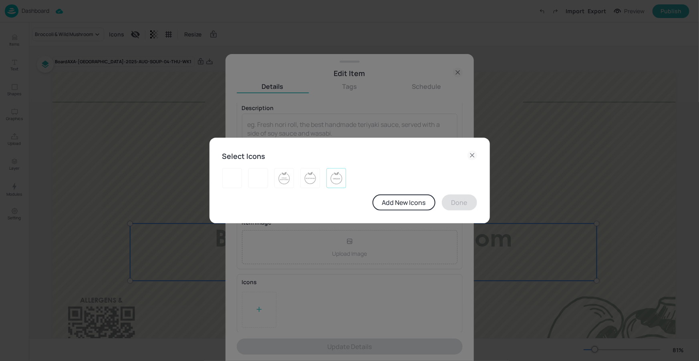
click at [343, 174] on img at bounding box center [336, 178] width 12 height 13
click at [450, 206] on button "Done" at bounding box center [459, 203] width 35 height 16
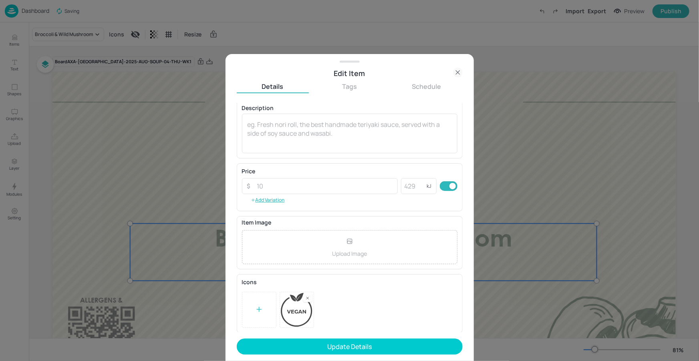
click at [377, 347] on button "Update Details" at bounding box center [350, 347] width 226 height 16
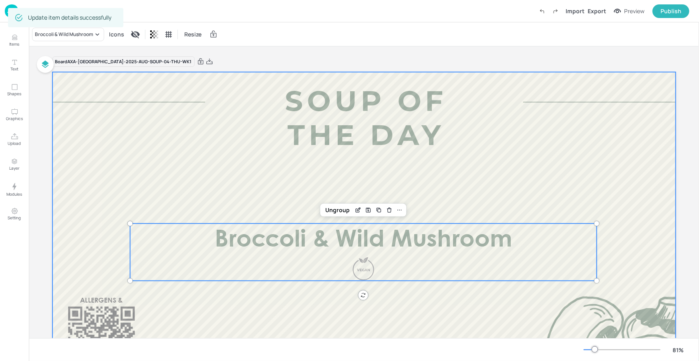
click at [215, 71] on div "Board AXA-DUBLIN-2025-AUG-SOUP-04-THU-WK1 Broccoli & Wild Mushroom Ungroup" at bounding box center [364, 249] width 624 height 387
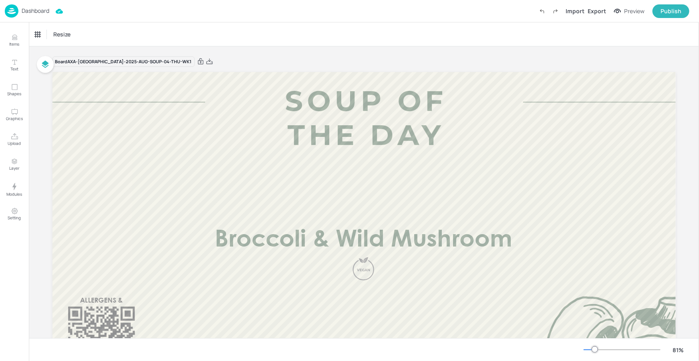
click at [40, 13] on p "Dashboard" at bounding box center [36, 11] width 28 height 6
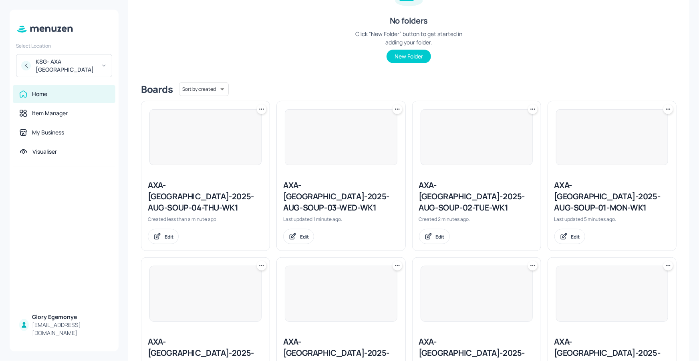
scroll to position [133, 0]
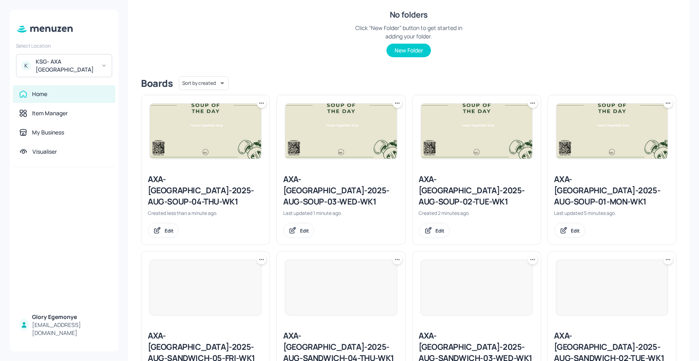
click at [260, 103] on icon at bounding box center [260, 103] width 1 height 1
click at [210, 137] on div "Duplicate" at bounding box center [231, 133] width 64 height 14
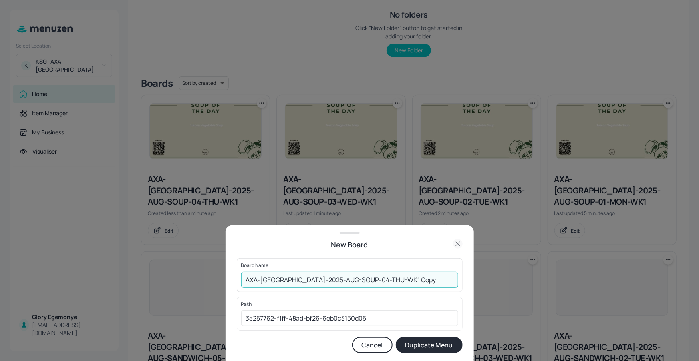
click at [414, 287] on input "AXA-DUBLIN-2025-AUG-SOUP-04-THU-WK1 Copy" at bounding box center [349, 280] width 217 height 16
click at [360, 281] on input "AXA-[GEOGRAPHIC_DATA]-2025-AUG-SOUP-04-THU-WK1" at bounding box center [349, 280] width 217 height 16
type input "AXA-[GEOGRAPHIC_DATA]-2025-AUG-SOUP-05-FRI-WK1"
click at [412, 349] on button "Duplicate Menu" at bounding box center [429, 345] width 67 height 16
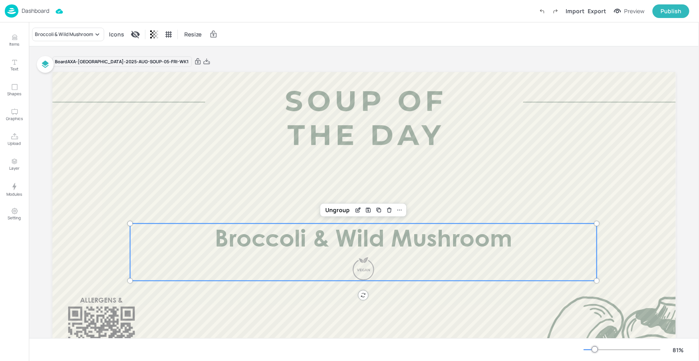
click at [365, 241] on span "Broccoli & Wild Mushroom" at bounding box center [364, 240] width 298 height 23
click at [74, 32] on div "Broccoli & Wild Mushroom" at bounding box center [64, 34] width 59 height 7
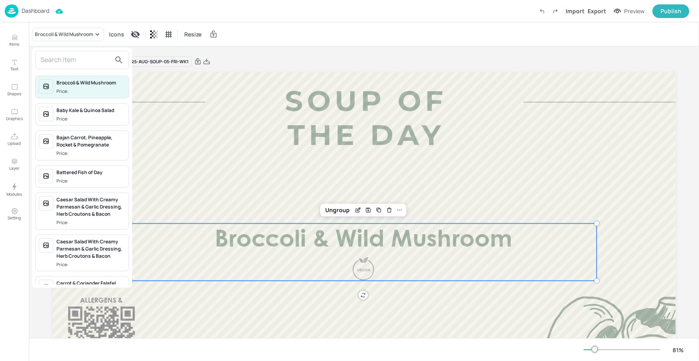
click at [77, 60] on input "text" at bounding box center [75, 60] width 71 height 13
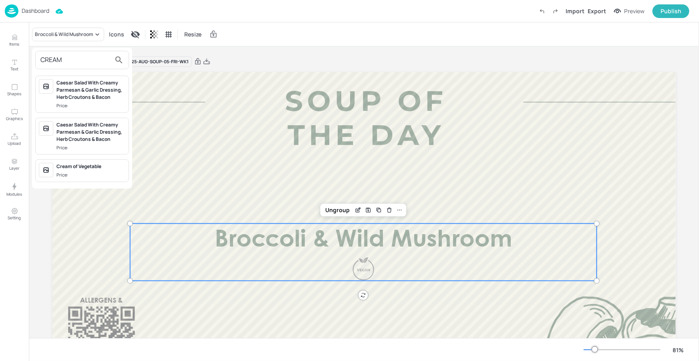
type input "CREAM"
click at [78, 167] on div "Cream of Vegetable" at bounding box center [91, 166] width 69 height 7
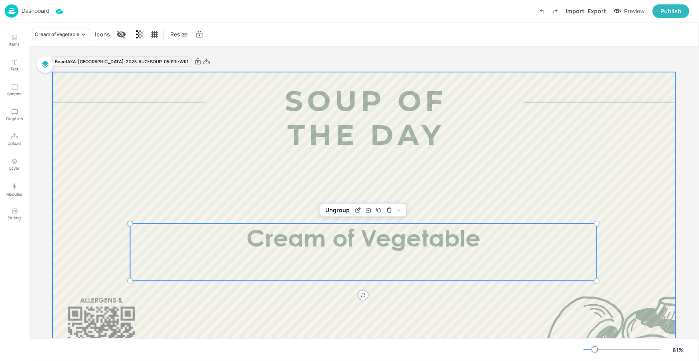
click at [354, 161] on div at bounding box center [364, 247] width 624 height 351
click at [315, 233] on span "Cream of Vegetable" at bounding box center [363, 240] width 234 height 23
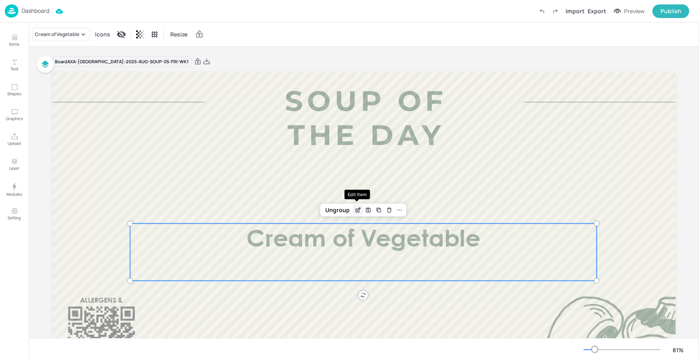
click at [356, 211] on icon "Edit Item" at bounding box center [358, 210] width 7 height 6
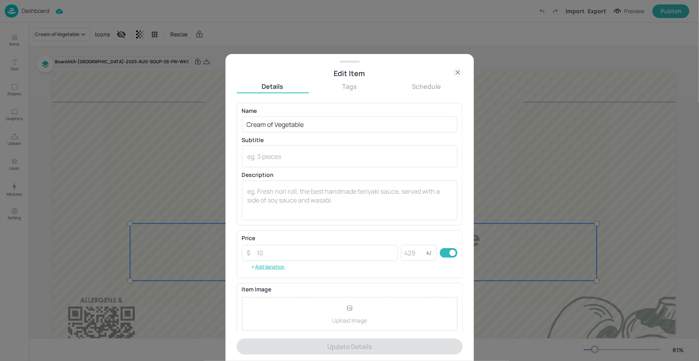
scroll to position [67, 0]
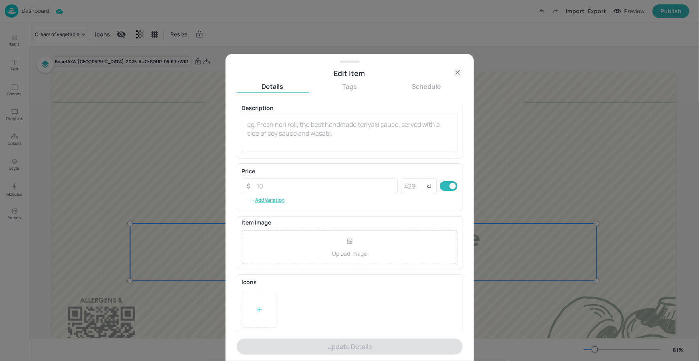
click at [281, 311] on div at bounding box center [350, 310] width 216 height 36
click at [260, 308] on icon at bounding box center [259, 310] width 8 height 8
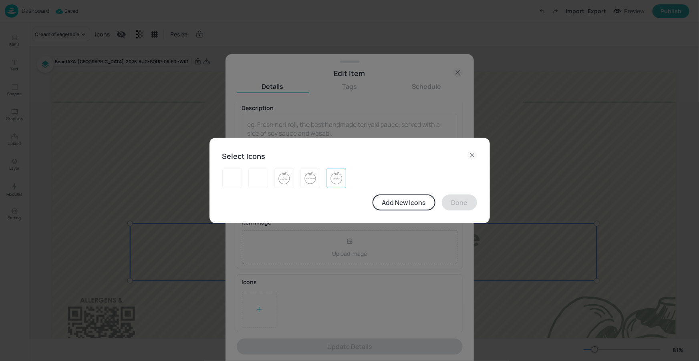
click at [338, 176] on img at bounding box center [336, 178] width 12 height 13
click at [466, 202] on button "Done" at bounding box center [459, 203] width 35 height 16
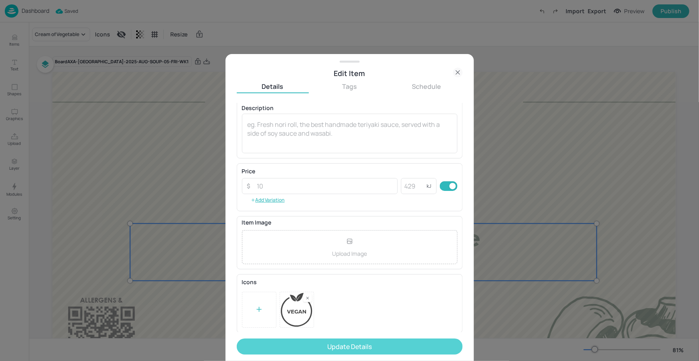
click at [387, 352] on button "Update Details" at bounding box center [350, 347] width 226 height 16
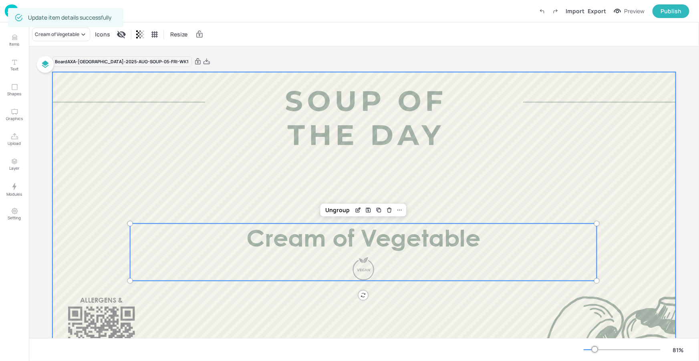
click at [412, 290] on div at bounding box center [364, 247] width 624 height 351
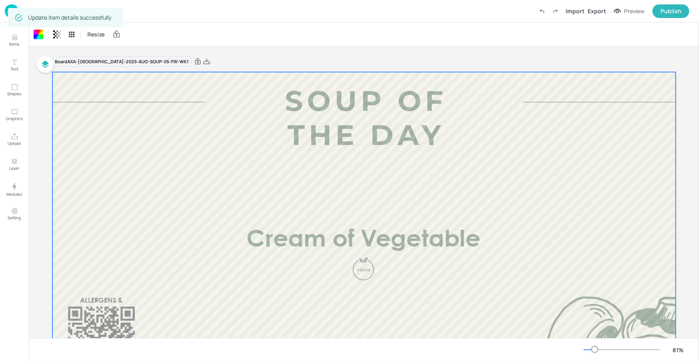
click at [158, 27] on div "Resize" at bounding box center [364, 34] width 670 height 24
click at [31, 11] on p "Dashboard" at bounding box center [36, 11] width 28 height 6
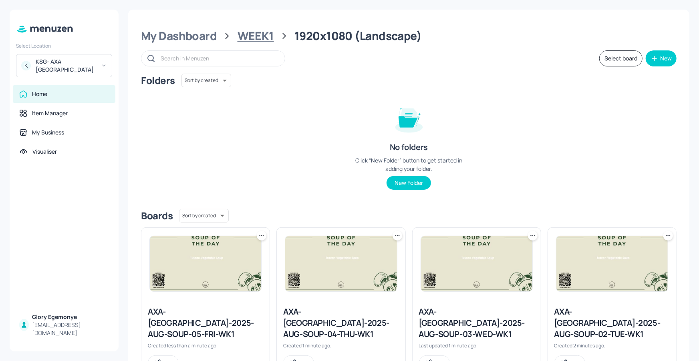
click at [261, 38] on div "WEEK1" at bounding box center [256, 36] width 36 height 14
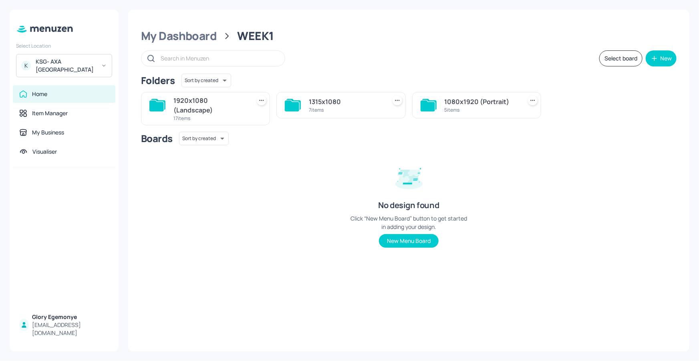
click at [293, 111] on icon at bounding box center [292, 106] width 14 height 11
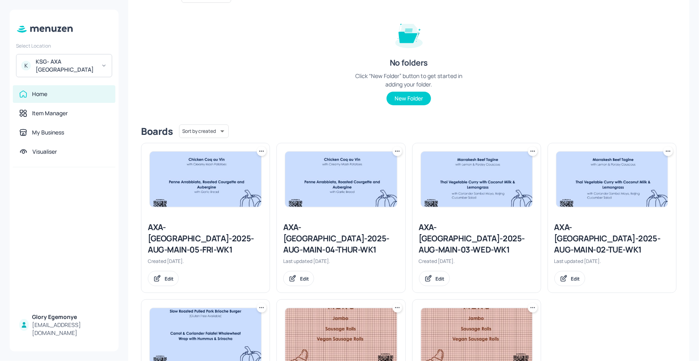
scroll to position [85, 0]
click at [264, 149] on icon at bounding box center [262, 151] width 8 height 8
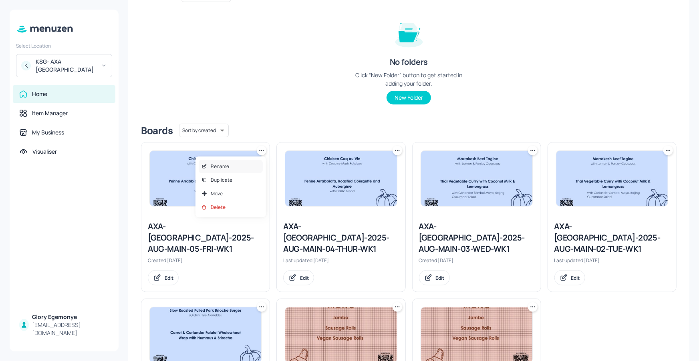
click at [233, 171] on div "Rename" at bounding box center [231, 167] width 64 height 14
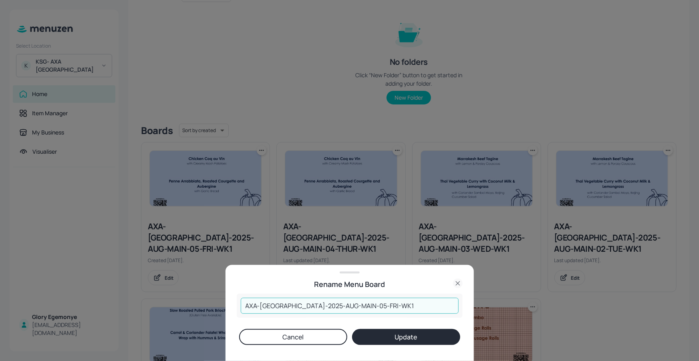
drag, startPoint x: 380, startPoint y: 307, endPoint x: 254, endPoint y: 292, distance: 127.1
click at [252, 294] on div "AXA-DUBLIN-2025-AUG-MAIN-05-FRI-WK1 ​" at bounding box center [350, 306] width 226 height 24
click at [460, 281] on icon at bounding box center [458, 284] width 10 height 10
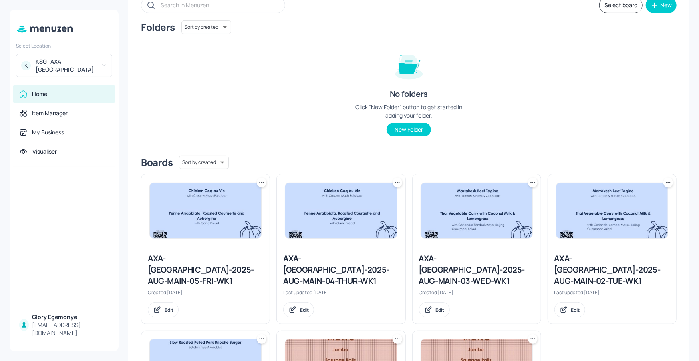
scroll to position [0, 0]
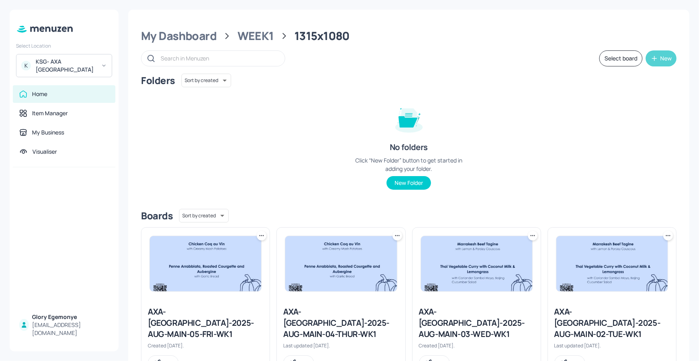
click at [663, 60] on div "New" at bounding box center [666, 59] width 12 height 6
click at [638, 97] on div "Add new board" at bounding box center [635, 97] width 80 height 18
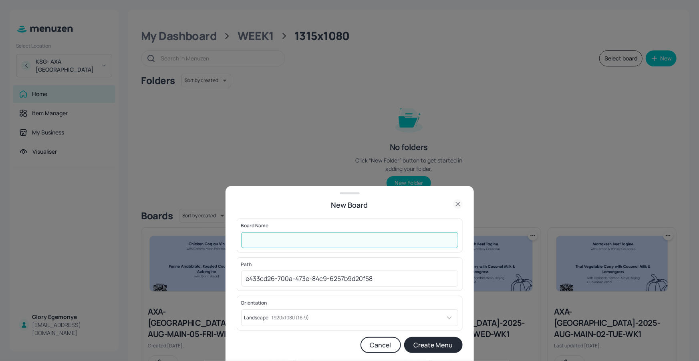
click at [351, 246] on input "text" at bounding box center [349, 240] width 217 height 16
paste input "AXA-DUBLIN-2025-AUG-MAIN-05-FRI-WK1"
type input "AXA-[GEOGRAPHIC_DATA]-2025-AUG-WEEKLY"
click at [432, 344] on button "Create Menu" at bounding box center [433, 345] width 59 height 16
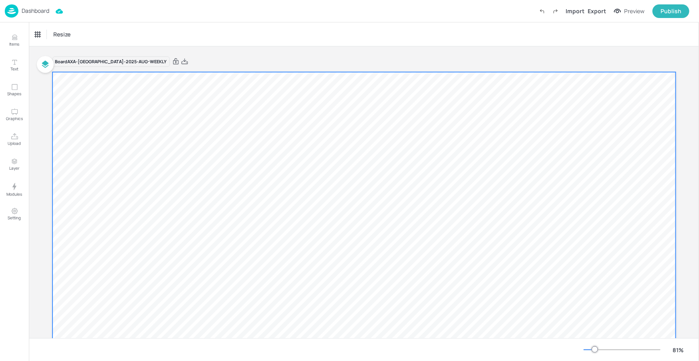
click at [427, 161] on div at bounding box center [364, 247] width 624 height 351
click at [12, 137] on icon "Upload" at bounding box center [14, 136] width 7 height 6
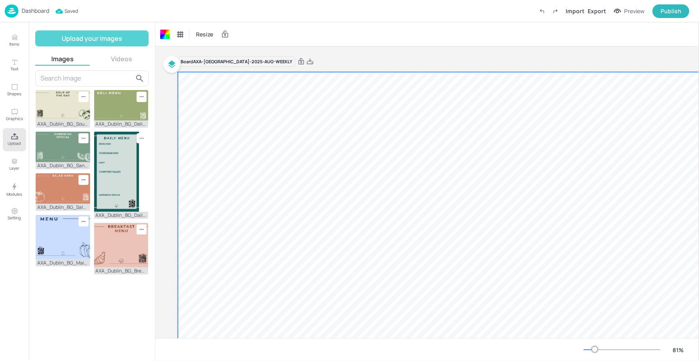
click at [105, 41] on button "Upload your images" at bounding box center [91, 38] width 113 height 16
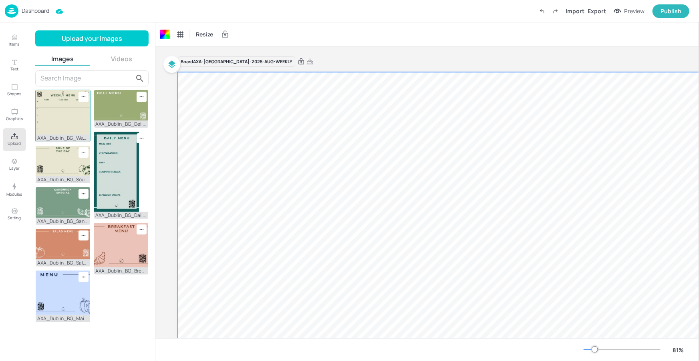
click at [63, 109] on img at bounding box center [63, 112] width 55 height 44
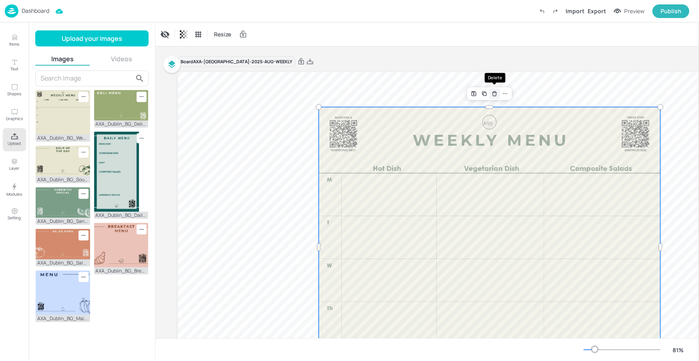
click at [495, 95] on icon "Delete" at bounding box center [495, 94] width 6 height 6
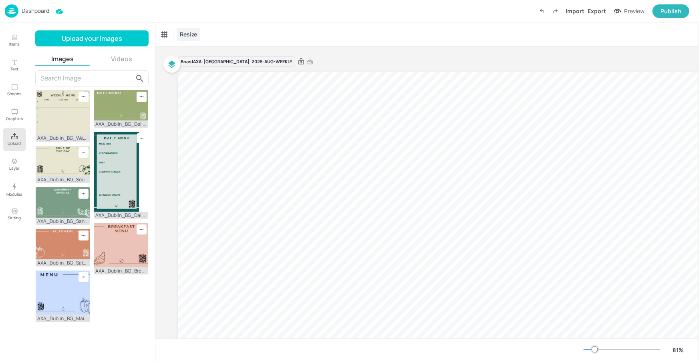
click at [188, 31] on span "Resize" at bounding box center [188, 34] width 20 height 8
click at [198, 59] on input "1920" at bounding box center [200, 62] width 22 height 15
click at [206, 61] on input "1920" at bounding box center [200, 62] width 22 height 15
type input "1"
type input "1315"
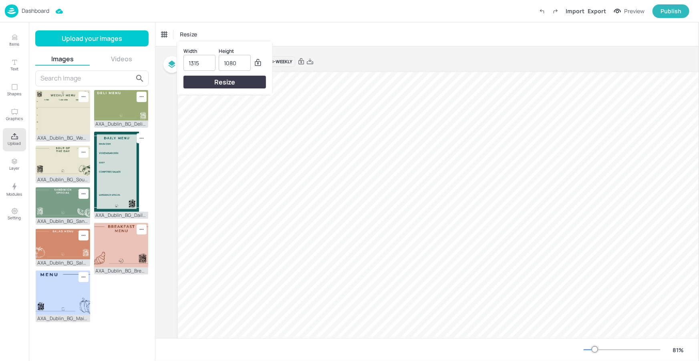
click at [223, 81] on div "Resize" at bounding box center [225, 82] width 83 height 13
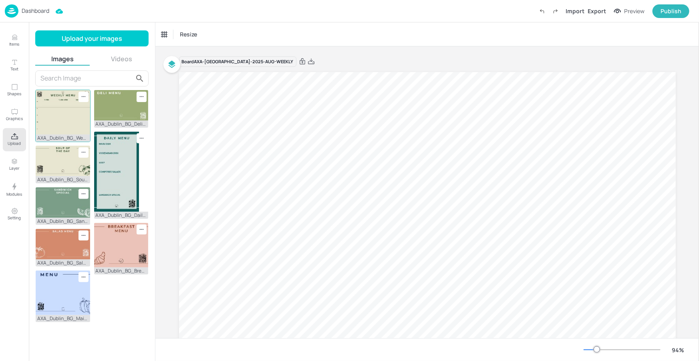
click at [53, 110] on img at bounding box center [63, 112] width 55 height 44
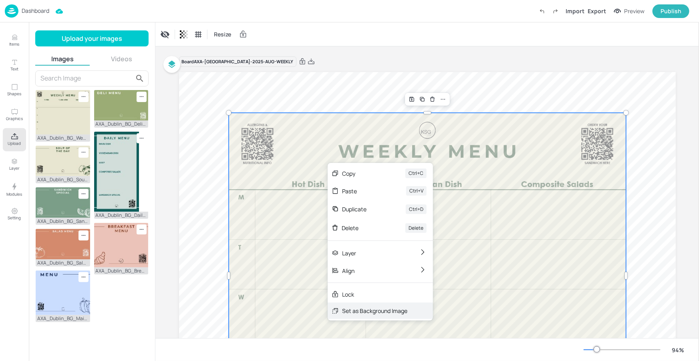
click at [360, 308] on div "Set as Background Image" at bounding box center [374, 311] width 65 height 8
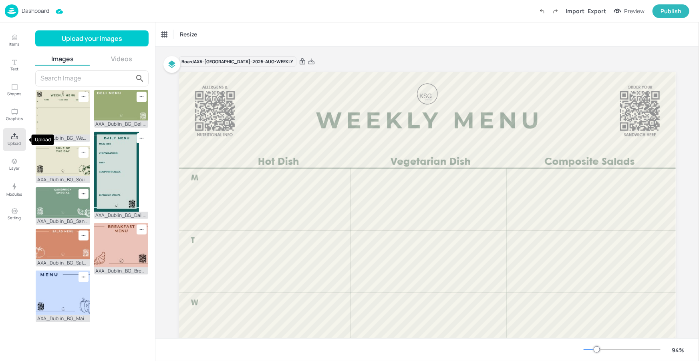
click at [17, 135] on icon "Upload" at bounding box center [15, 137] width 8 height 8
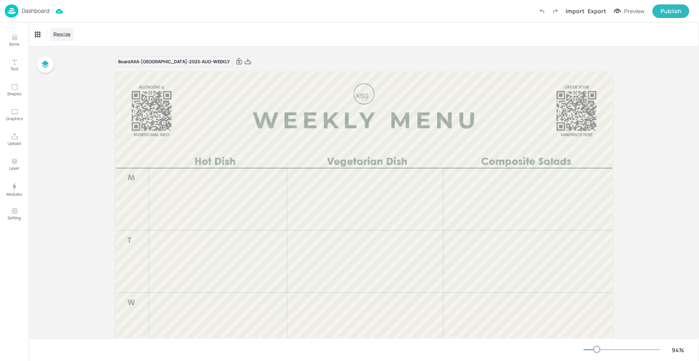
click at [57, 36] on span "Resize" at bounding box center [62, 34] width 20 height 8
click at [157, 33] on div at bounding box center [349, 180] width 699 height 361
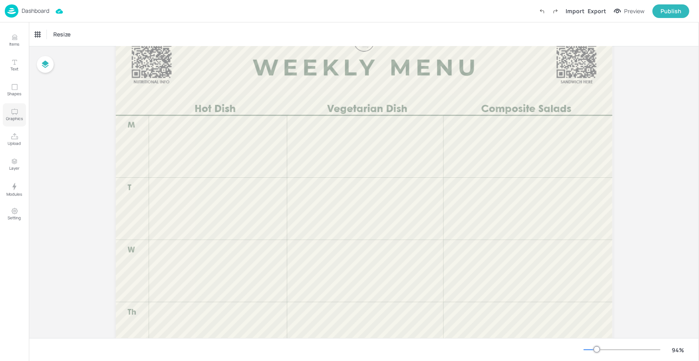
scroll to position [59, 0]
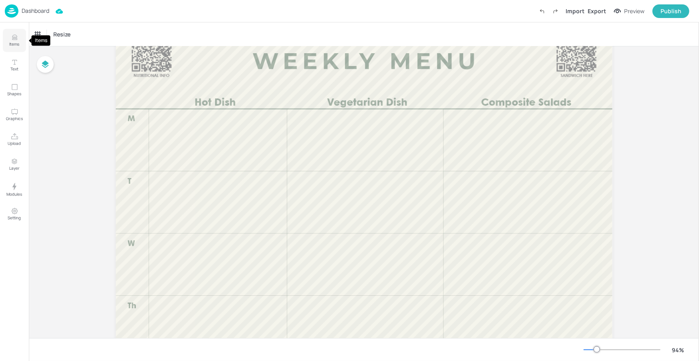
click at [16, 42] on p "Items" at bounding box center [15, 44] width 10 height 6
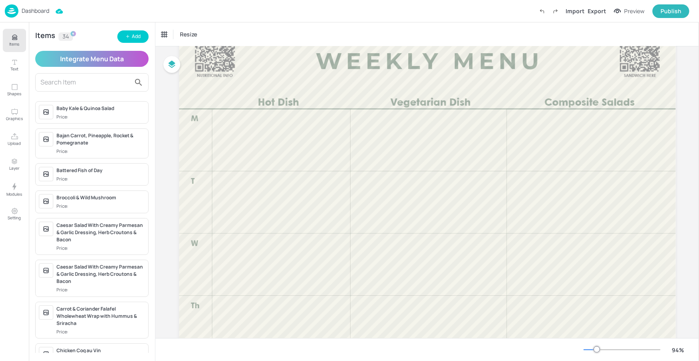
click at [94, 89] on div at bounding box center [91, 82] width 113 height 18
click at [135, 36] on div "Add" at bounding box center [136, 37] width 9 height 8
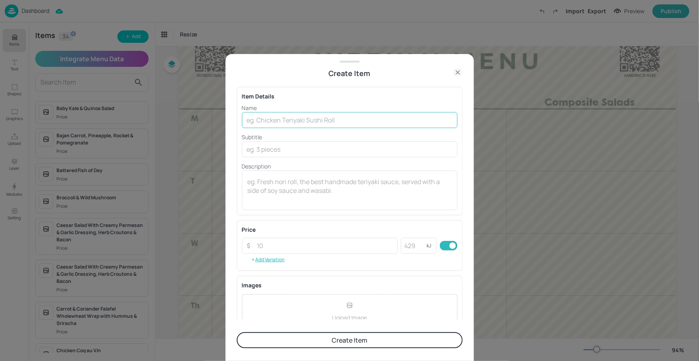
click at [312, 125] on input "text" at bounding box center [350, 120] width 216 height 16
paste input "Baked Fillet Of [PERSON_NAME] With Mozzarella & Herb Crust"
type input "Baked Fillet Of [PERSON_NAME] With Mozzarella & Herb Crust"
click at [275, 149] on input "text" at bounding box center [350, 149] width 216 height 16
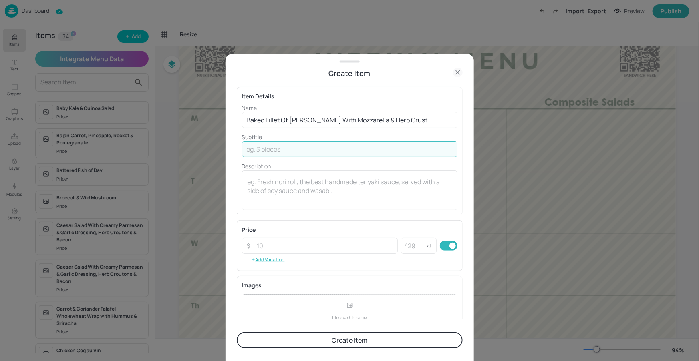
paste input "(Gluten Free Available)"
type input "(Gluten Free Available)"
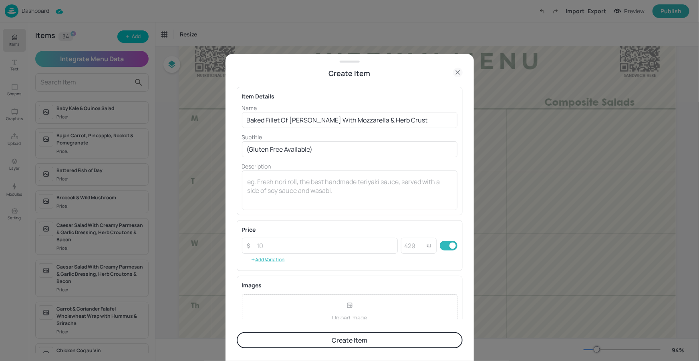
click at [331, 165] on p "Description" at bounding box center [350, 166] width 216 height 8
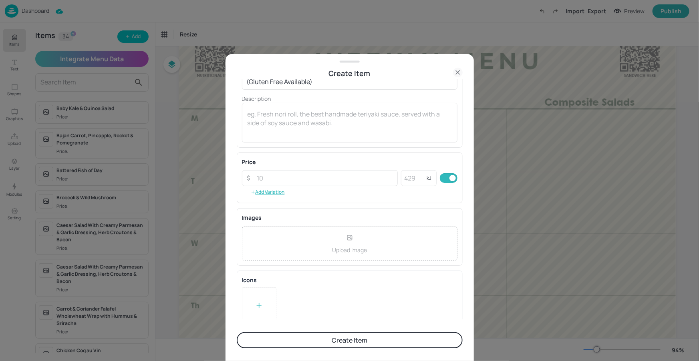
scroll to position [76, 0]
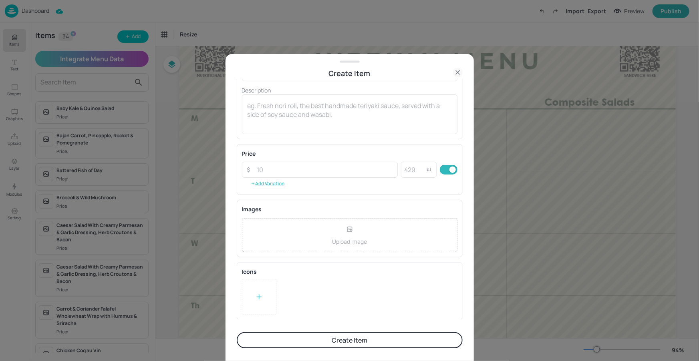
click at [314, 338] on button "Create Item" at bounding box center [350, 341] width 226 height 16
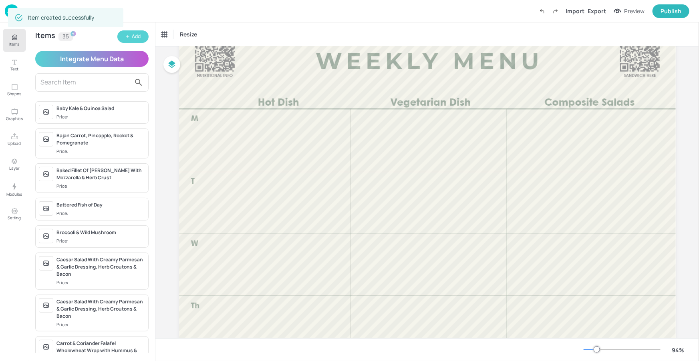
click at [135, 40] on div "Add" at bounding box center [136, 37] width 9 height 8
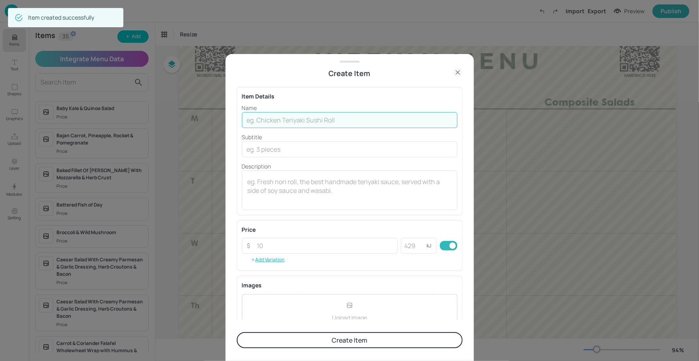
click at [290, 121] on input "text" at bounding box center [350, 120] width 216 height 16
paste input "Aloo Gobi, Potato & Cauliflower With Indian Spices"
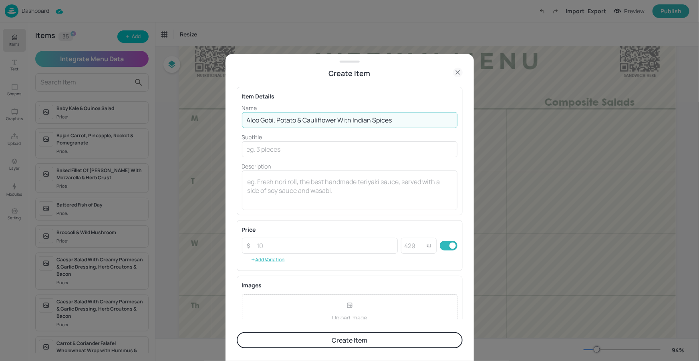
click at [343, 120] on input "Aloo Gobi, Potato & Cauliflower With Indian Spices" at bounding box center [350, 120] width 216 height 16
type input "Aloo Gobi, Potato & Cauliflower with Indian Spices"
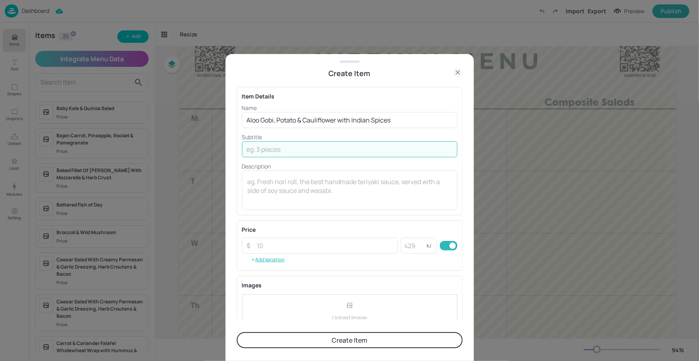
click at [276, 145] on input "text" at bounding box center [350, 149] width 216 height 16
paste input "(Gluten Free Available)"
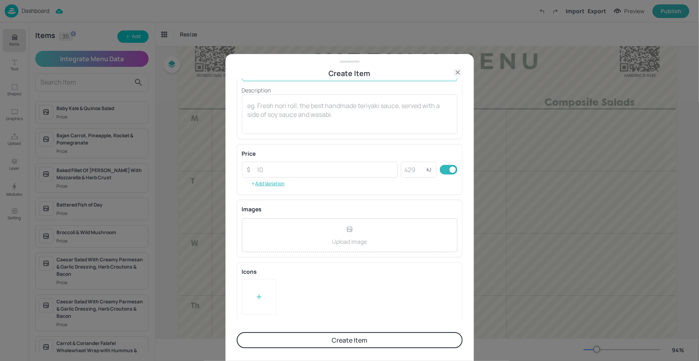
type input "(Gluten Free Available)"
click at [259, 293] on icon at bounding box center [259, 297] width 8 height 8
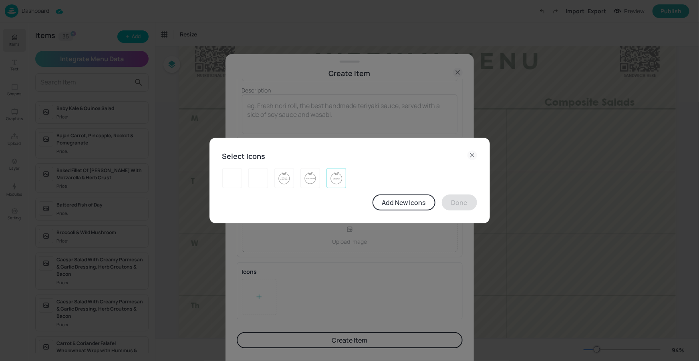
click at [344, 179] on div at bounding box center [337, 178] width 20 height 20
click at [453, 200] on button "Done" at bounding box center [459, 203] width 35 height 16
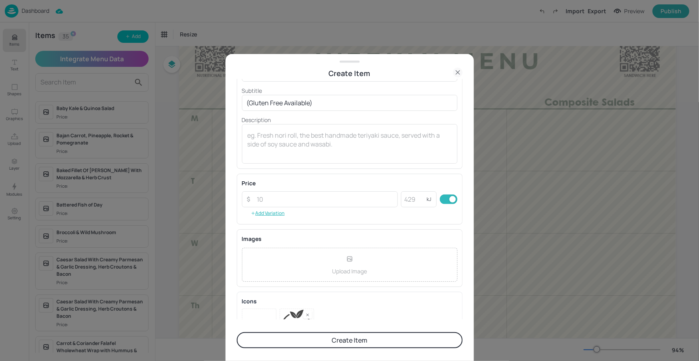
scroll to position [0, 0]
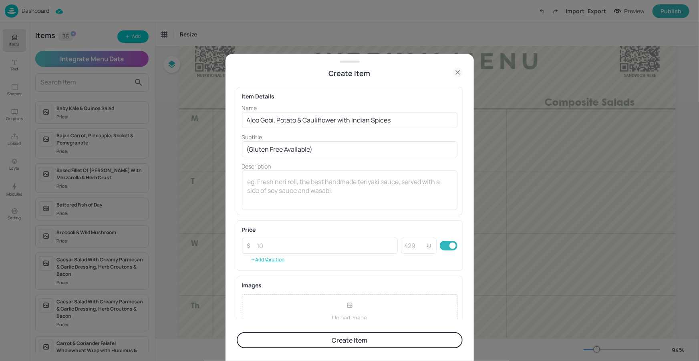
click at [354, 342] on button "Create Item" at bounding box center [350, 341] width 226 height 16
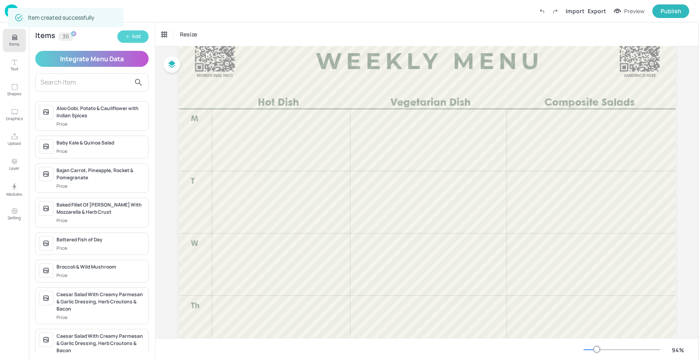
click at [137, 32] on button "Add" at bounding box center [132, 36] width 31 height 12
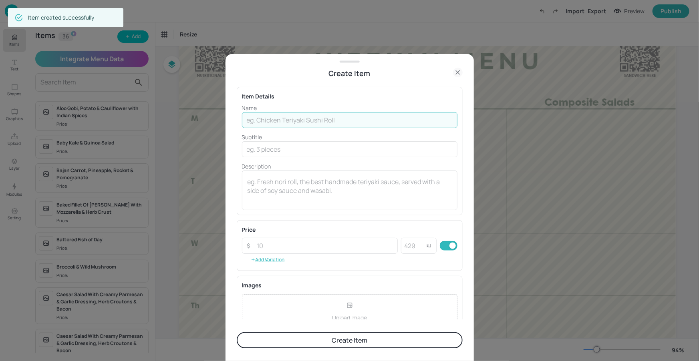
click at [297, 122] on input "text" at bounding box center [350, 120] width 216 height 16
paste input "Chicken Parmigiana With Tomato & Basil Sauce"
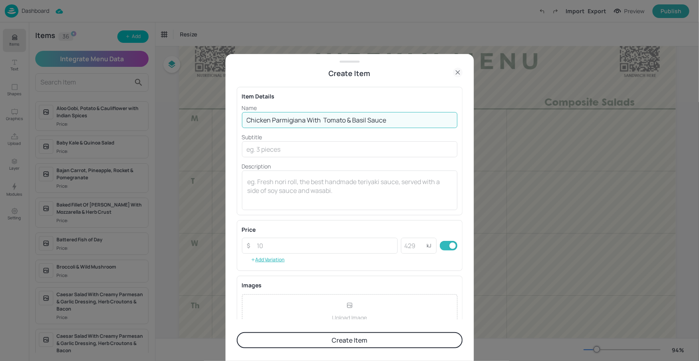
click at [323, 121] on input "Chicken Parmigiana With Tomato & Basil Sauce" at bounding box center [350, 120] width 216 height 16
click at [310, 121] on input "Chicken Parmigiana With Tomato & Basil Sauce" at bounding box center [350, 120] width 216 height 16
type input "Chicken Parmigiana with Tomato & Basil Sauce"
click at [308, 151] on input "text" at bounding box center [350, 149] width 216 height 16
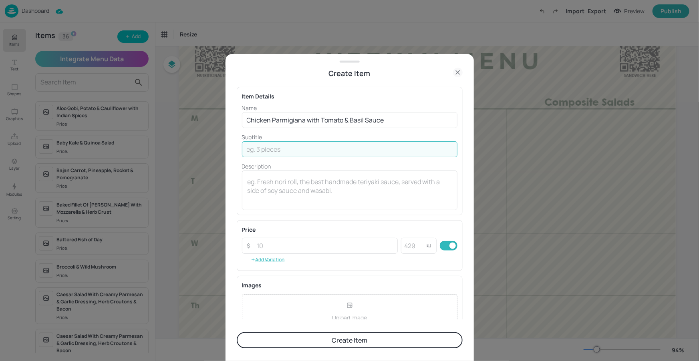
paste input "(Gluten Free Available)"
type input "(Gluten Free Available)"
click at [349, 345] on button "Create Item" at bounding box center [350, 341] width 226 height 16
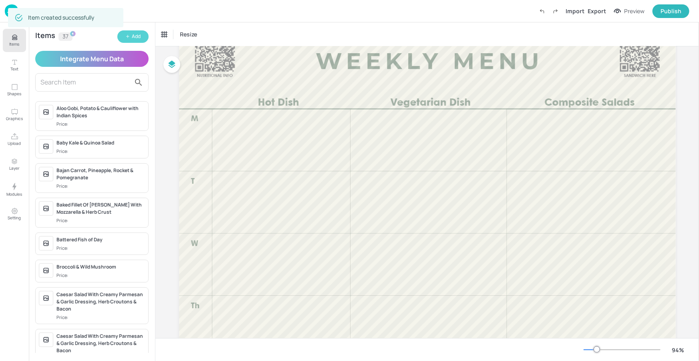
click at [135, 40] on div "Add" at bounding box center [136, 37] width 9 height 8
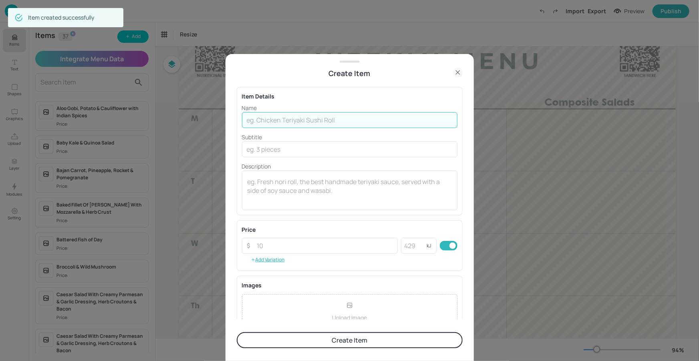
click at [292, 116] on input "text" at bounding box center [350, 120] width 216 height 16
paste input "Classic Beef Burger With Smokey Streaky Bacon & Cheddar Slices"
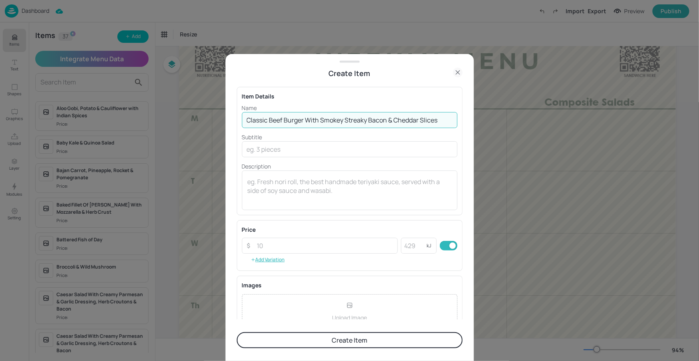
click at [309, 121] on input "Classic Beef Burger With Smokey Streaky Bacon & Cheddar Slices" at bounding box center [350, 120] width 216 height 16
type input "Classic Beef Burger with Smokey Streaky Bacon & Cheddar Slices"
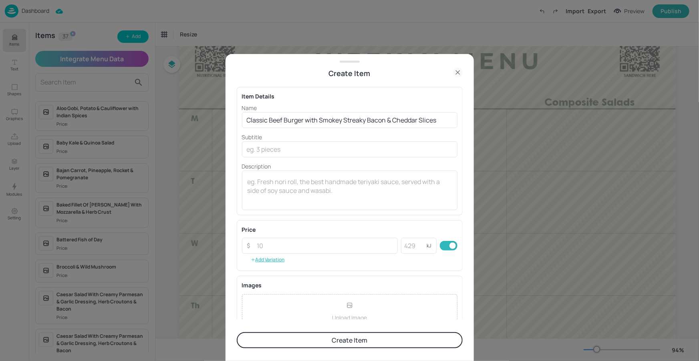
click at [341, 130] on div "Name Classic Beef Burger with Smokey Streaky Bacon & Cheddar Slices ​ Subtitle …" at bounding box center [350, 157] width 216 height 107
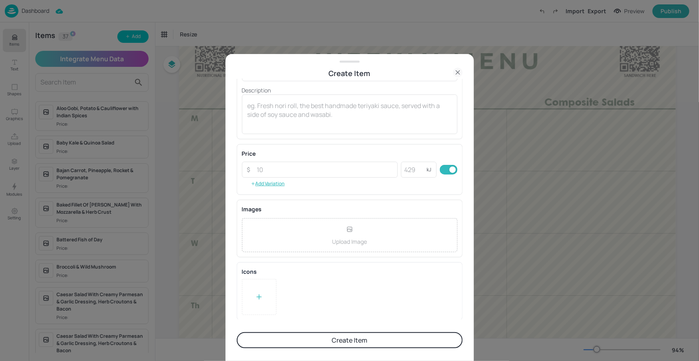
click at [329, 337] on button "Create Item" at bounding box center [350, 341] width 226 height 16
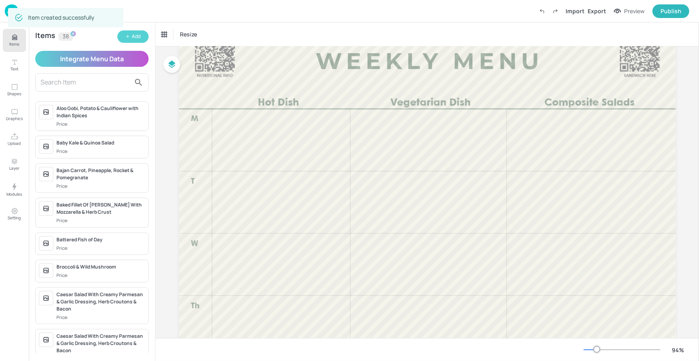
click at [135, 33] on div "Add" at bounding box center [136, 37] width 9 height 8
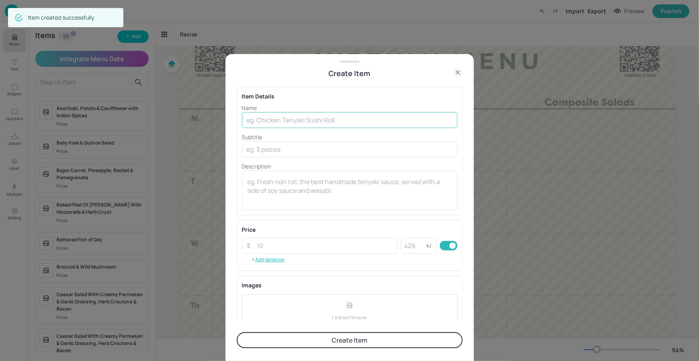
click at [252, 122] on input "text" at bounding box center [350, 120] width 216 height 16
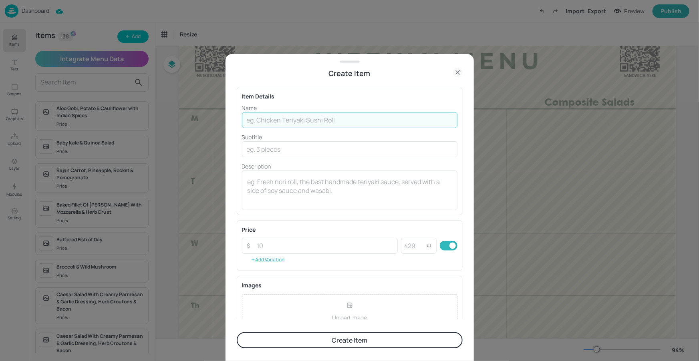
paste input "Pork Massaman [PERSON_NAME] In A Warming Aromatic Coconut Sauce"
click at [322, 121] on input "Pork Massaman [PERSON_NAME] In A Warming Aromatic Coconut Sauce" at bounding box center [350, 120] width 216 height 16
type input "Pork Massaman [PERSON_NAME] in a Warming Aromatic Coconut Sauce"
drag, startPoint x: 315, startPoint y: 339, endPoint x: 316, endPoint y: 319, distance: 19.7
click at [315, 339] on button "Create Item" at bounding box center [350, 341] width 226 height 16
